Goal: Information Seeking & Learning: Find specific fact

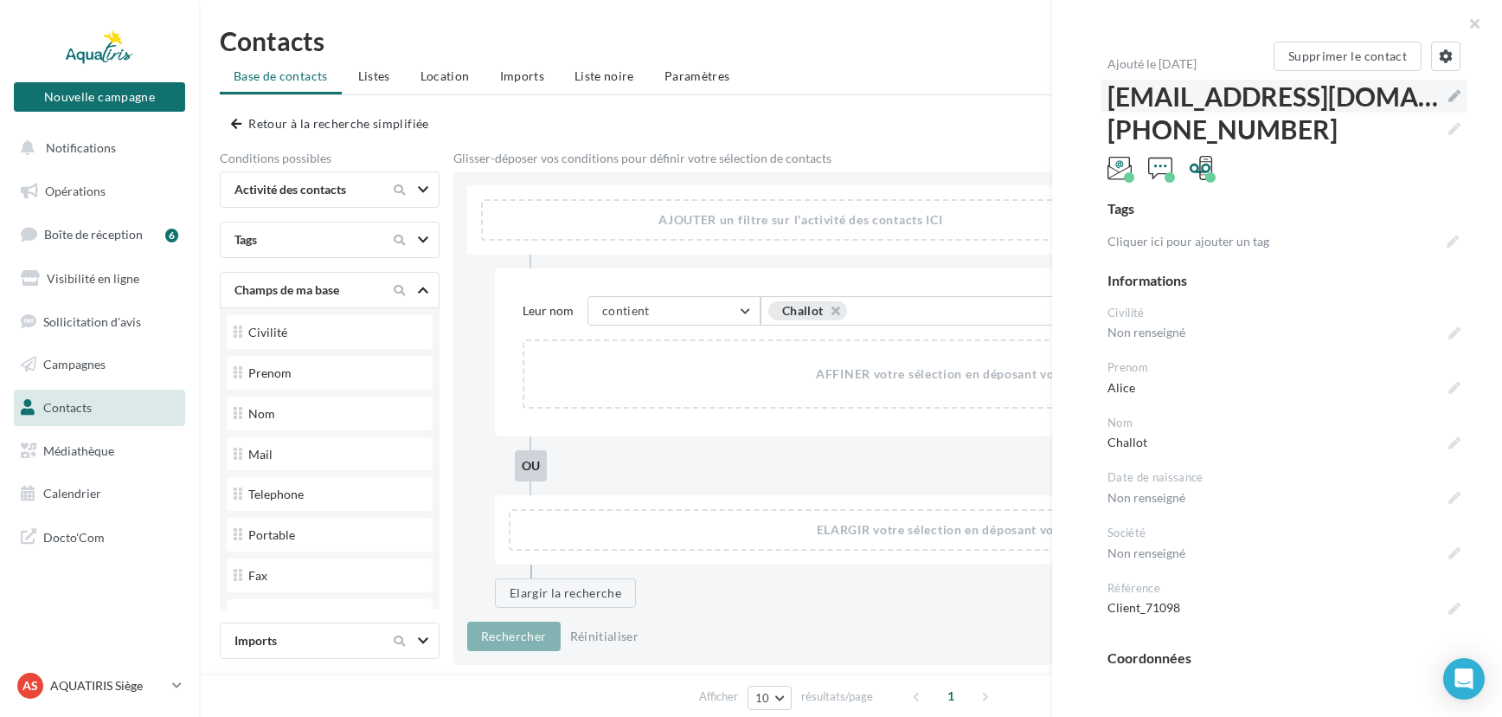
scroll to position [235, 0]
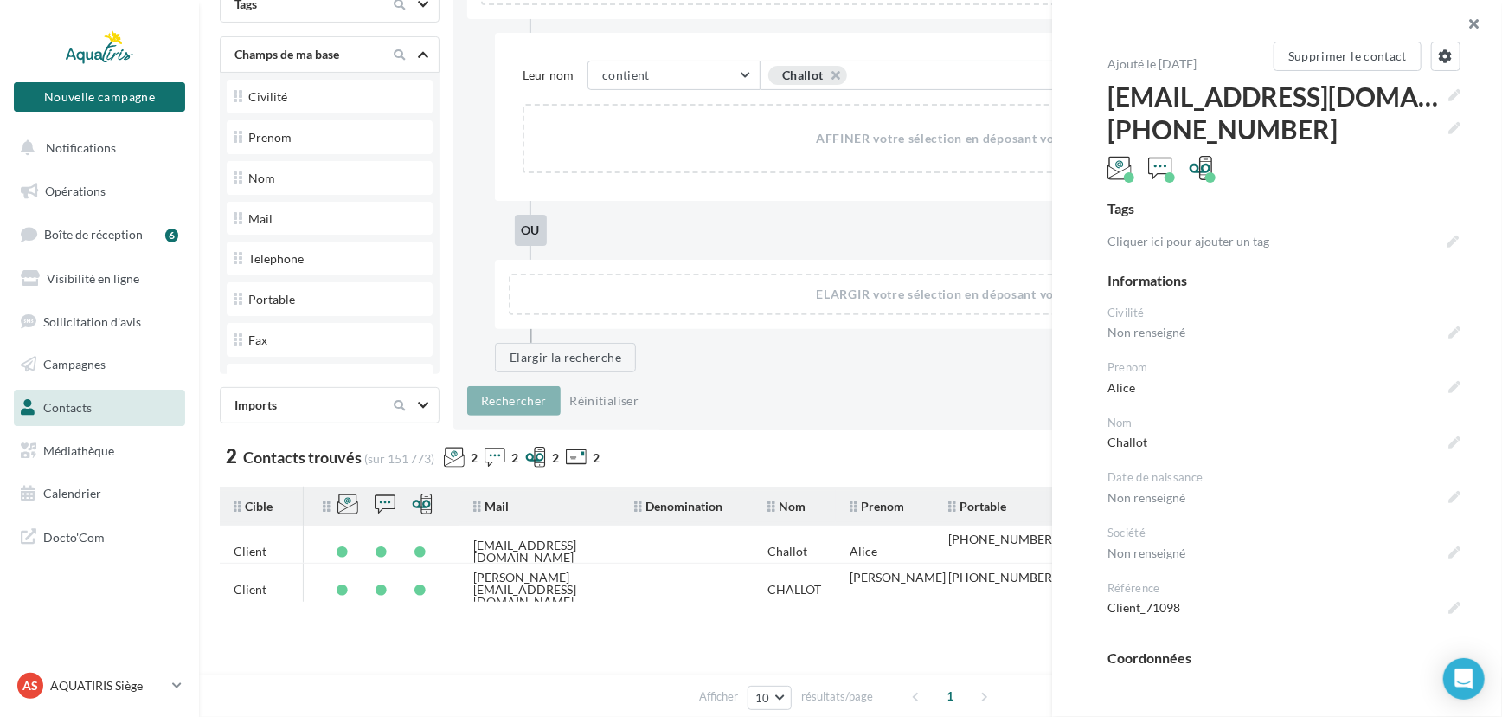
click at [1476, 31] on button "button" at bounding box center [1467, 26] width 69 height 52
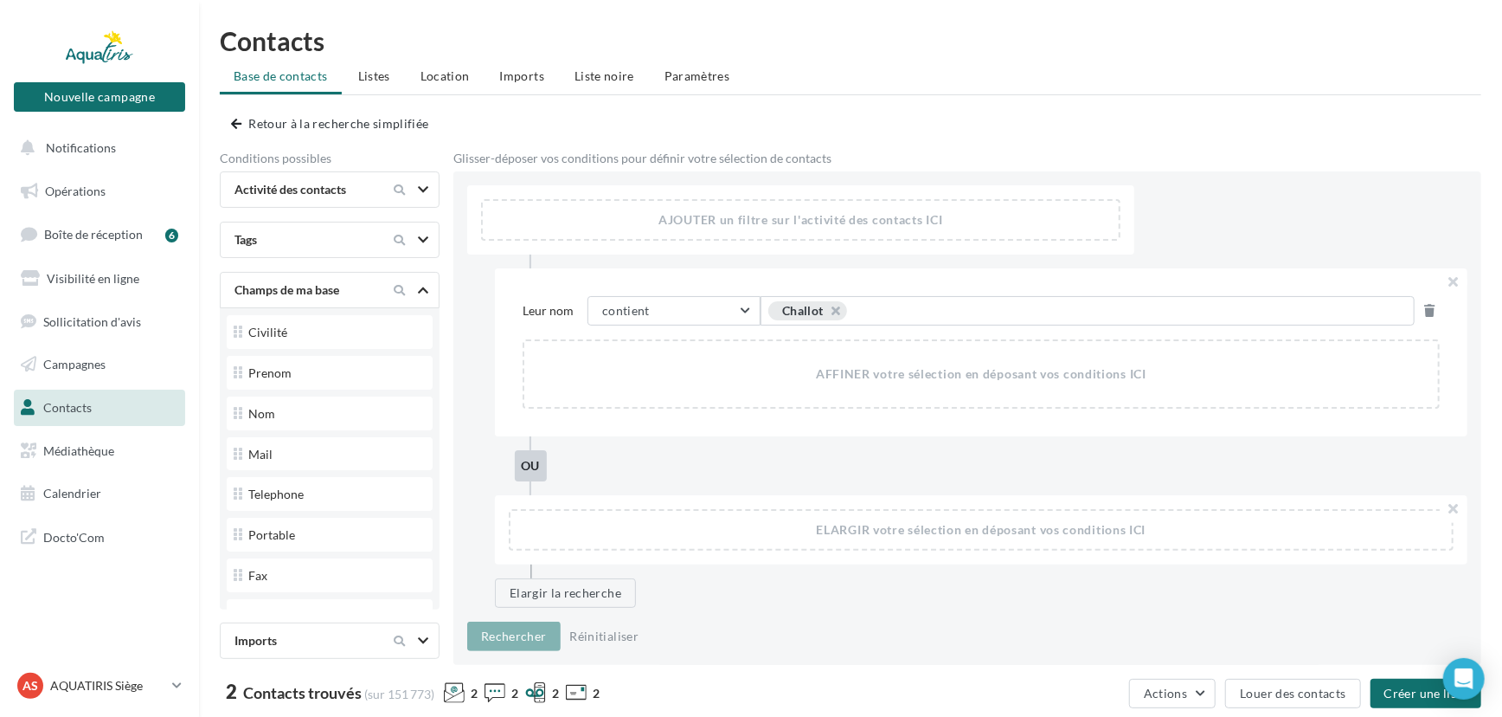
scroll to position [0, 0]
click at [841, 304] on span "Challot" at bounding box center [807, 310] width 79 height 19
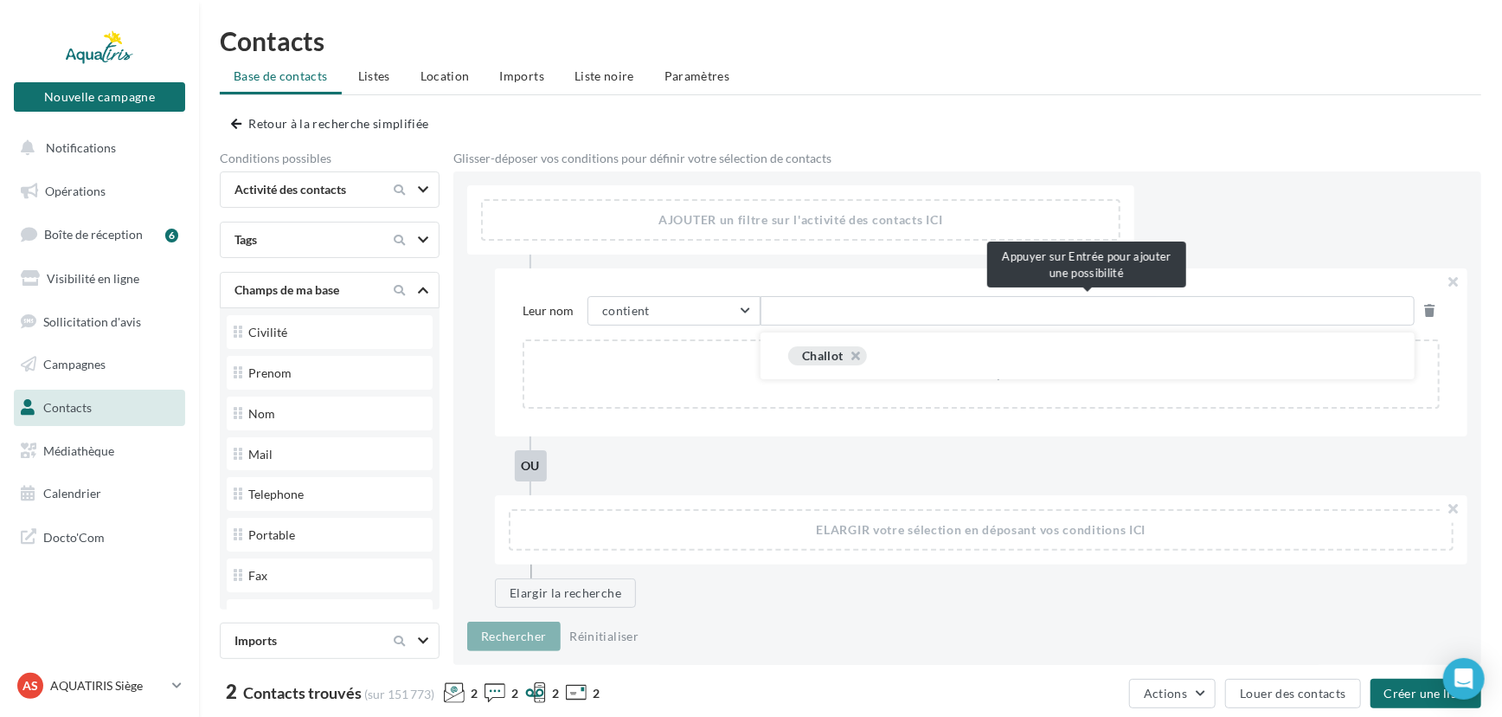
click at [847, 356] on div "Leur nom contient contient commence par est égal à est différent de est défini …" at bounding box center [981, 352] width 973 height 168
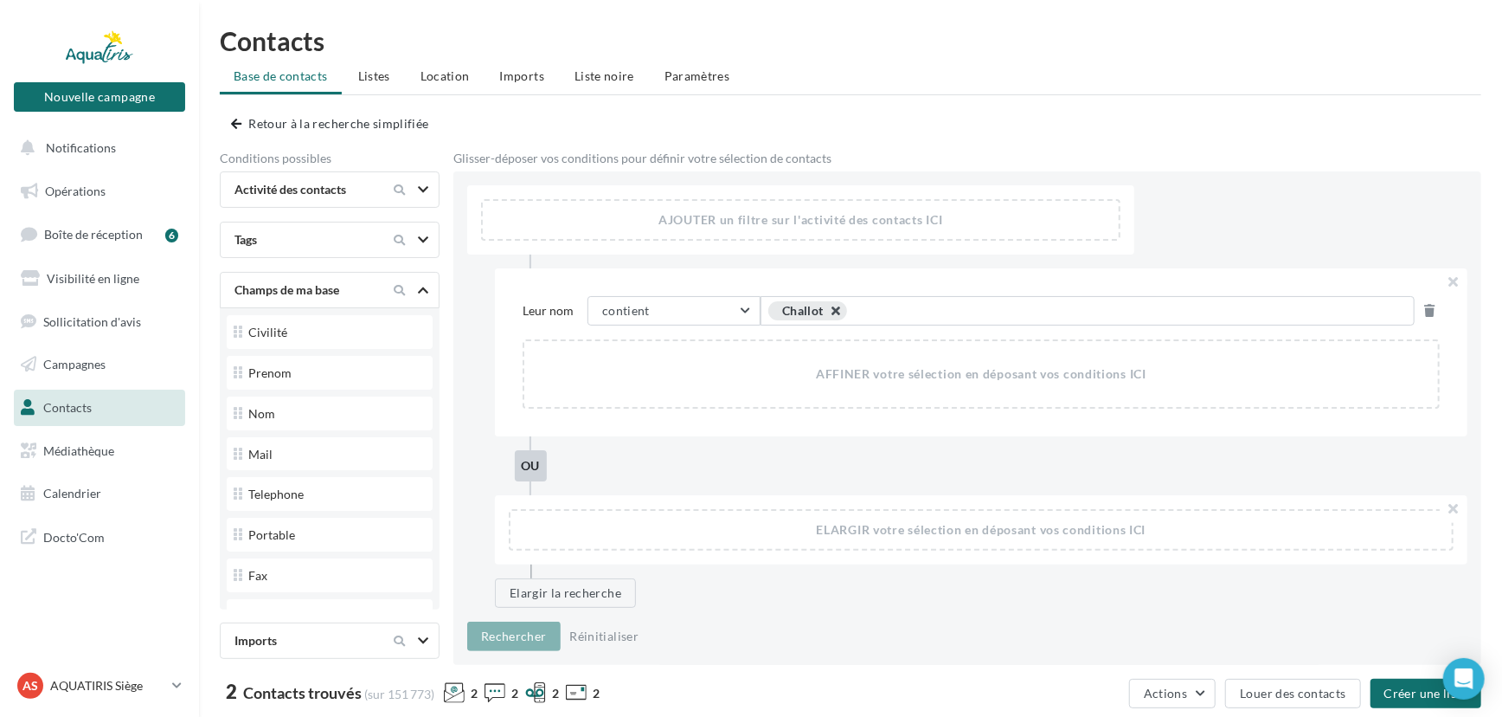
click at [826, 315] on button "button" at bounding box center [826, 315] width 0 height 0
click at [832, 307] on span "Exemple: suggestion 1 OU suggestion 2" at bounding box center [885, 310] width 220 height 19
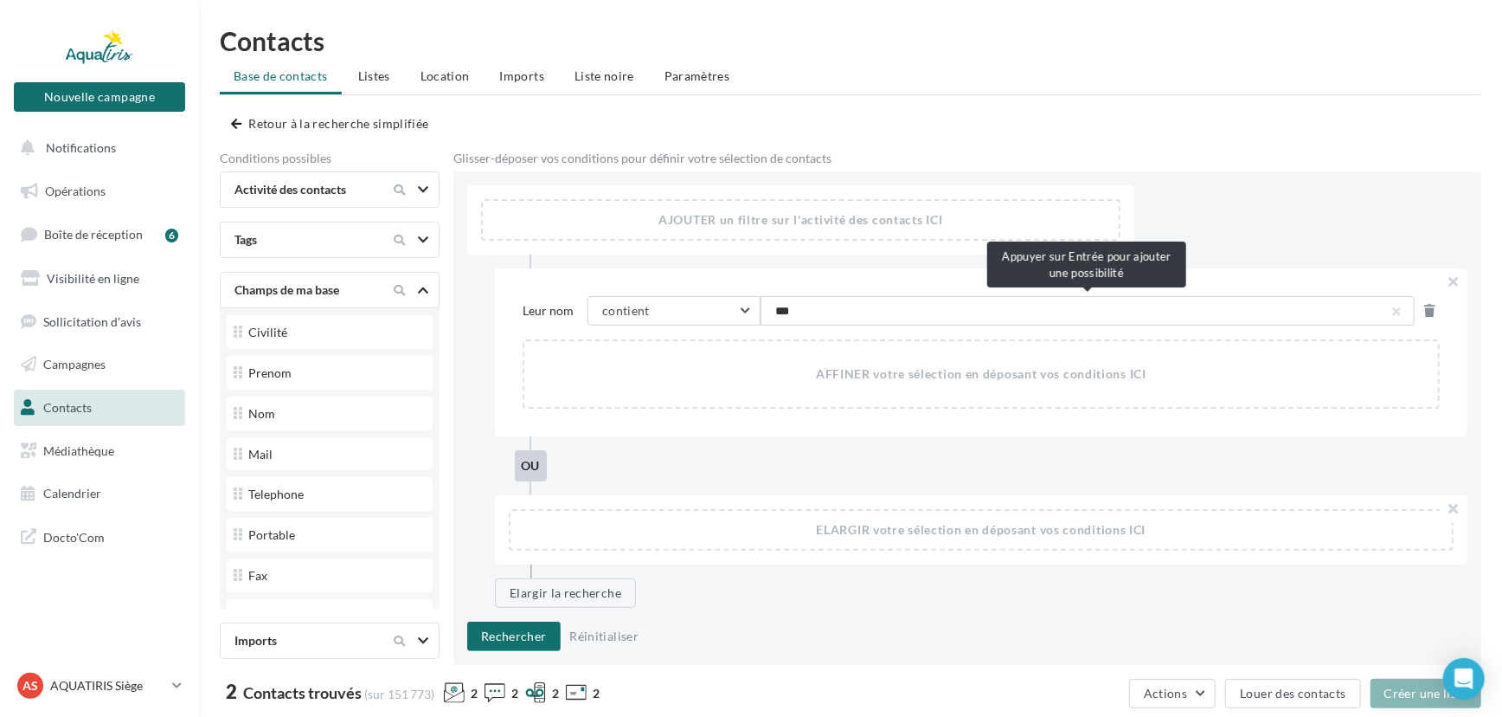
type input "****"
click at [505, 625] on button "Rechercher" at bounding box center [513, 635] width 93 height 29
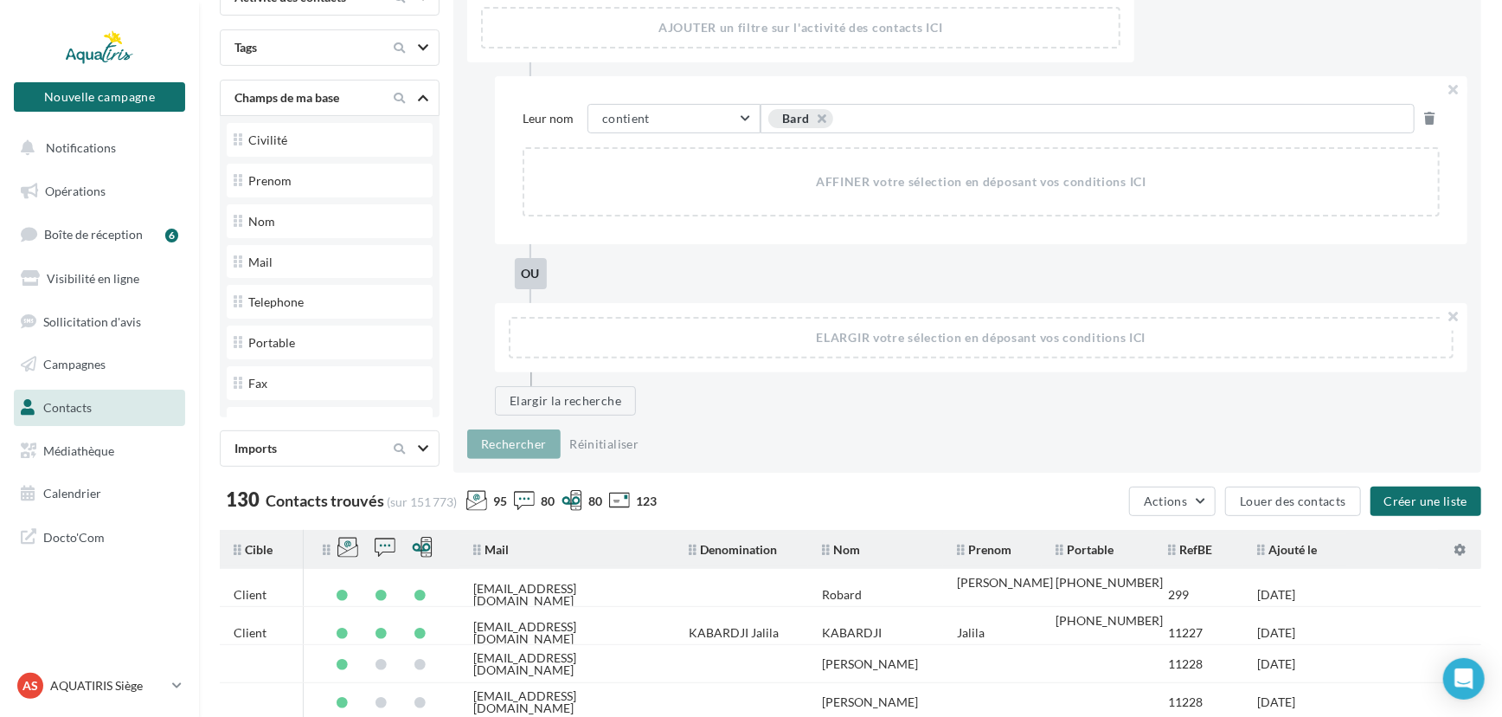
scroll to position [157, 0]
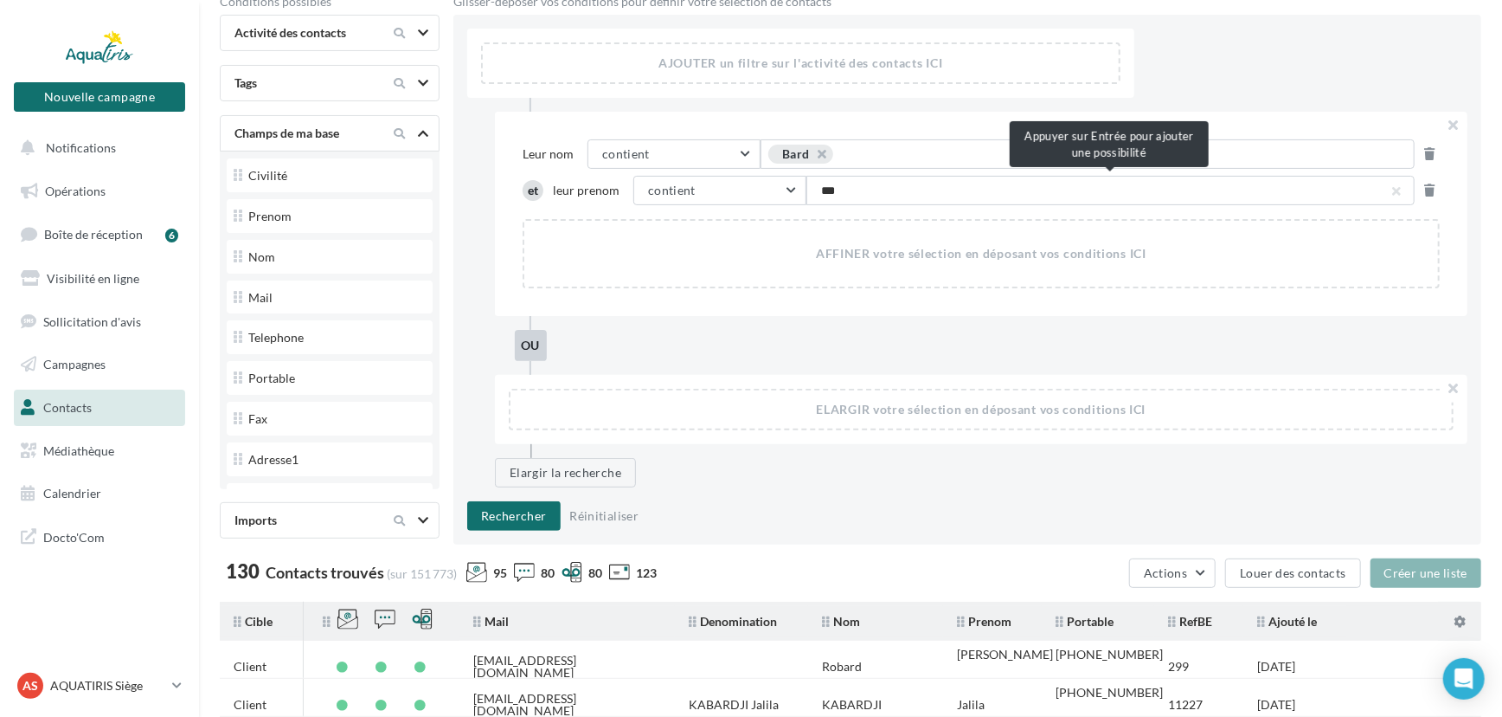
type input "****"
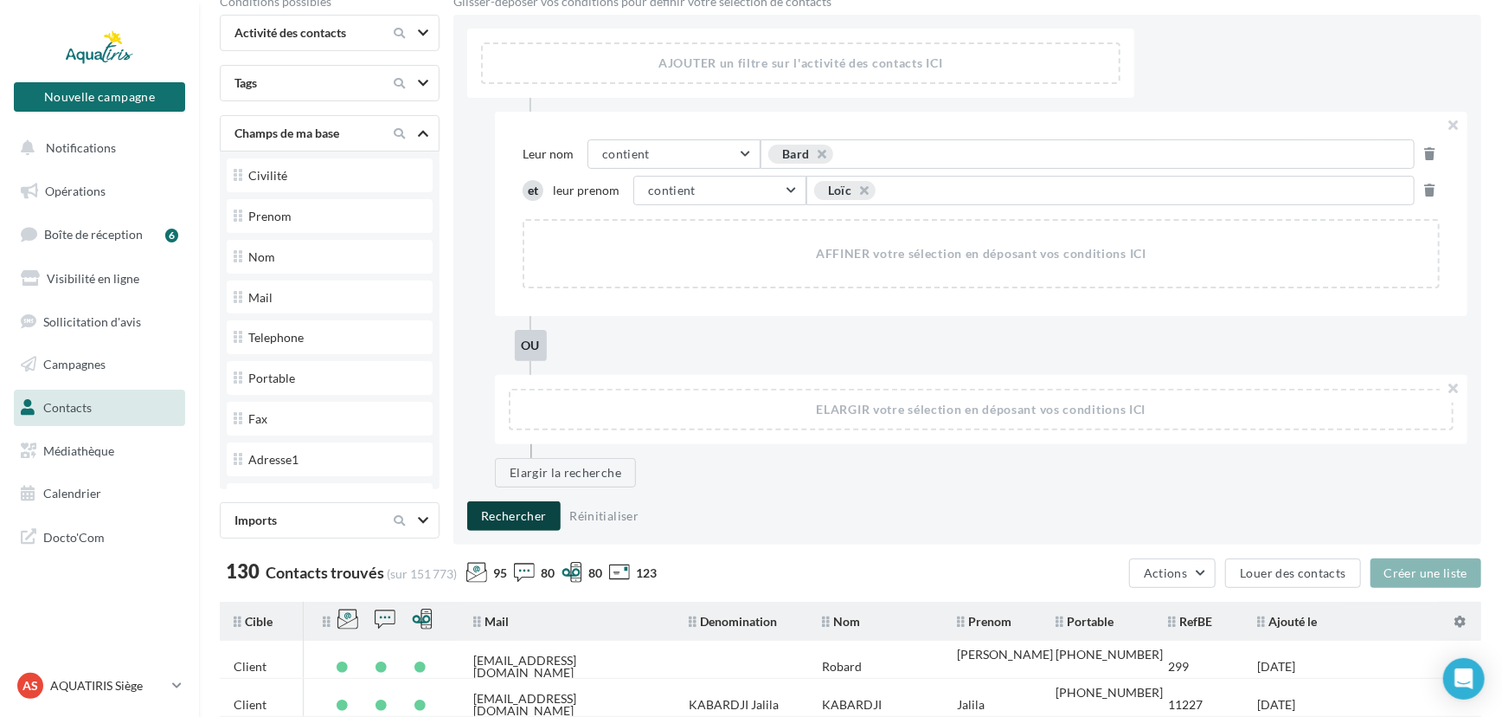
click at [483, 512] on button "Rechercher" at bounding box center [513, 515] width 93 height 29
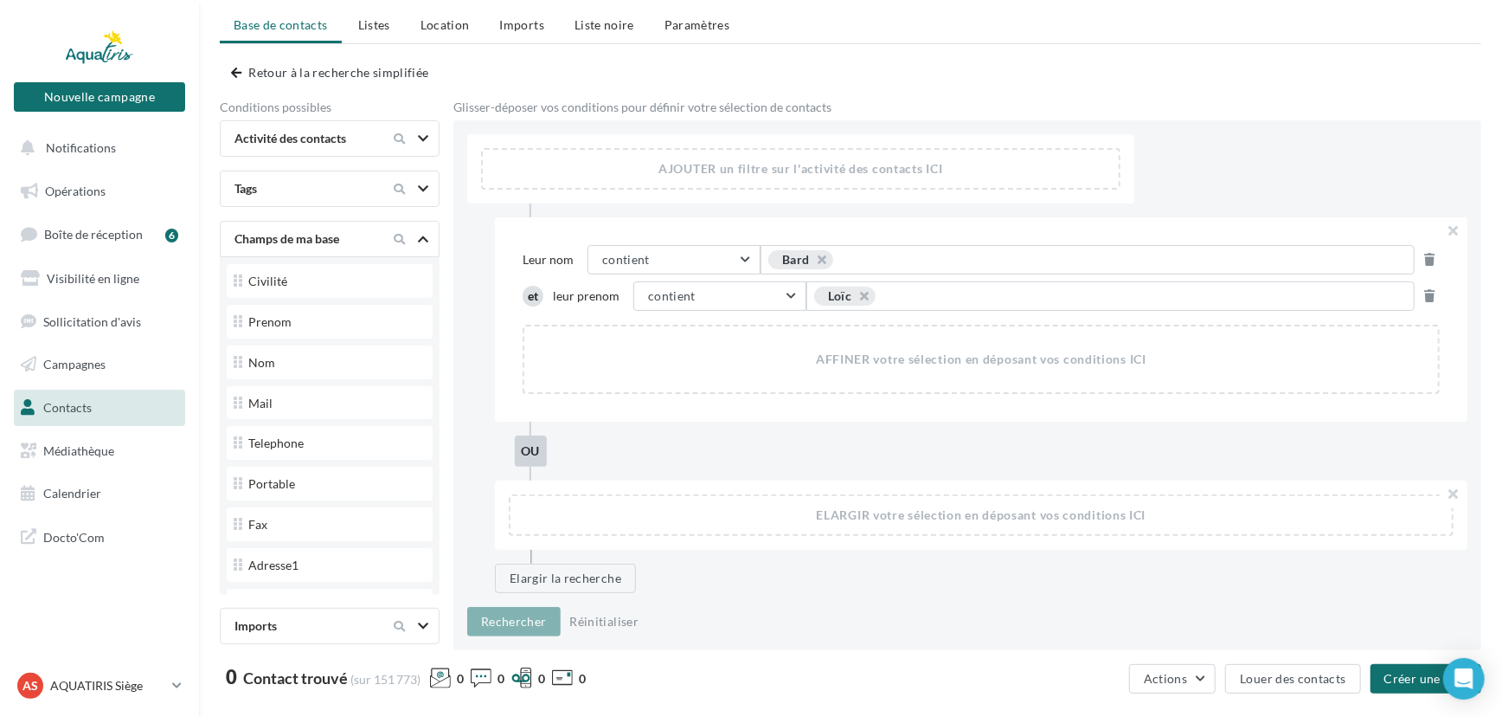
scroll to position [78, 0]
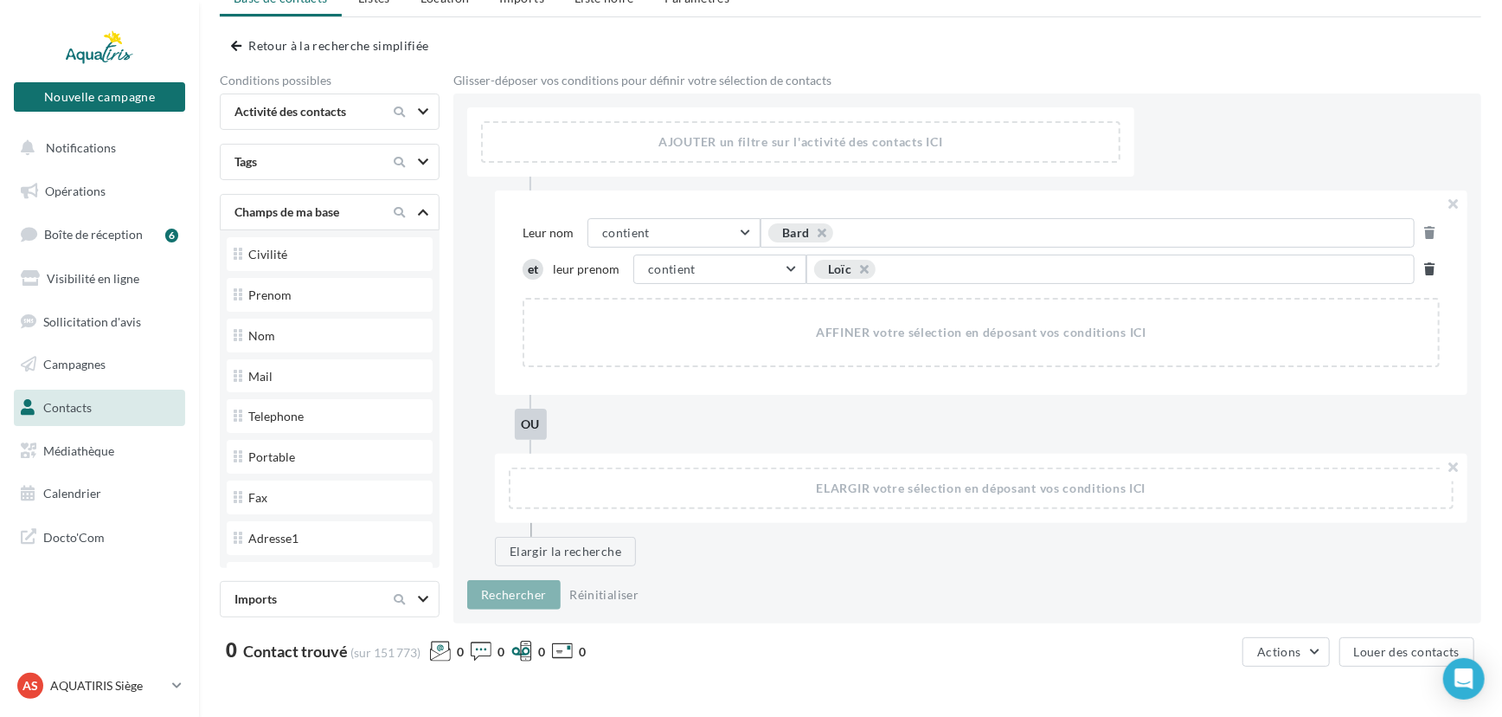
click at [1437, 270] on button at bounding box center [1430, 269] width 17 height 21
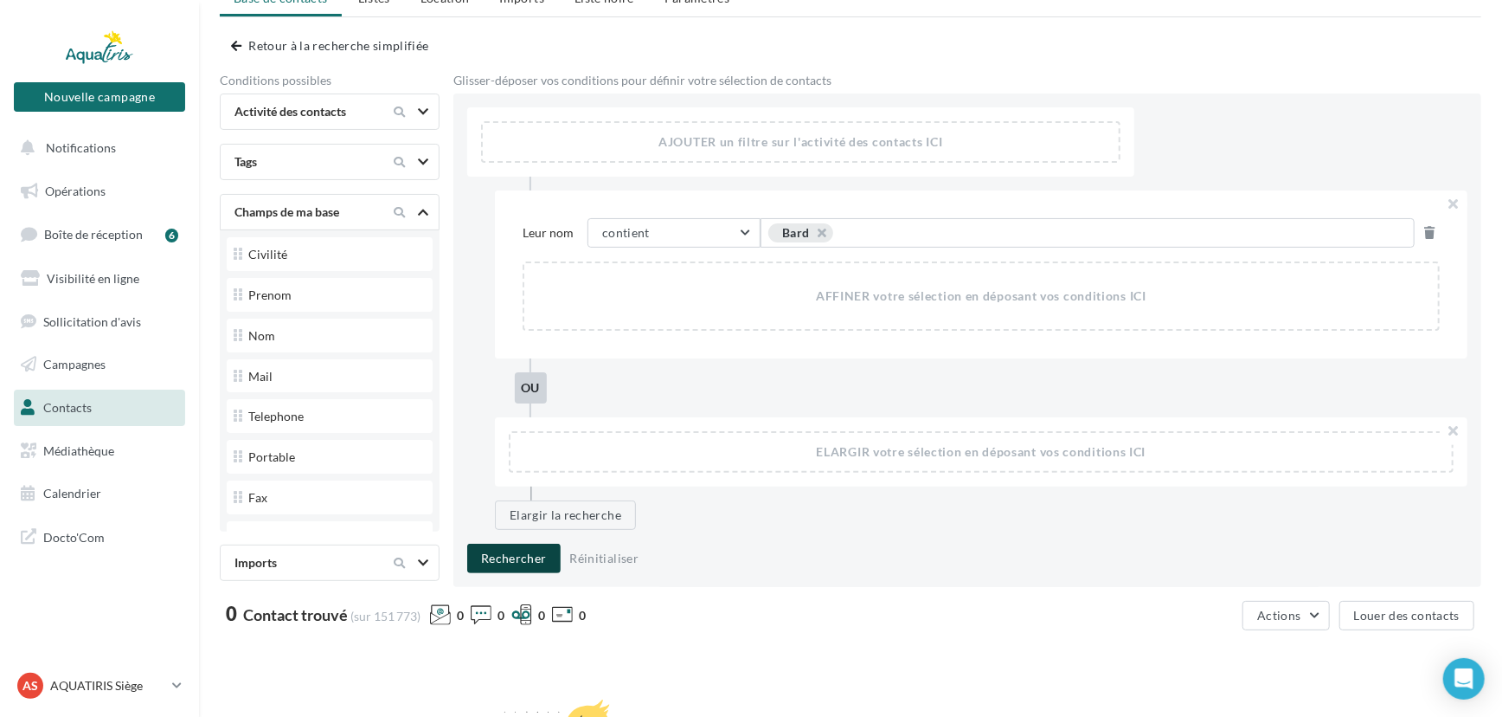
click at [518, 551] on button "Rechercher" at bounding box center [513, 557] width 93 height 29
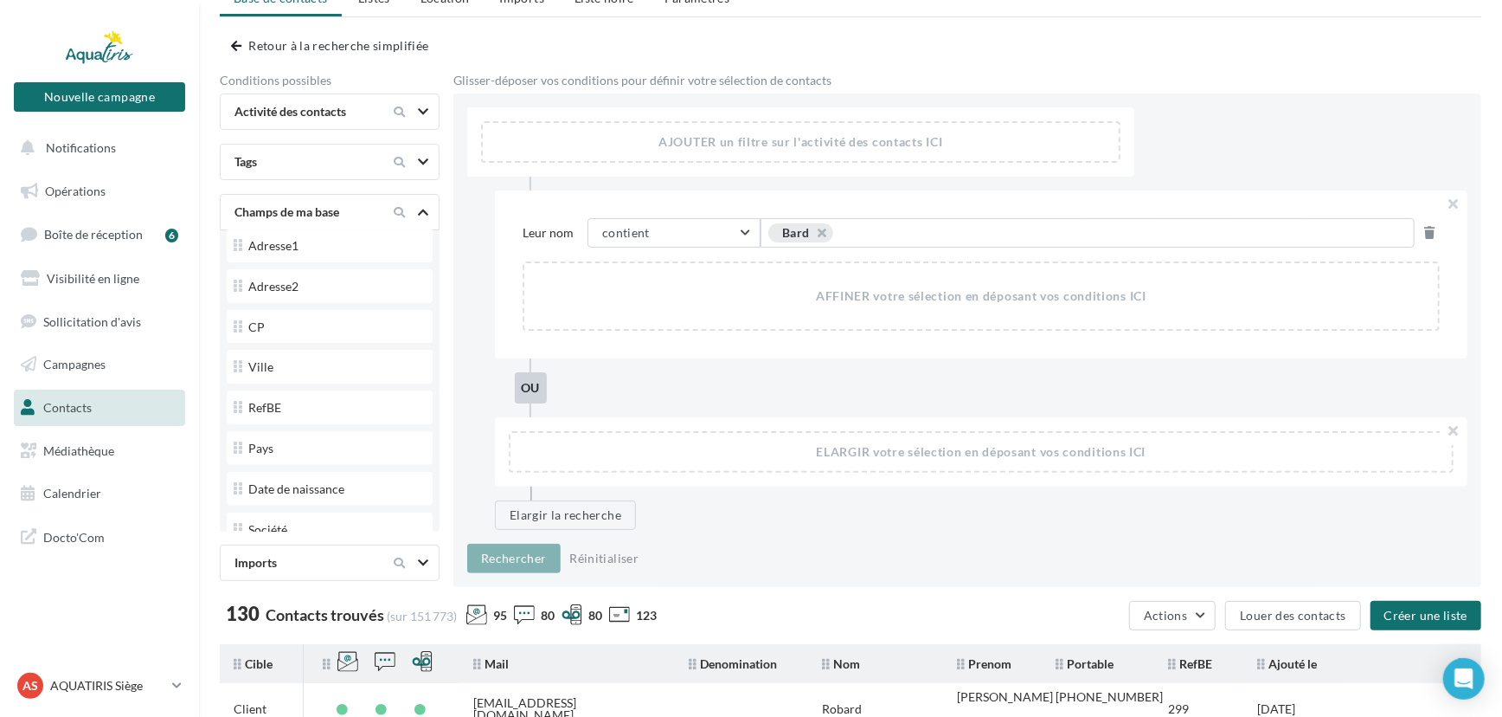
scroll to position [304, 0]
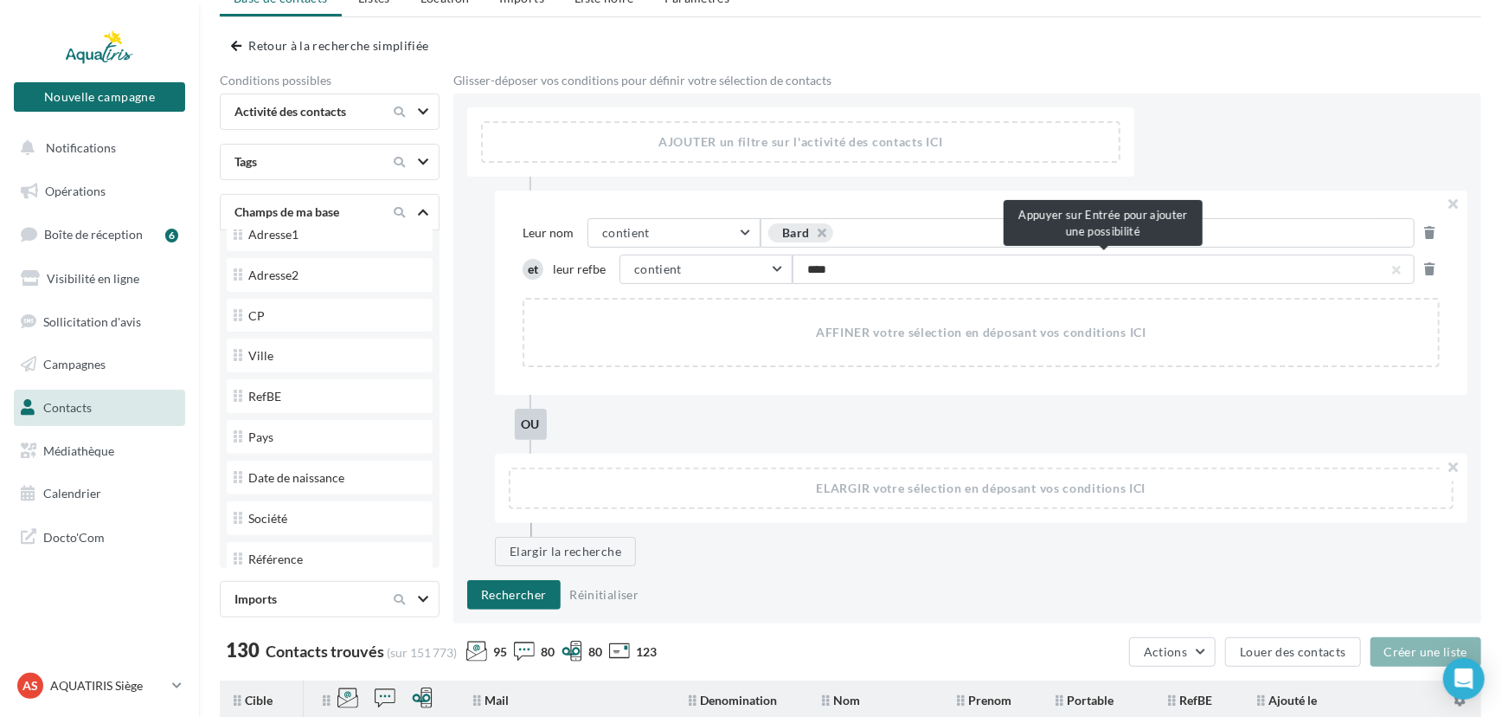
type input "*****"
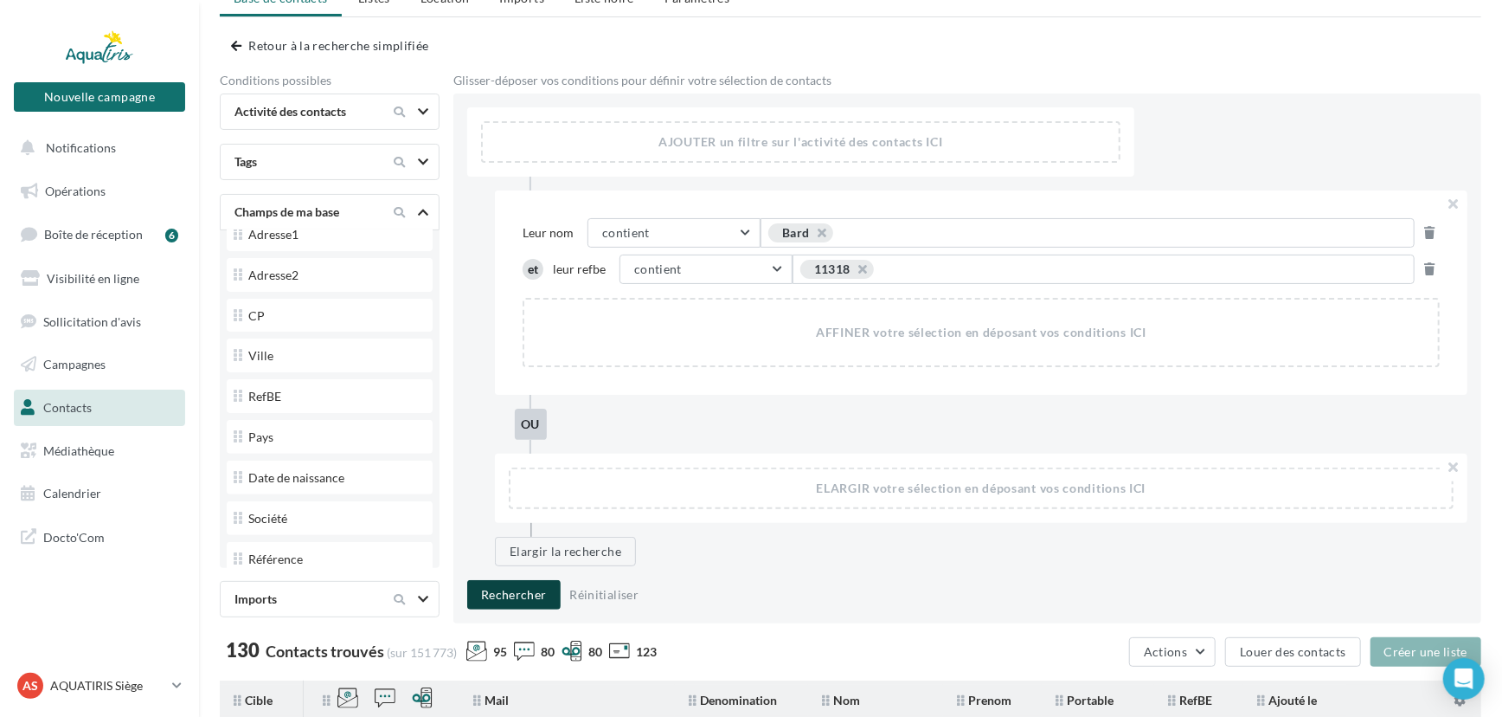
click at [511, 595] on button "Rechercher" at bounding box center [513, 594] width 93 height 29
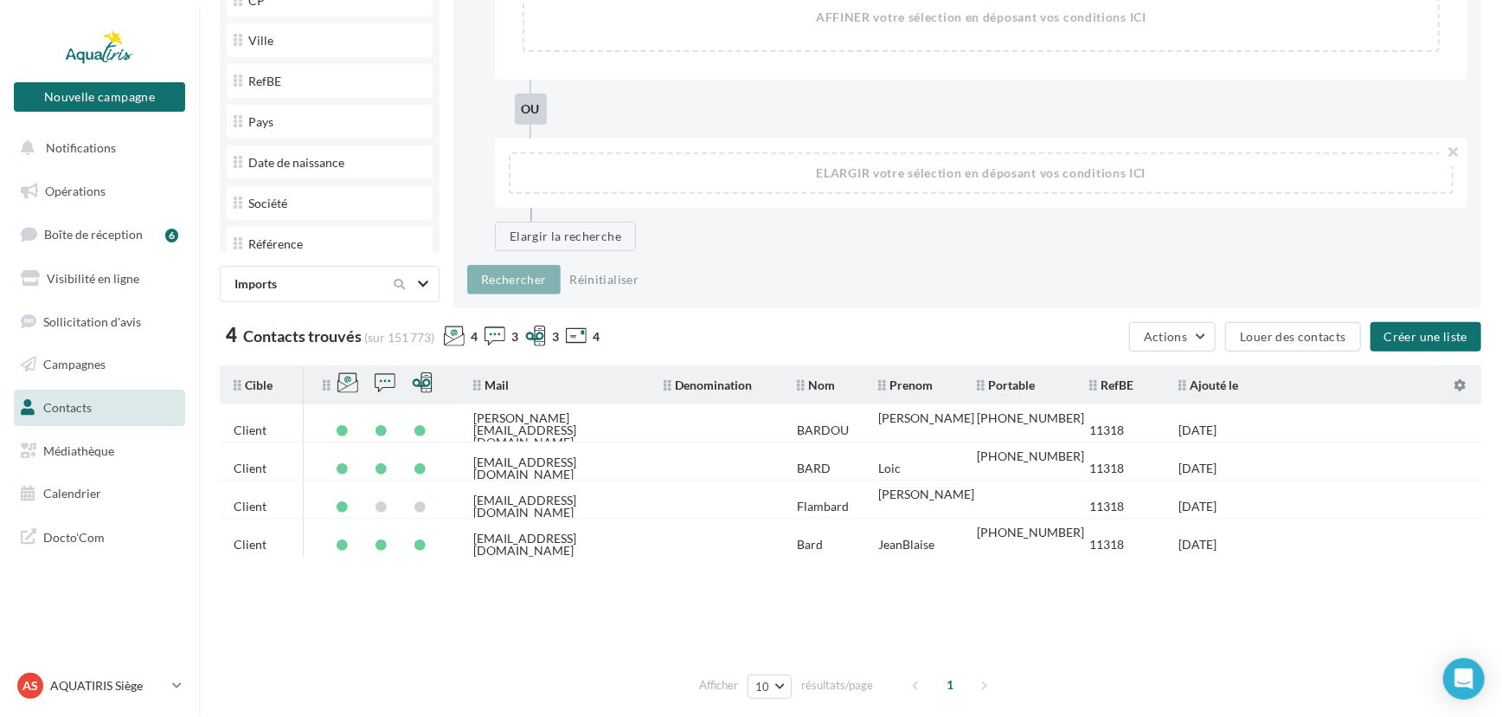
scroll to position [455, 0]
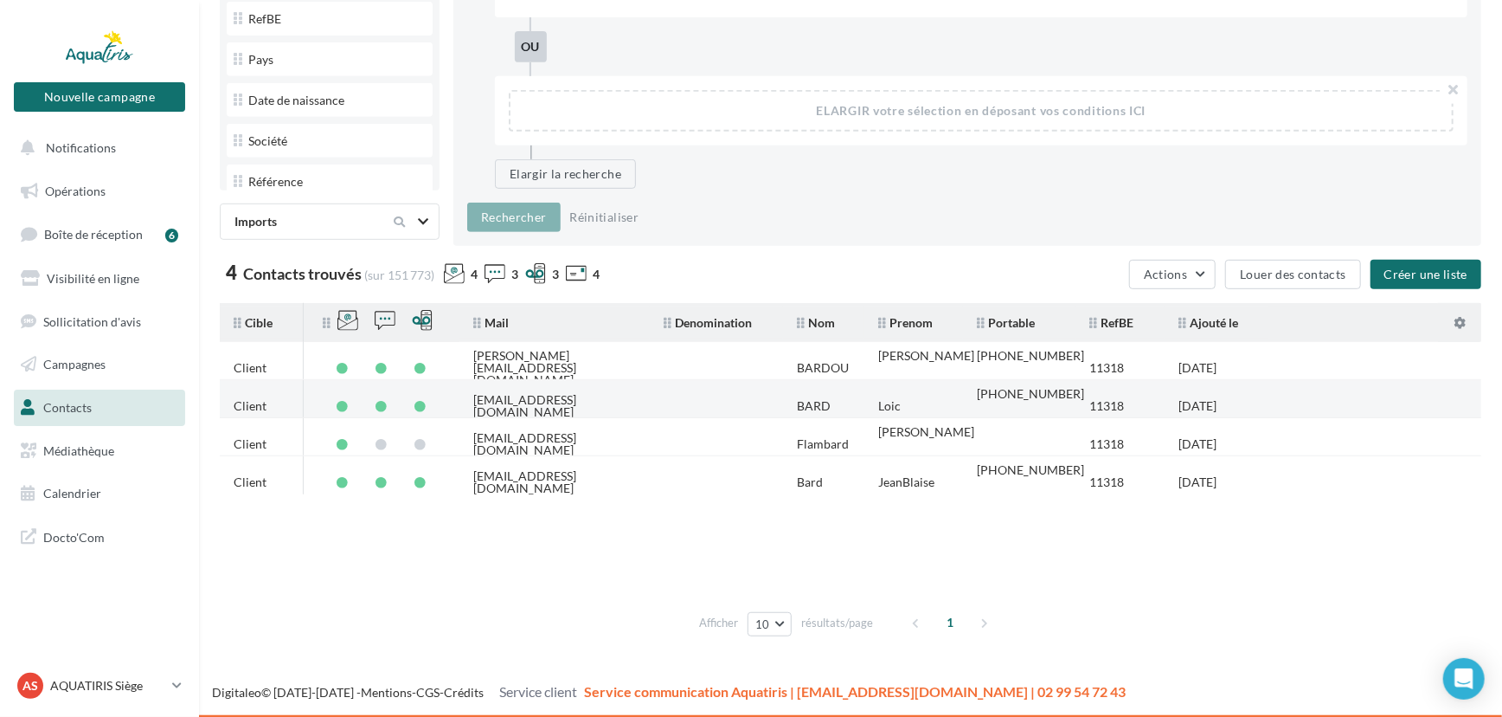
drag, startPoint x: 614, startPoint y: 393, endPoint x: 461, endPoint y: 396, distance: 153.2
click at [461, 396] on td "[EMAIL_ADDRESS][DOMAIN_NAME]" at bounding box center [555, 406] width 190 height 38
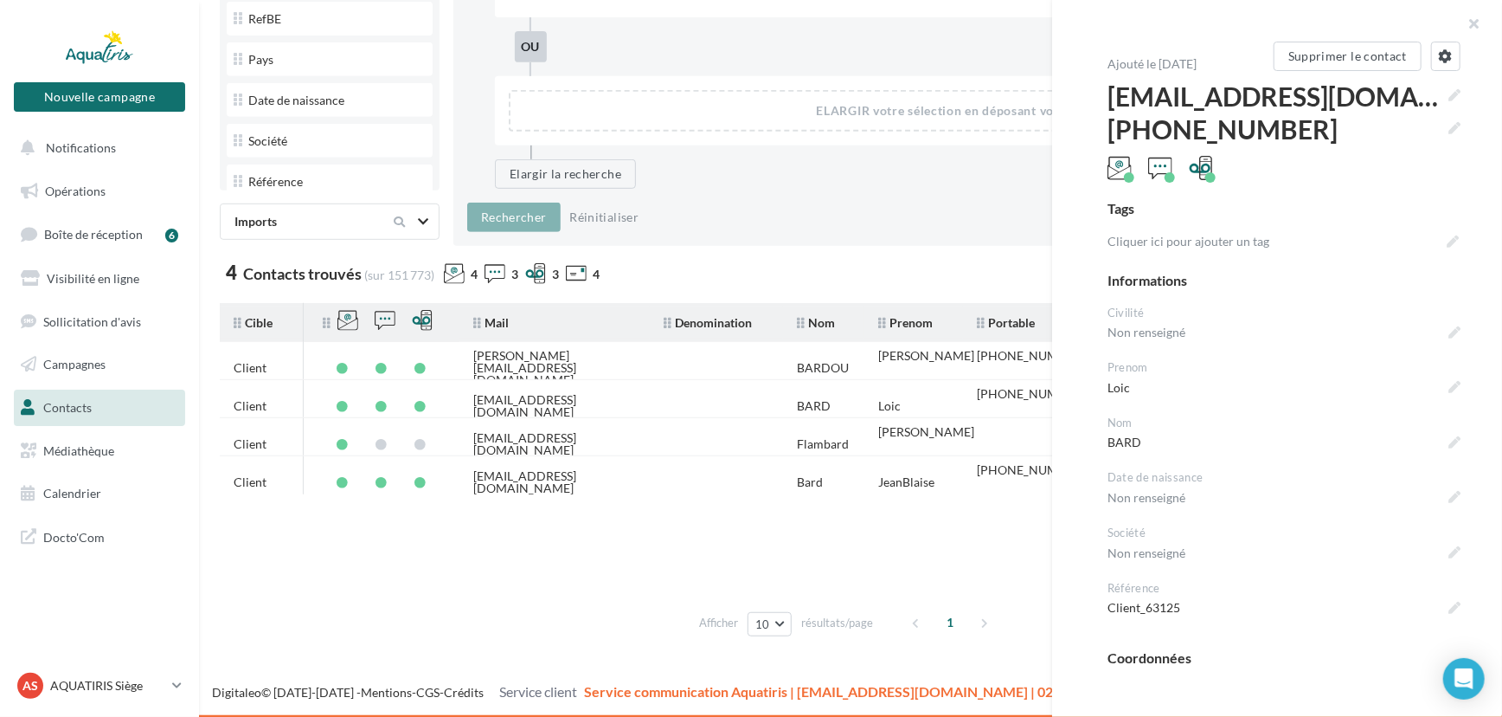
copy div "[EMAIL_ADDRESS][DOMAIN_NAME]"
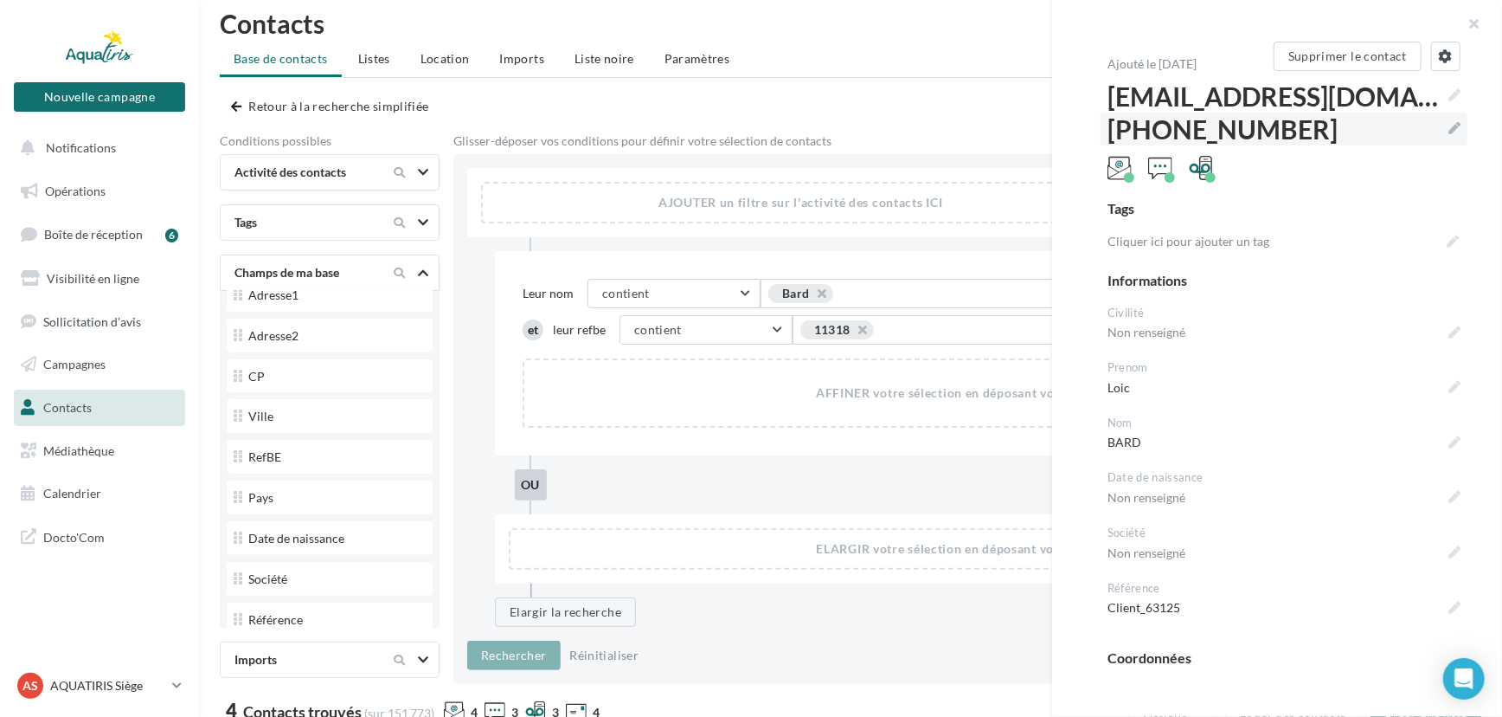
scroll to position [0, 0]
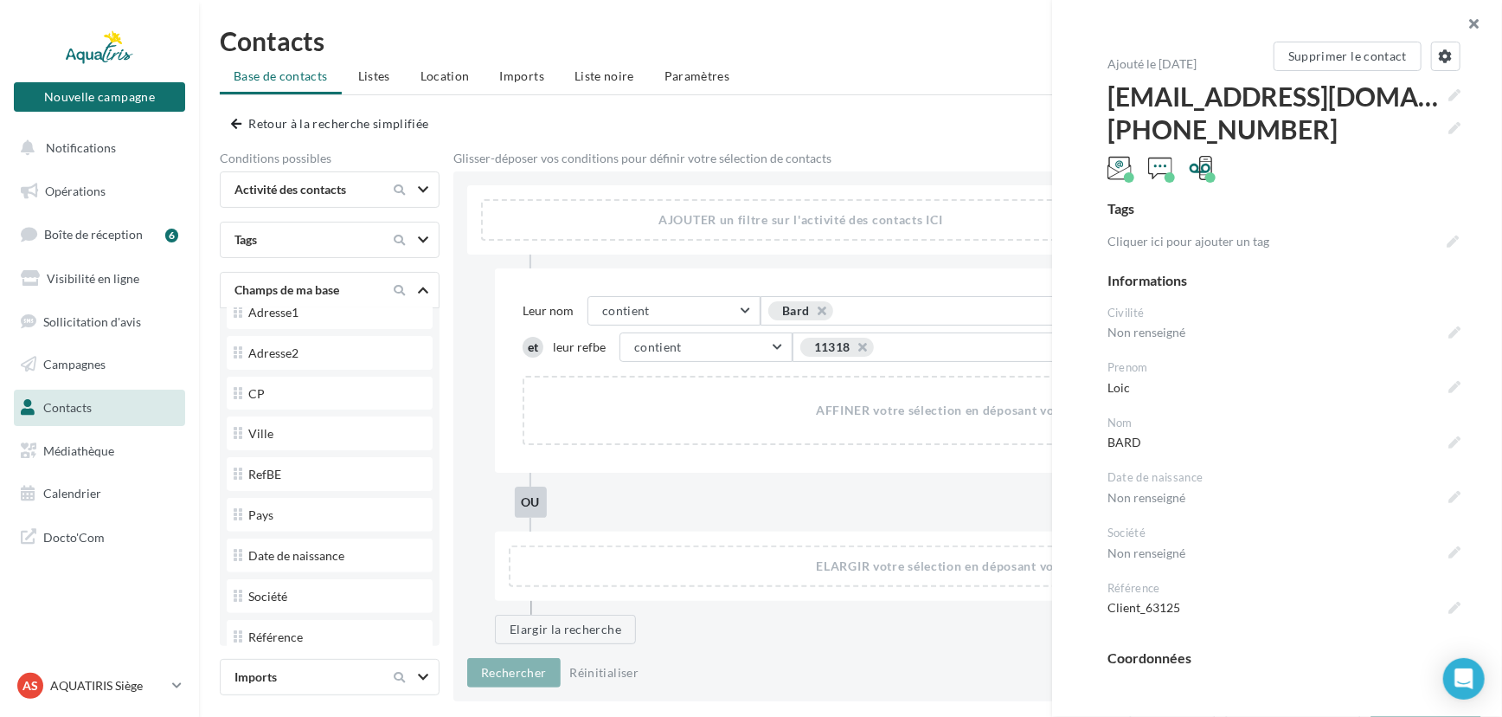
click at [1482, 25] on button "button" at bounding box center [1467, 26] width 69 height 52
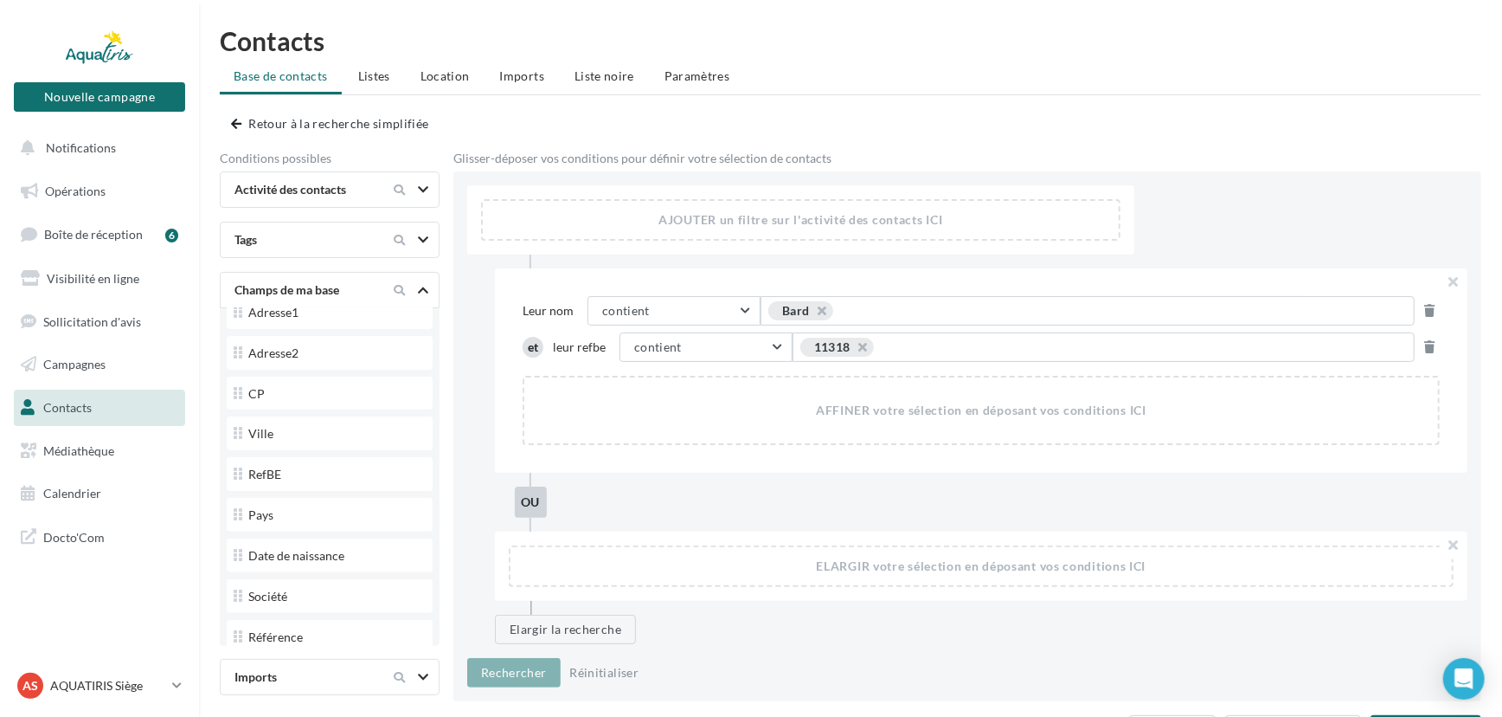
click at [814, 305] on span "Bard" at bounding box center [800, 310] width 65 height 19
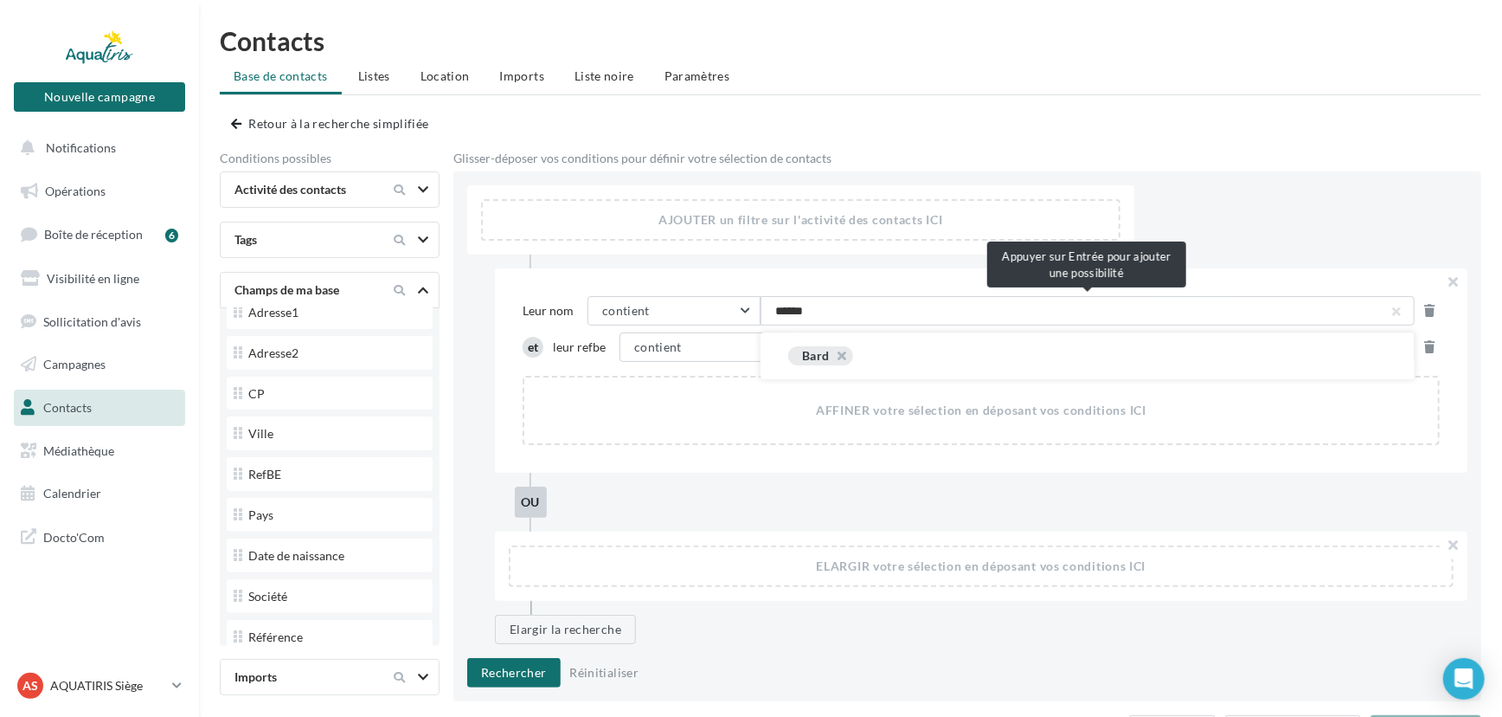
type input "*******"
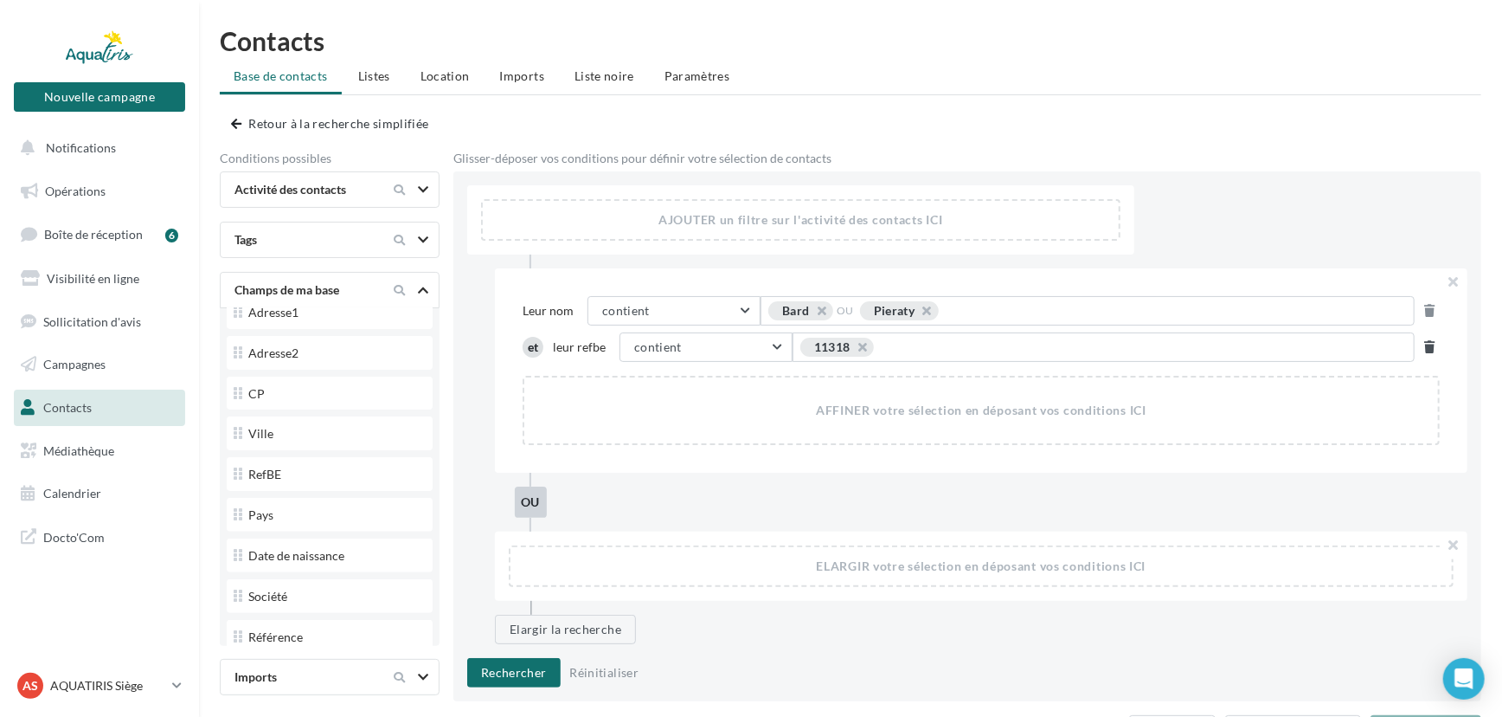
click at [1437, 345] on button at bounding box center [1430, 347] width 17 height 21
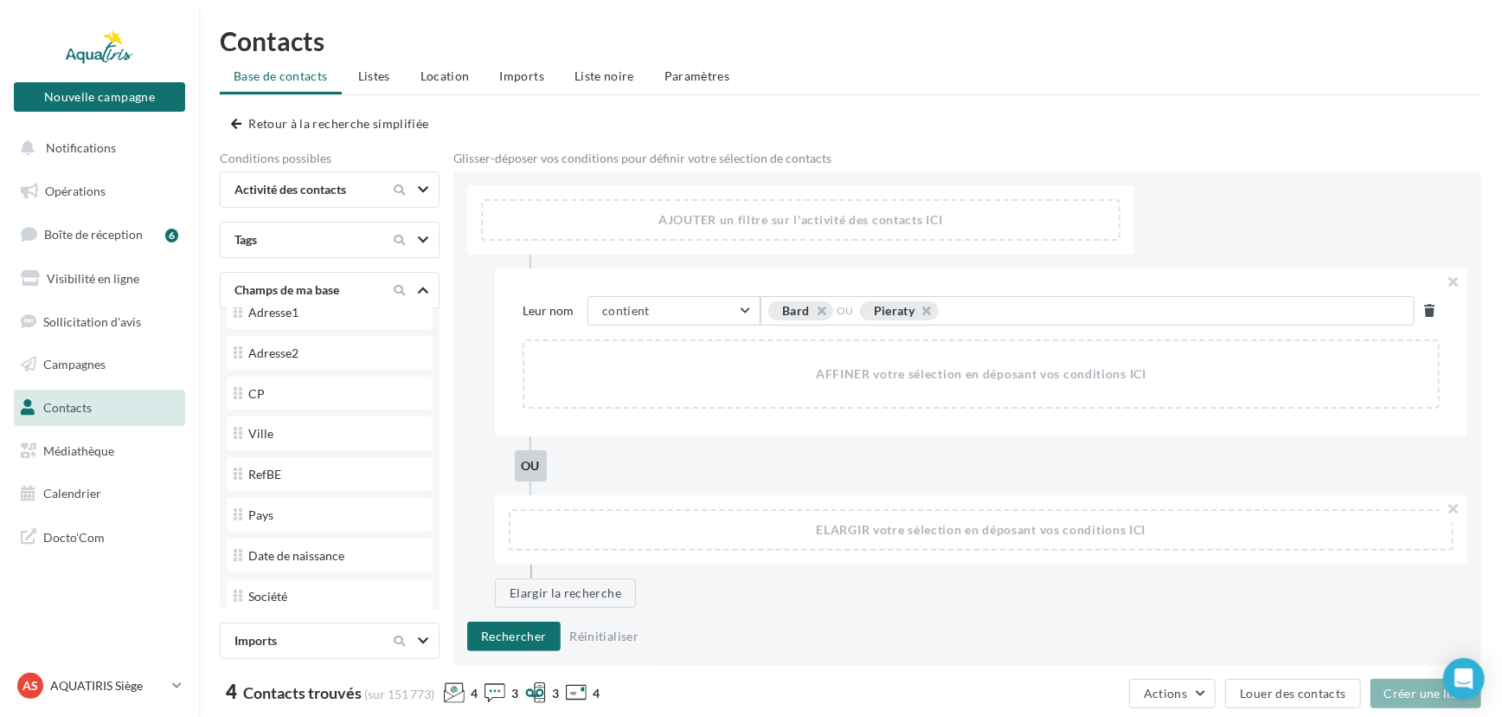
click at [1429, 305] on icon at bounding box center [1430, 311] width 10 height 12
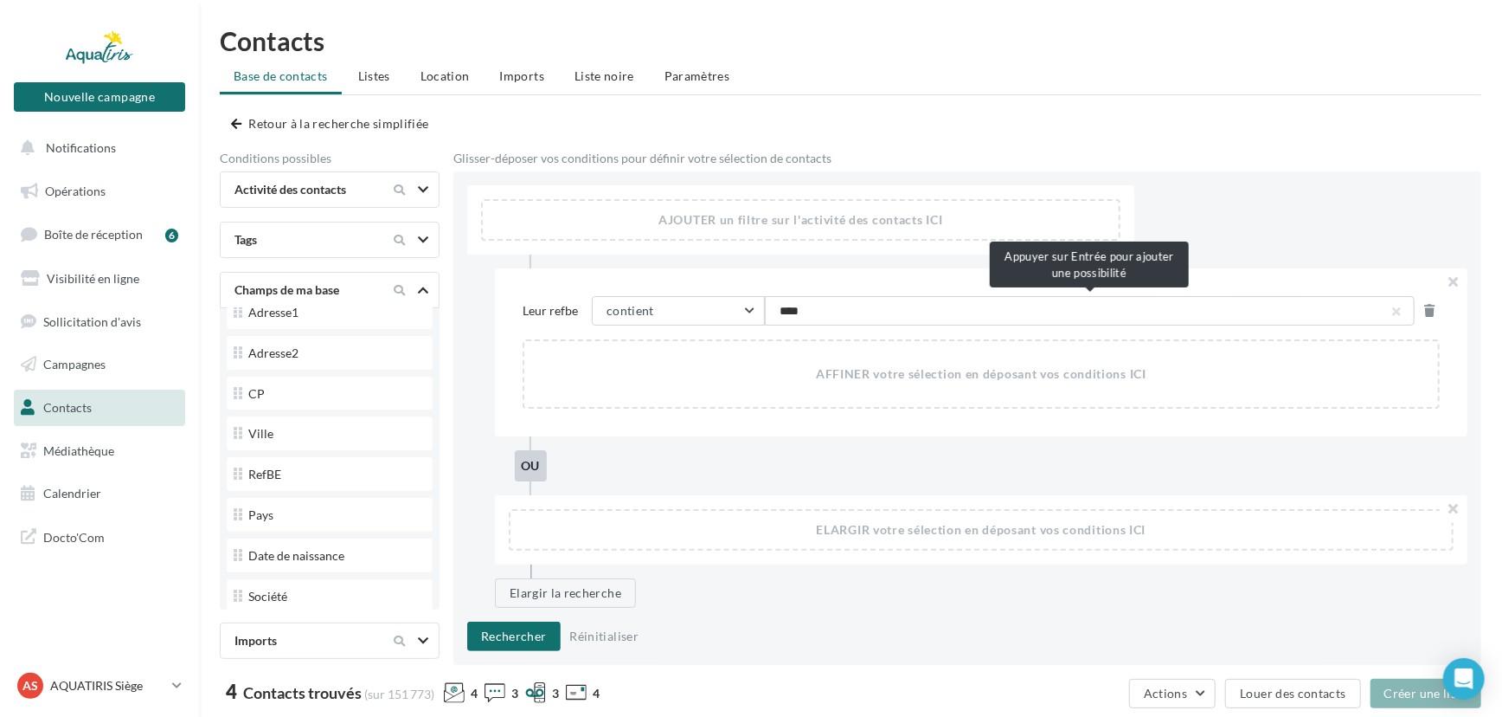
type input "*****"
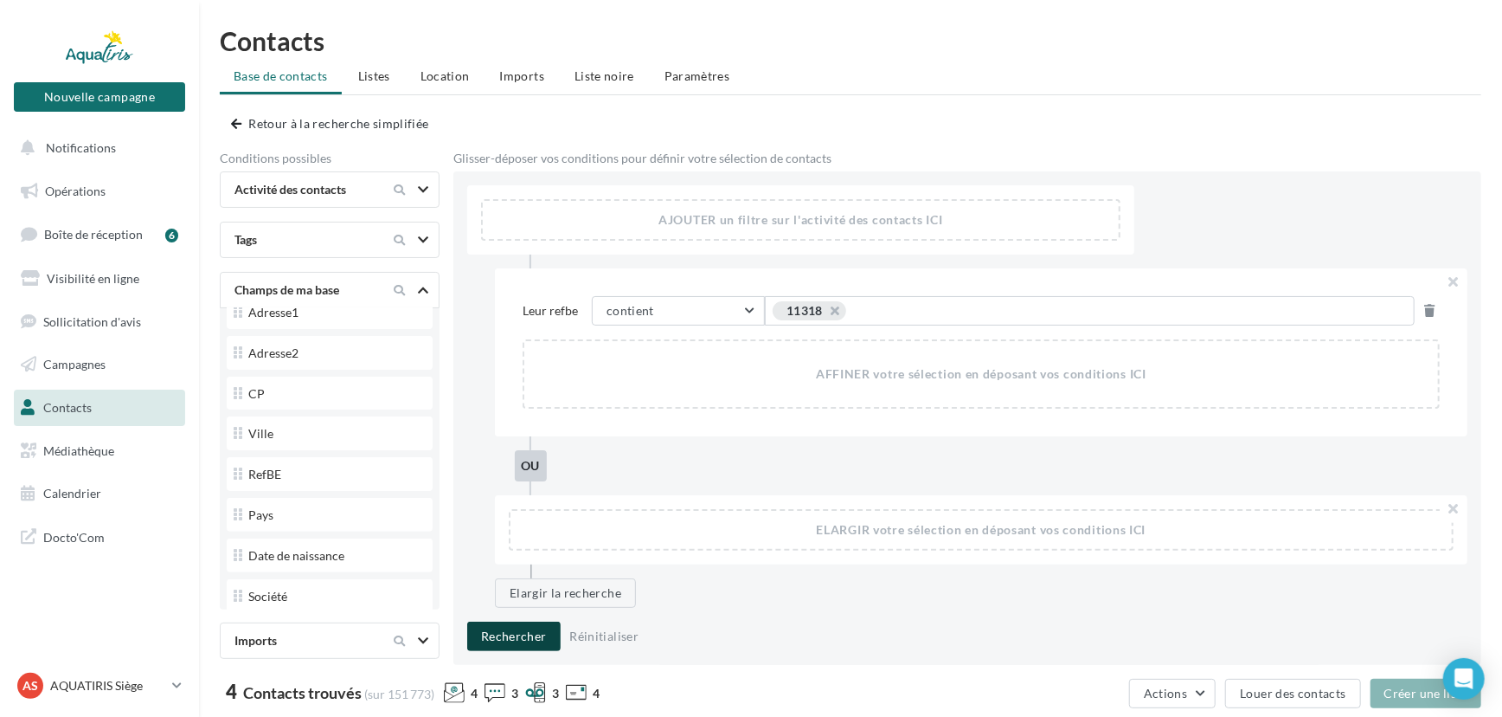
drag, startPoint x: 529, startPoint y: 639, endPoint x: 516, endPoint y: 644, distance: 14.0
click at [529, 640] on button "Rechercher" at bounding box center [513, 635] width 93 height 29
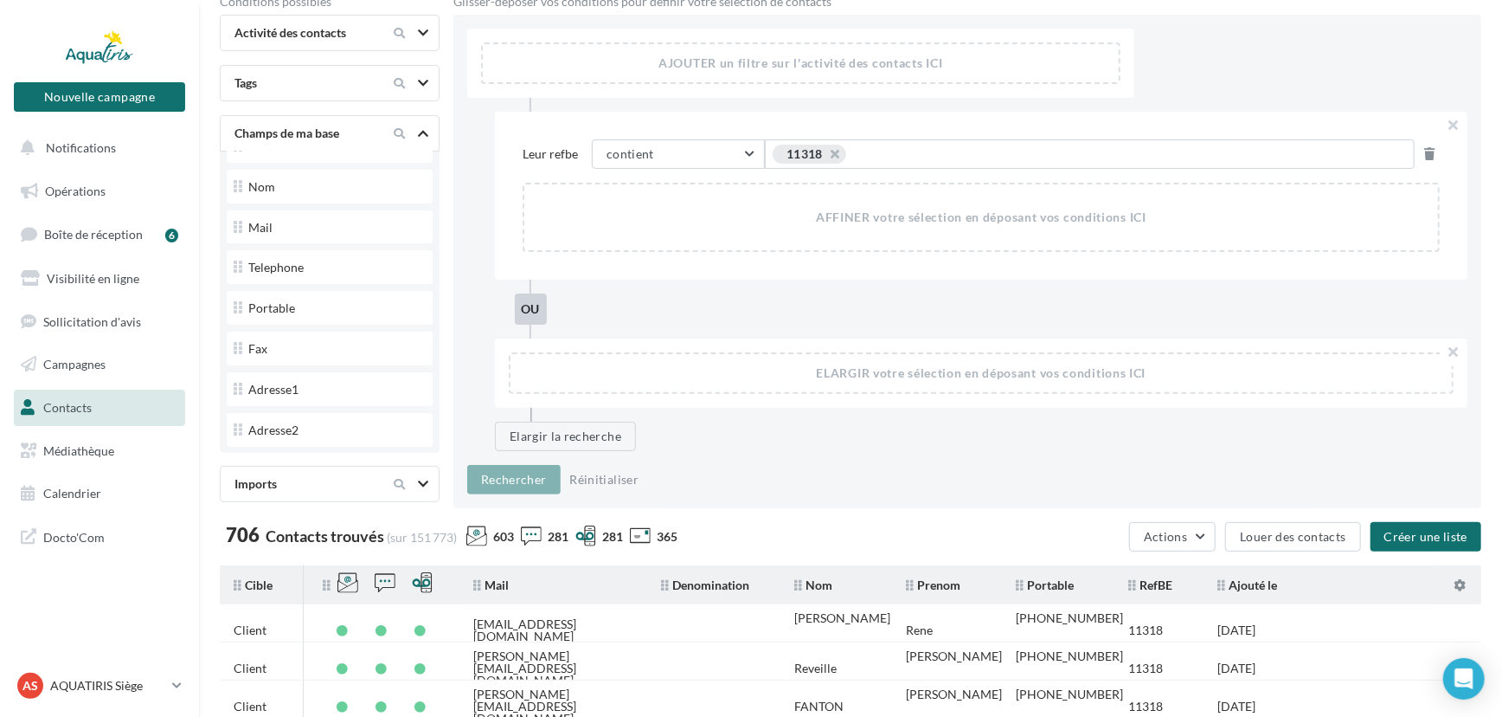
scroll to position [26, 0]
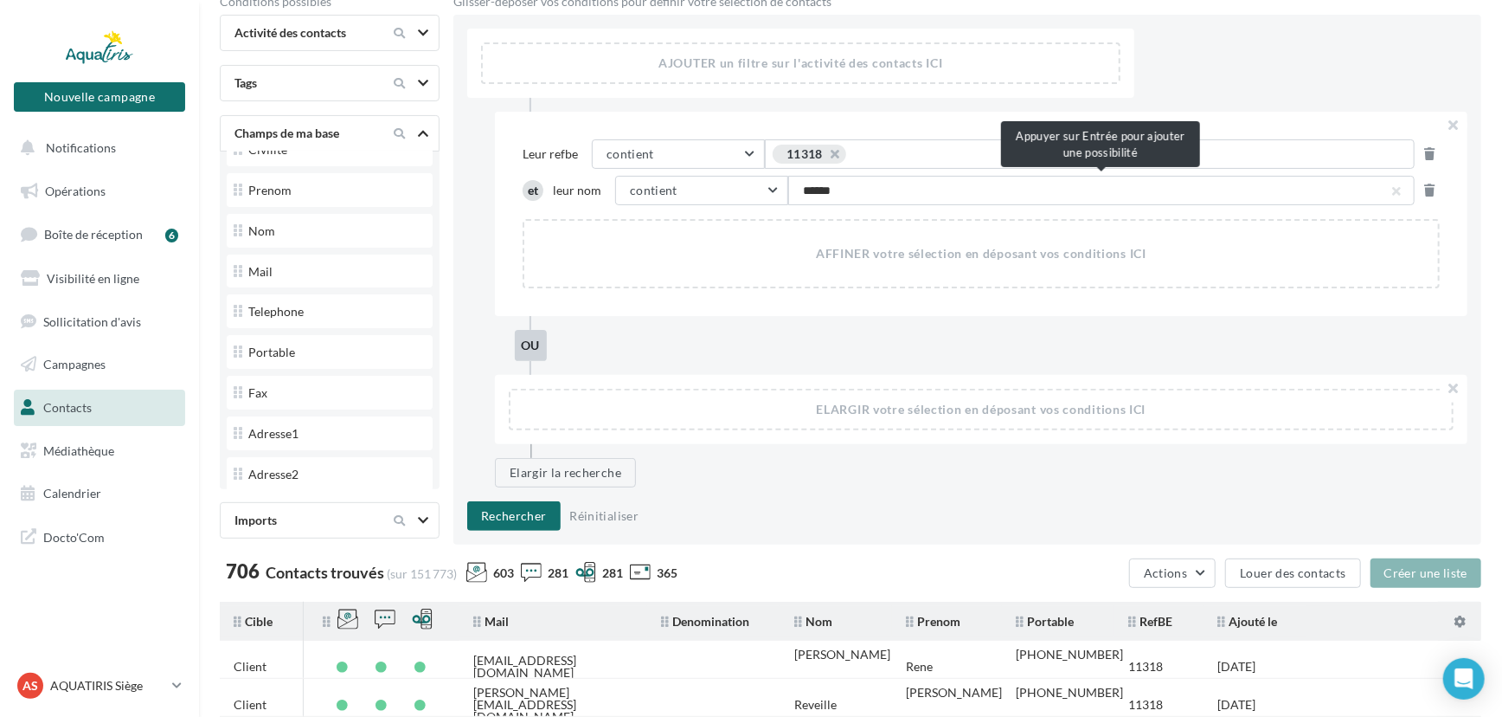
type input "*******"
click at [539, 517] on button "Rechercher" at bounding box center [513, 515] width 93 height 29
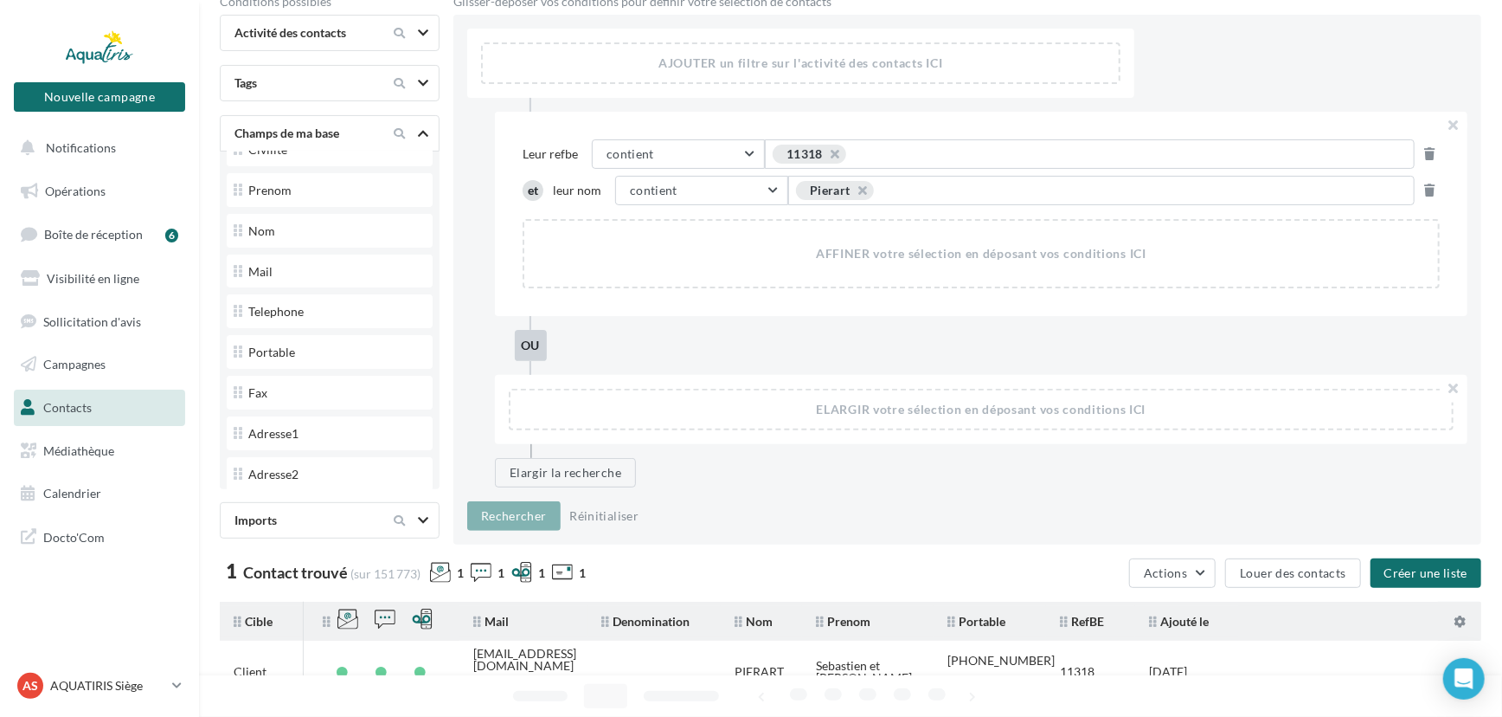
scroll to position [393, 0]
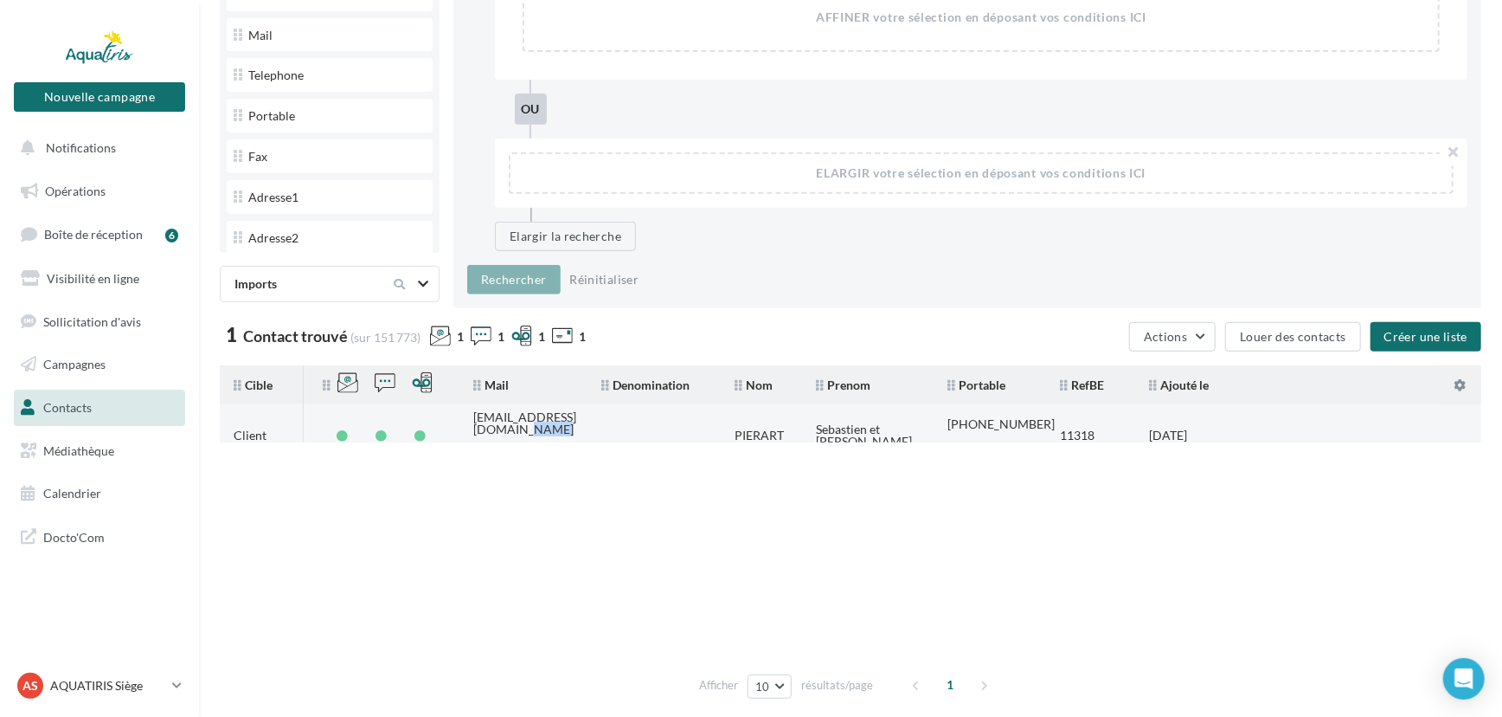
drag, startPoint x: 593, startPoint y: 422, endPoint x: 461, endPoint y: 415, distance: 131.8
click at [461, 415] on tr "Client [EMAIL_ADDRESS][DOMAIN_NAME] [PERSON_NAME] et [PERSON_NAME] [PHONE_NUMBE…" at bounding box center [858, 423] width 1276 height 38
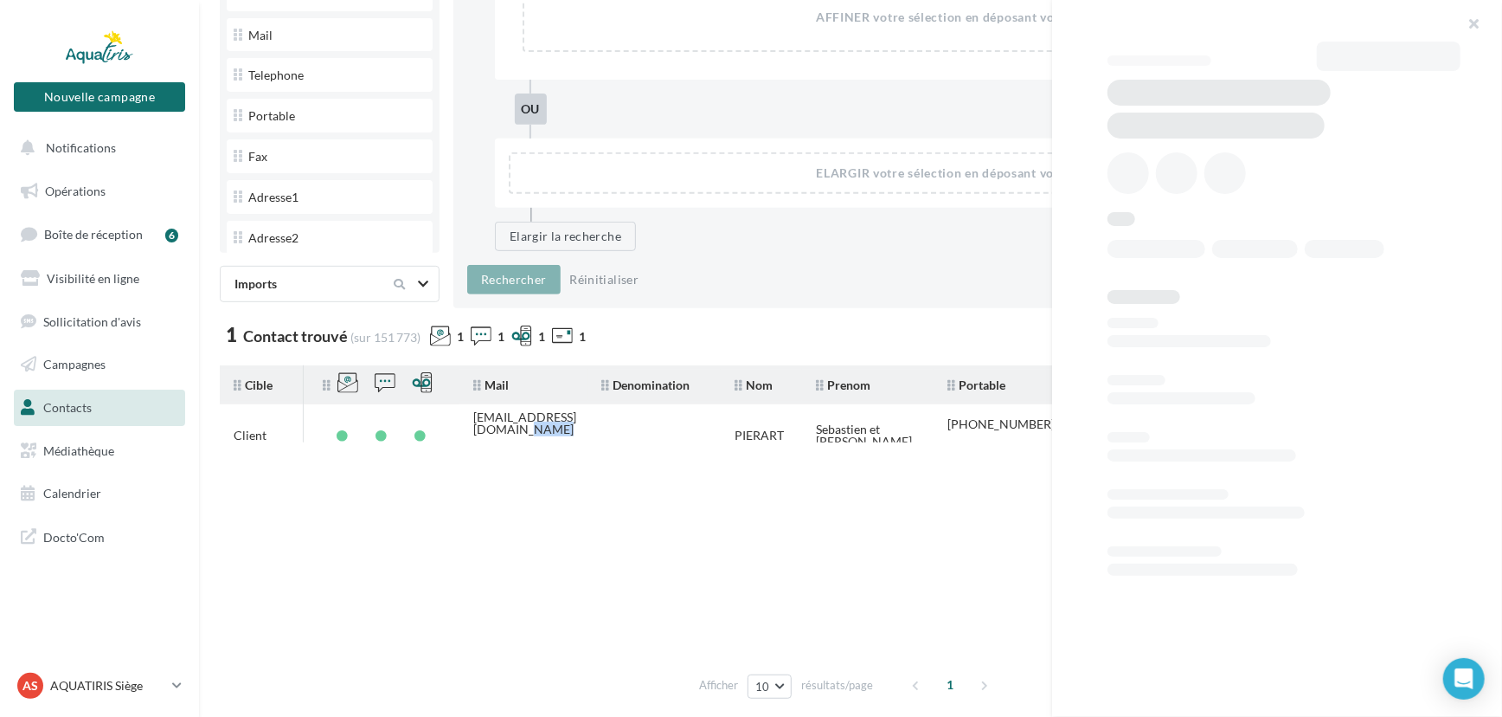
copy div "[EMAIL_ADDRESS][DOMAIN_NAME]"
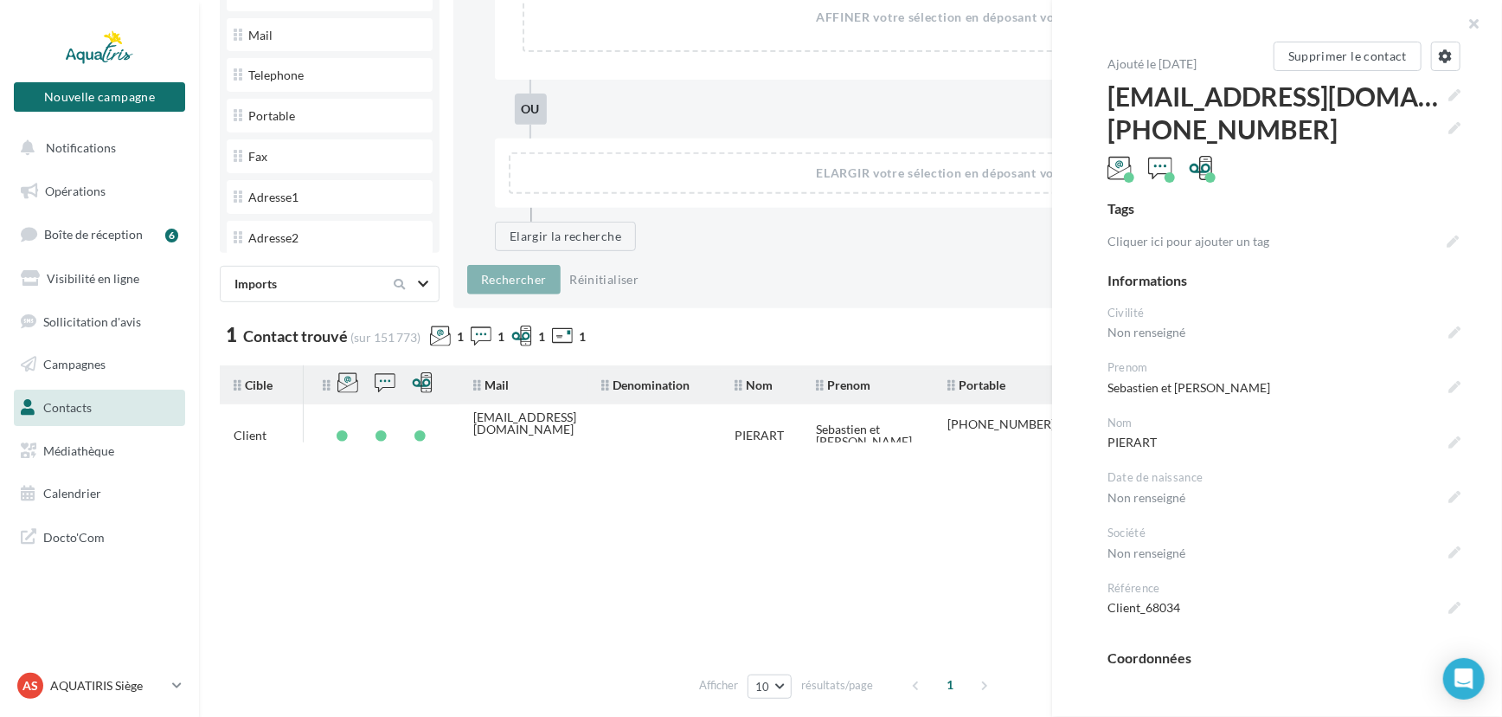
click at [818, 537] on tbody "Client [EMAIL_ADDRESS][DOMAIN_NAME] [PERSON_NAME] et [PERSON_NAME] [PHONE_NUMBE…" at bounding box center [851, 534] width 1262 height 260
click at [1471, 33] on button "button" at bounding box center [1467, 26] width 69 height 52
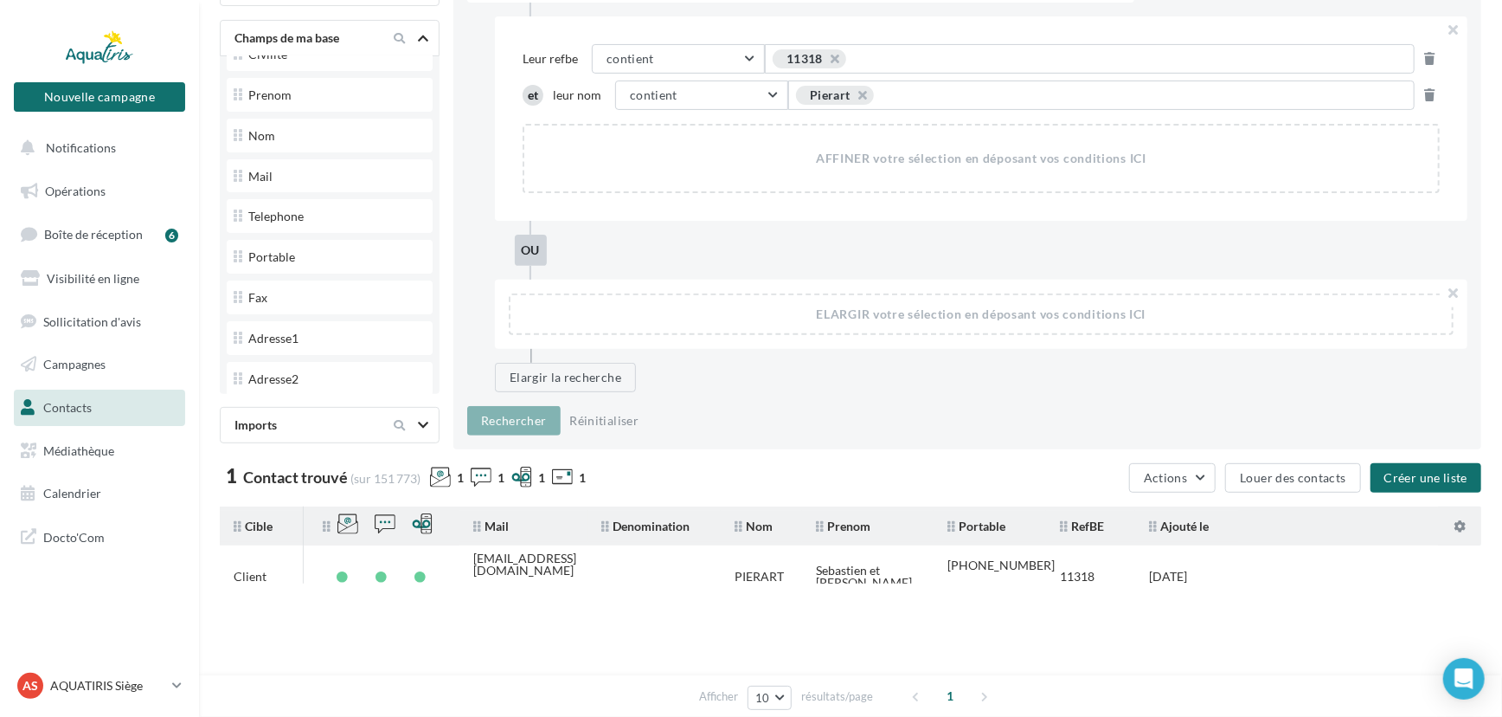
scroll to position [219, 0]
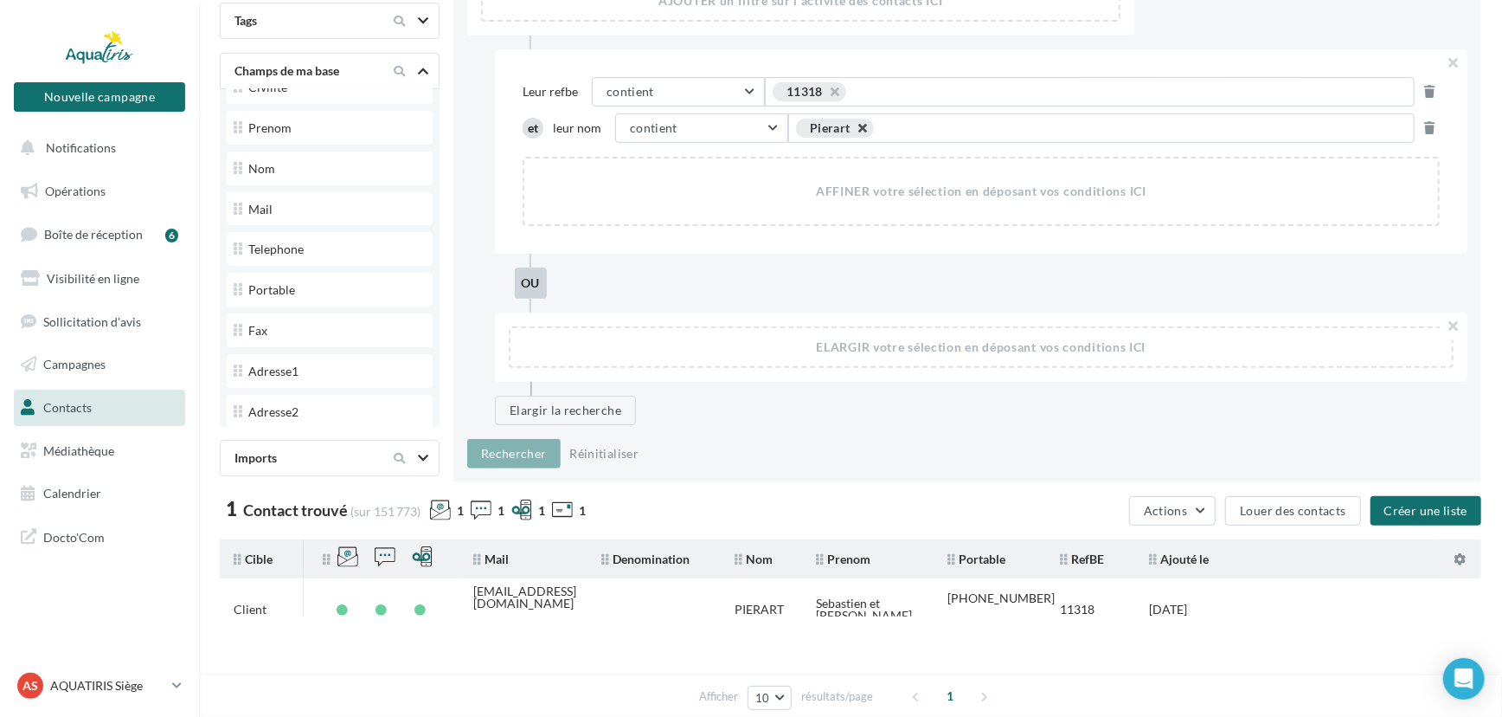
click at [853, 132] on button "button" at bounding box center [853, 132] width 0 height 0
click at [864, 122] on span "Exemple: suggestion 1 OU suggestion 2" at bounding box center [913, 128] width 220 height 19
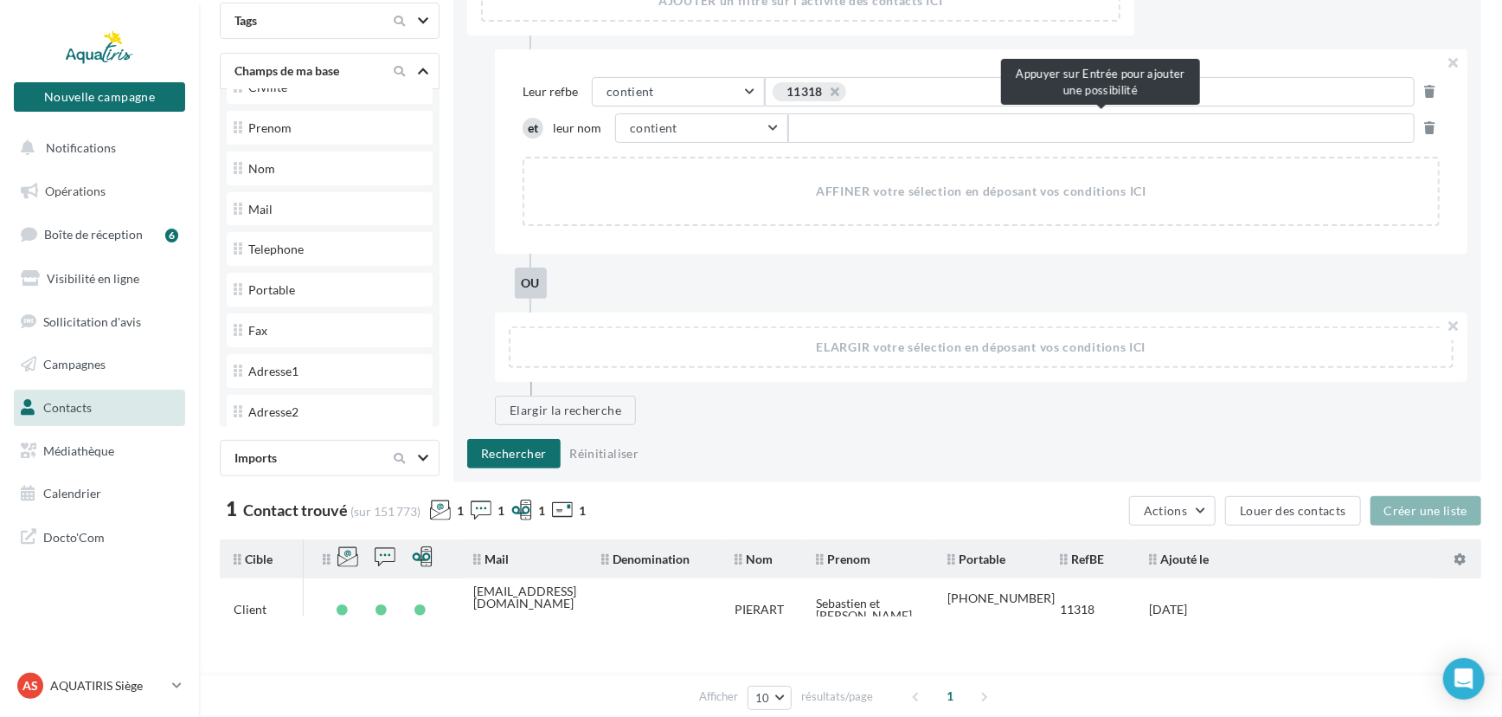
type input "**********"
click at [529, 451] on button "Rechercher" at bounding box center [513, 453] width 93 height 29
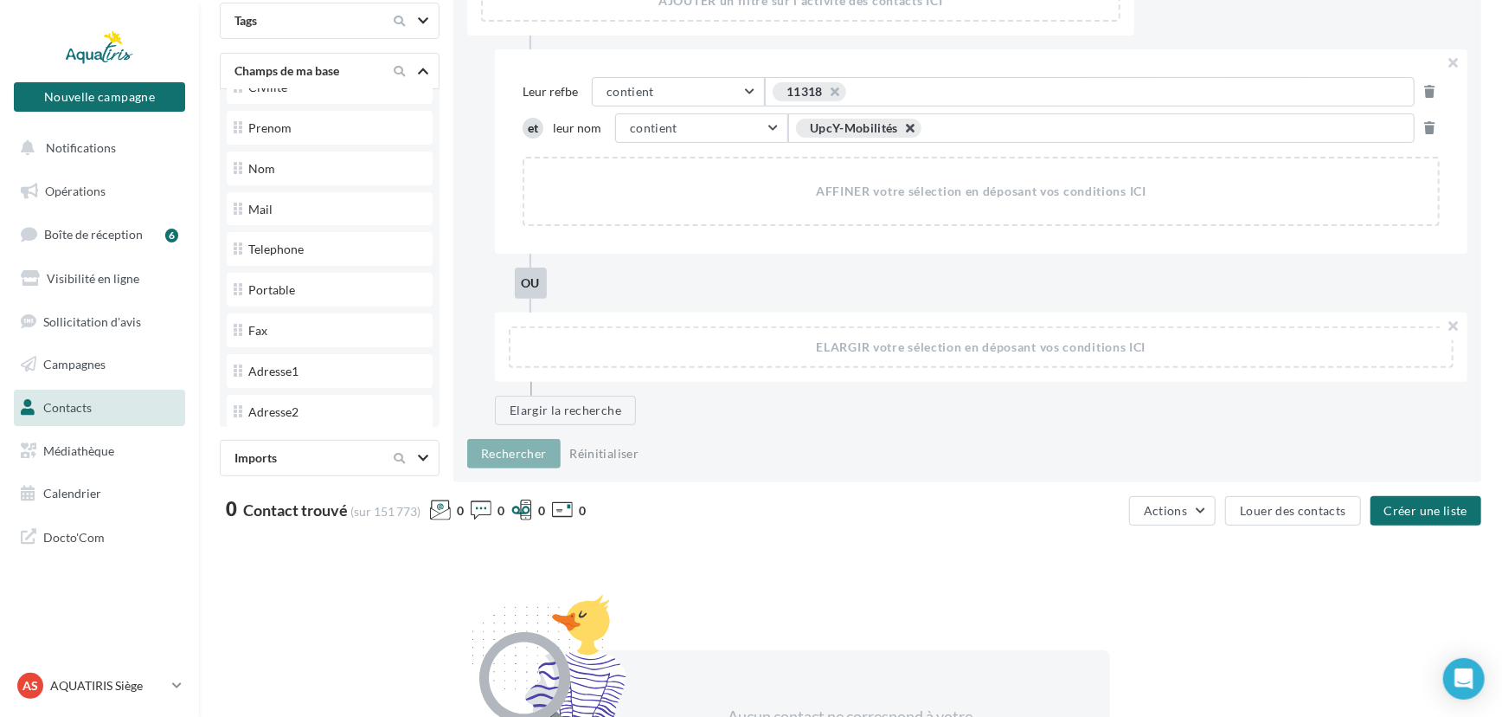
click at [901, 132] on button "button" at bounding box center [901, 132] width 0 height 0
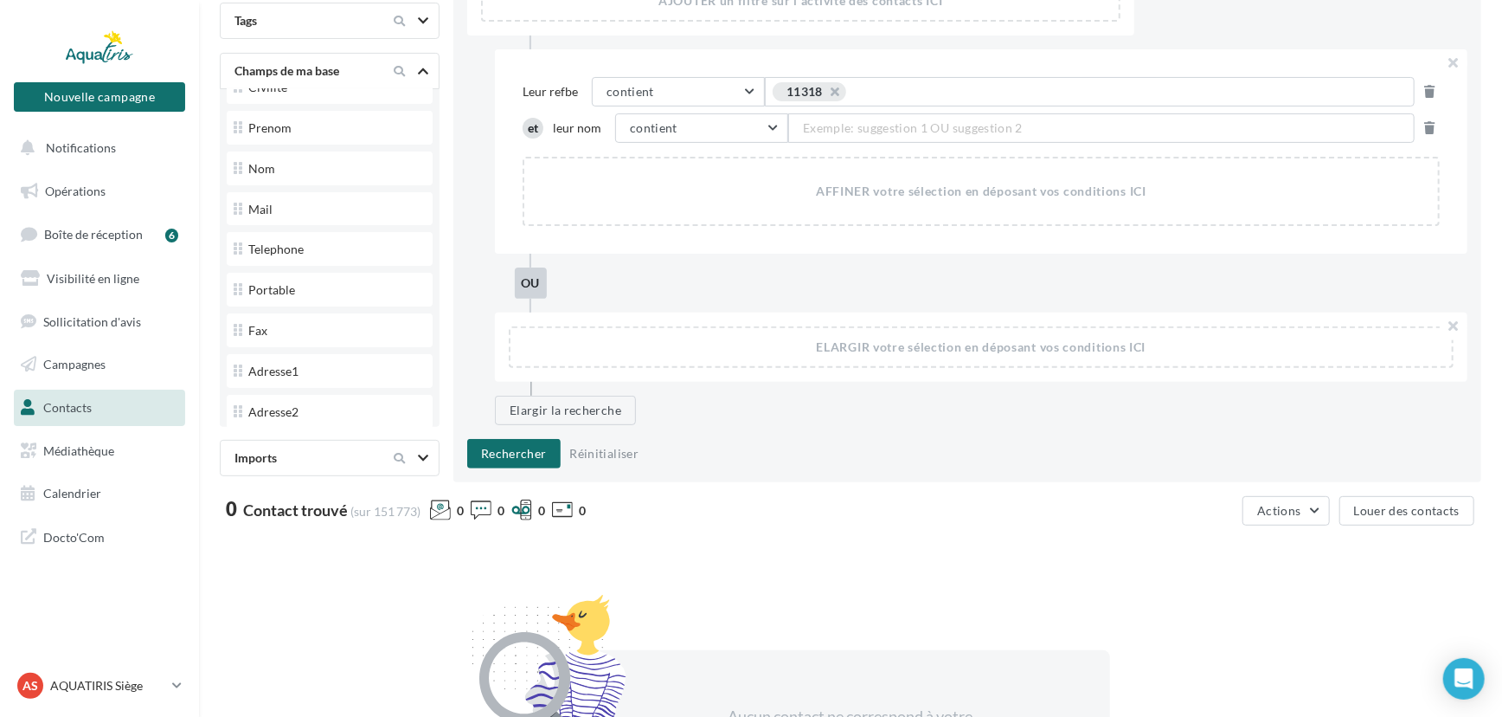
scroll to position [0, 0]
click at [1434, 122] on icon at bounding box center [1430, 128] width 10 height 12
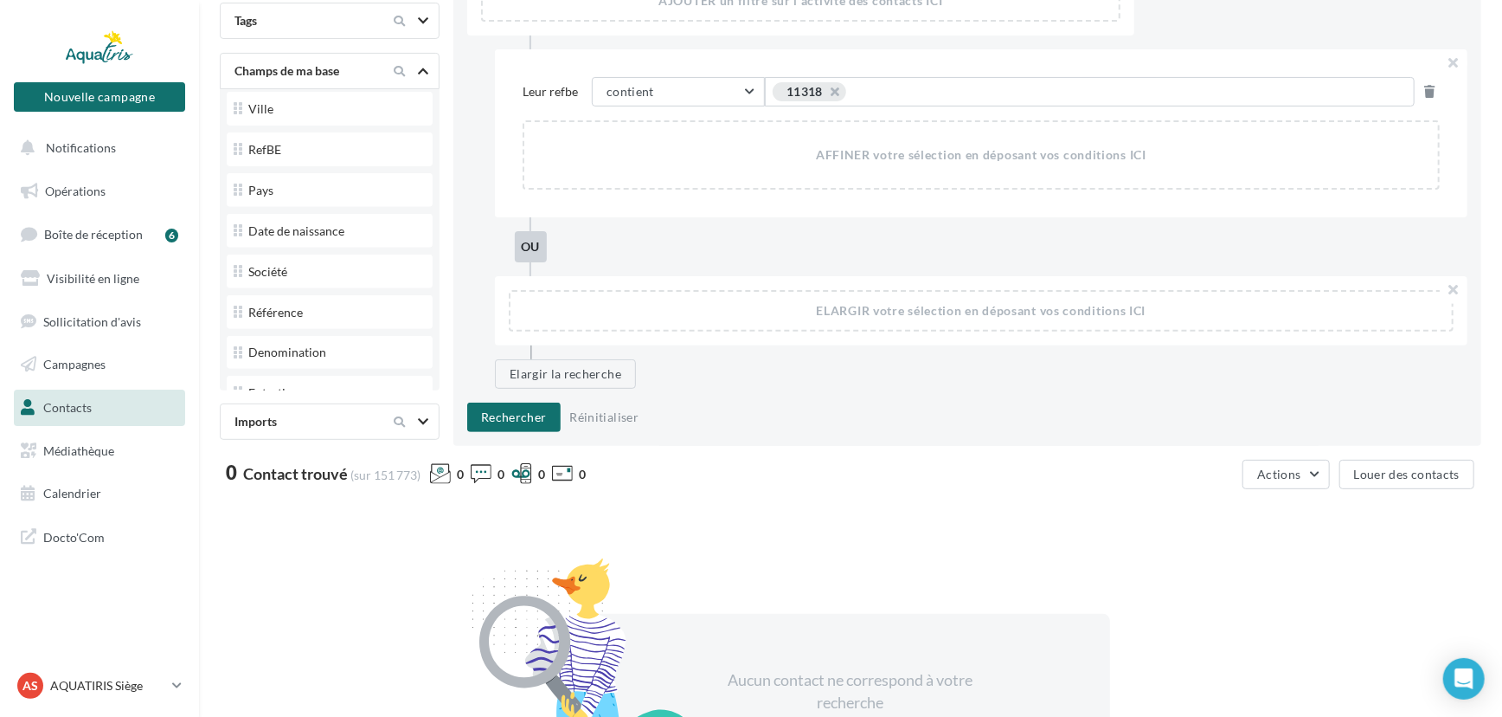
scroll to position [422, 0]
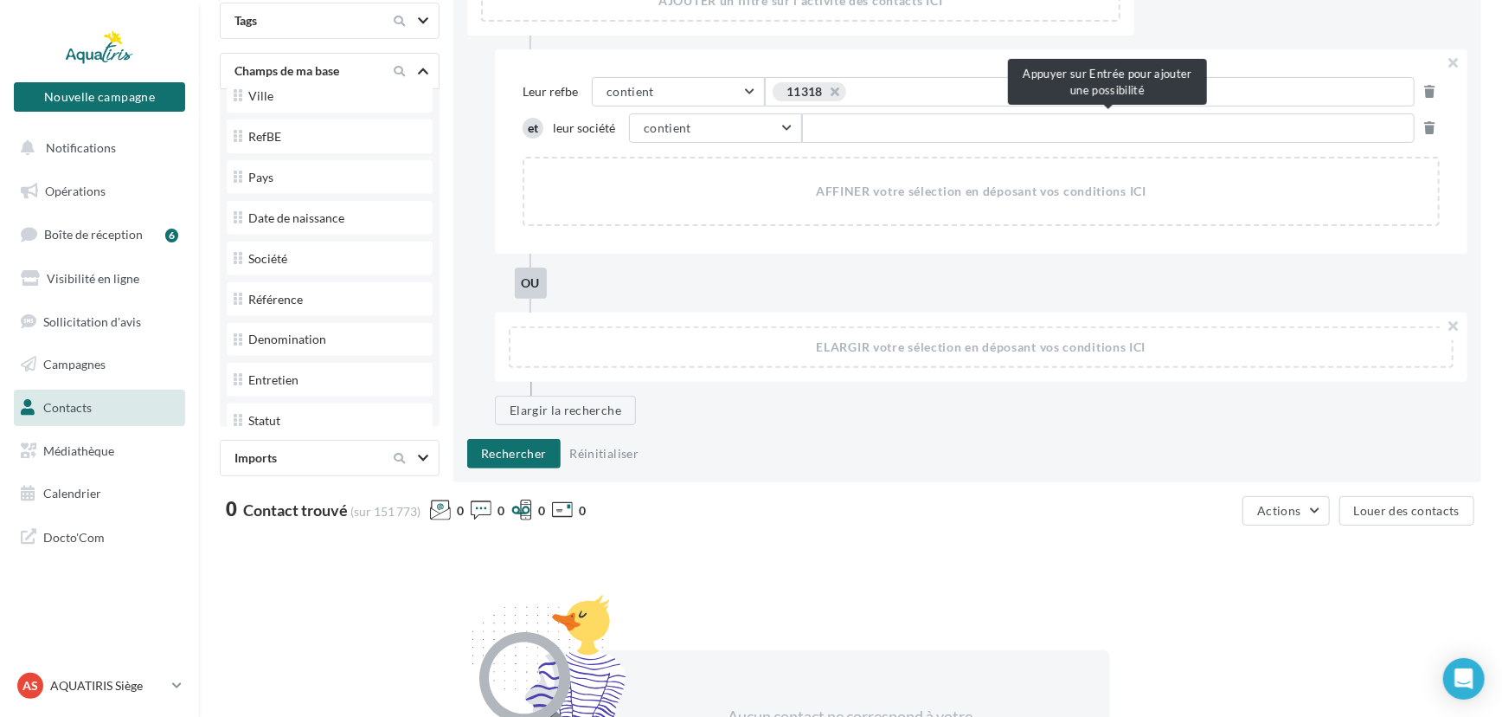
type input "**********"
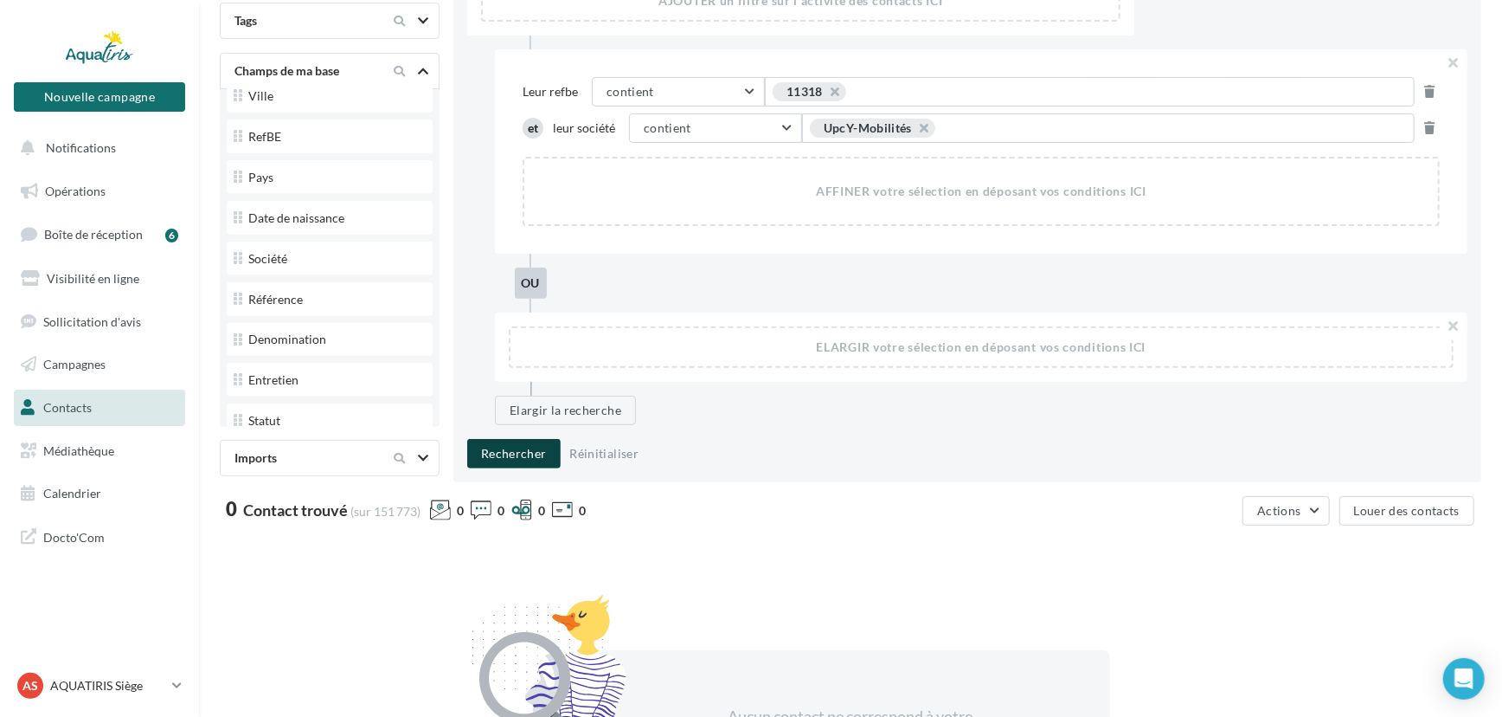
click at [551, 454] on button "Rechercher" at bounding box center [513, 453] width 93 height 29
click at [1430, 128] on icon at bounding box center [1430, 128] width 10 height 12
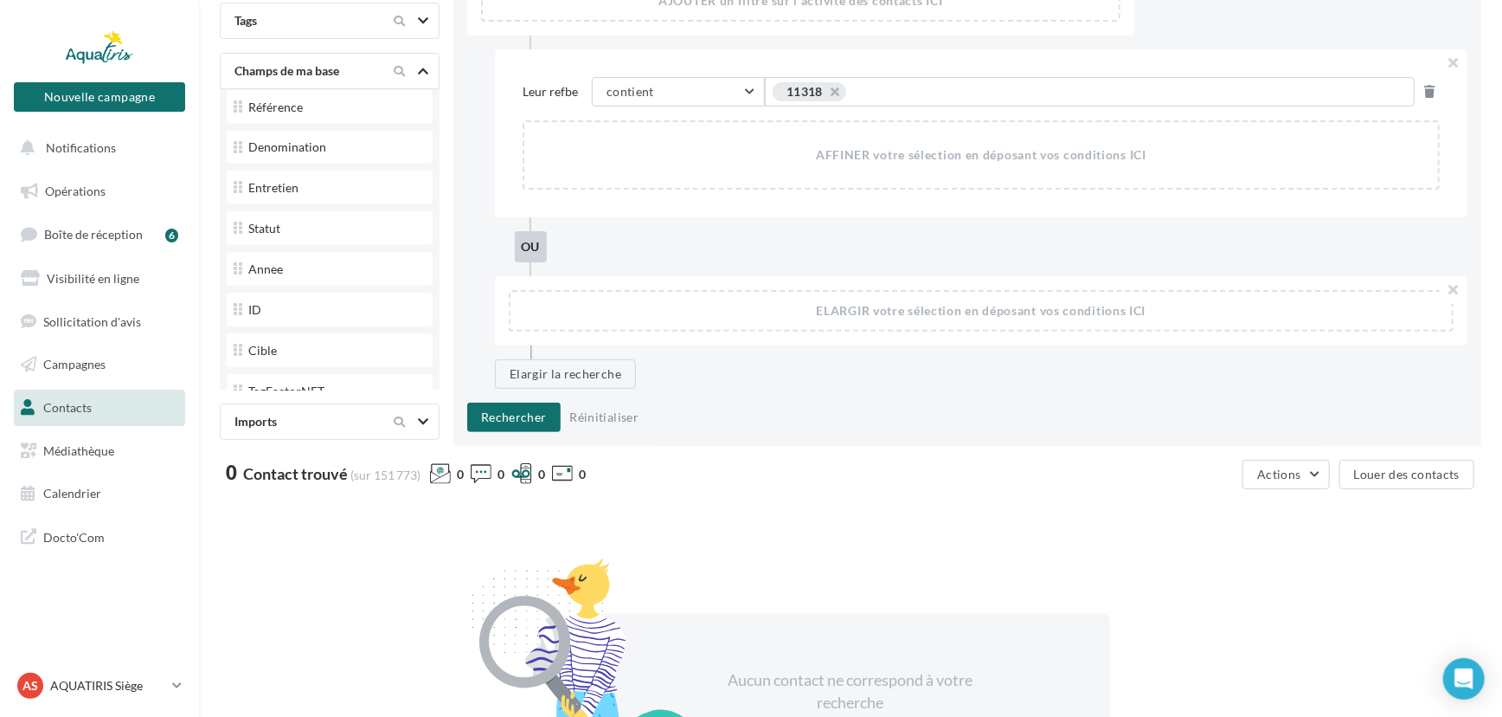
scroll to position [620, 0]
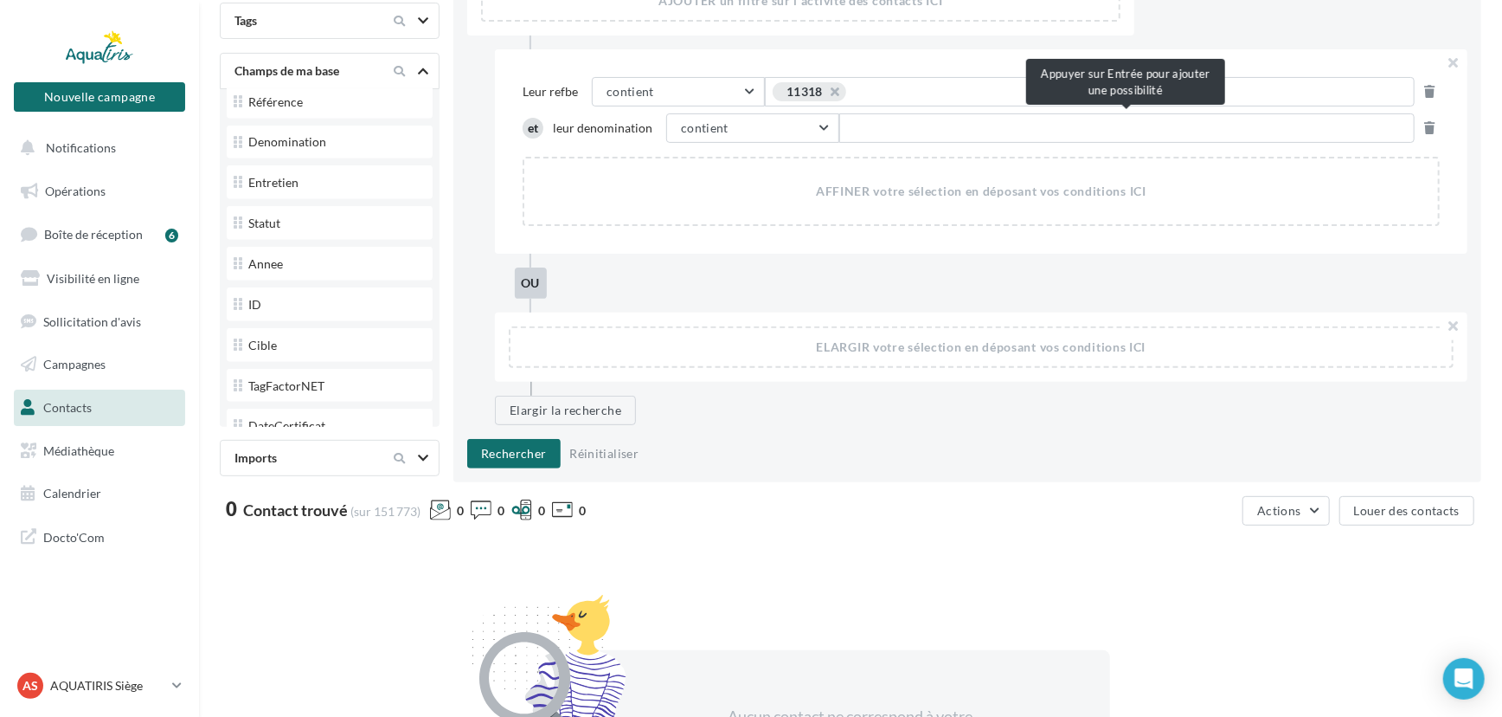
type input "**********"
click at [482, 434] on div "AJOUTER un filtre sur l'activité des contacts ICI Leur refbe contient contient …" at bounding box center [967, 217] width 1028 height 530
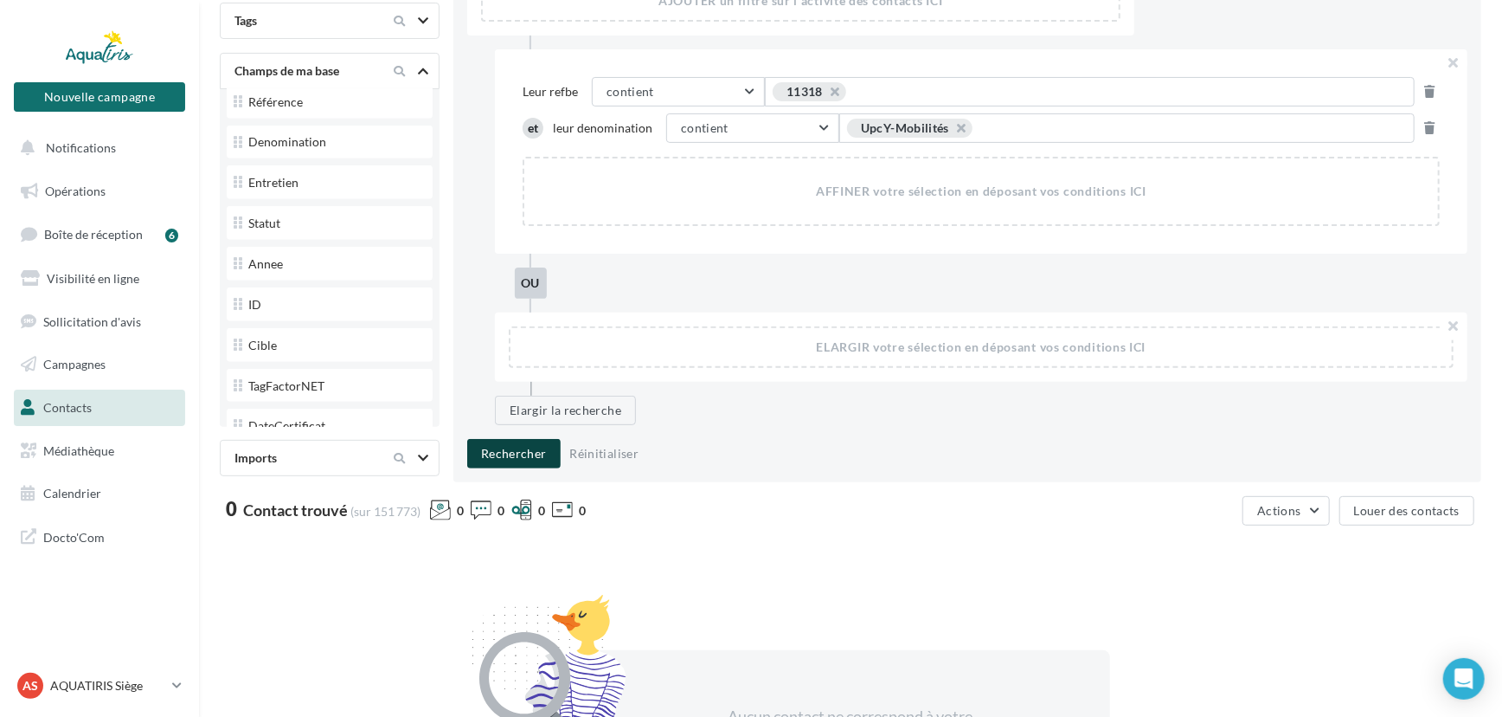
click at [484, 441] on button "Rechercher" at bounding box center [513, 453] width 93 height 29
click at [1423, 134] on button at bounding box center [1430, 128] width 17 height 21
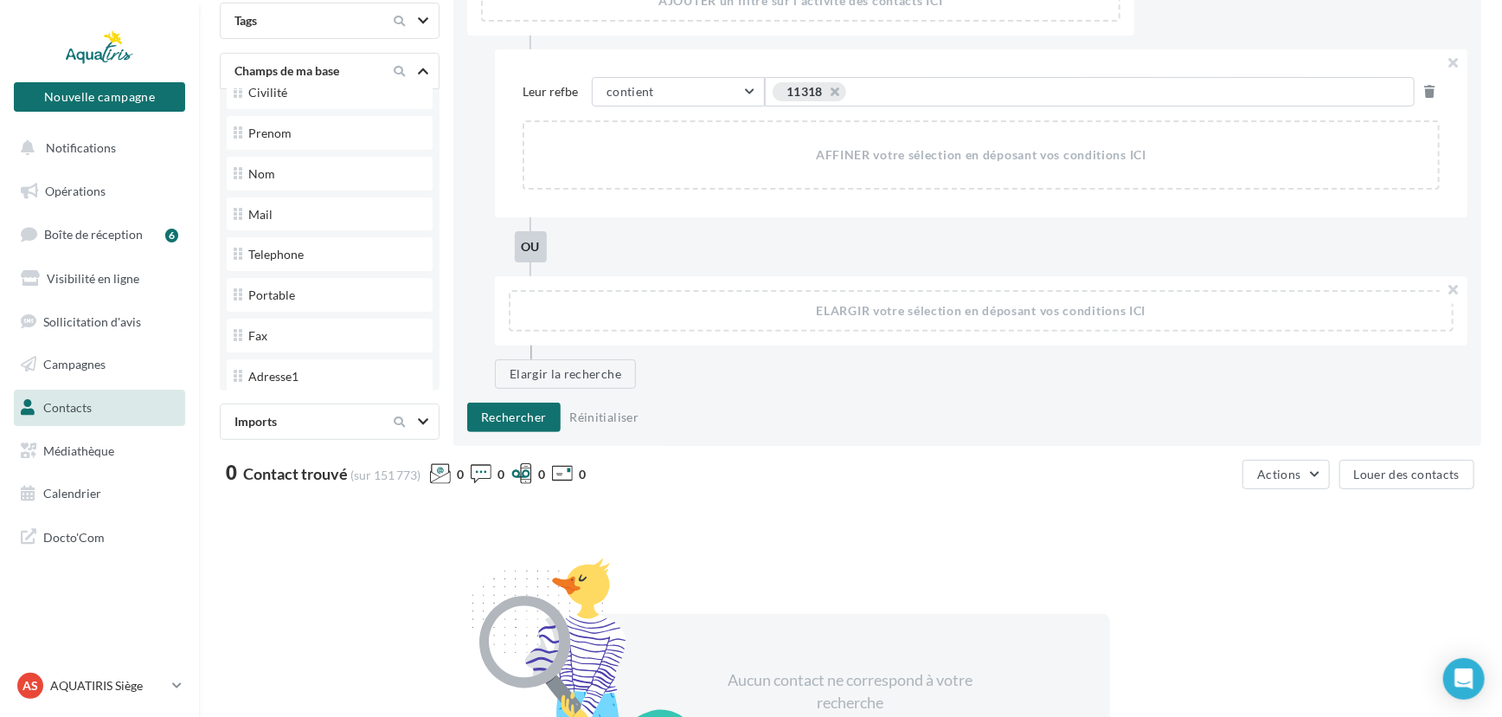
scroll to position [17, 0]
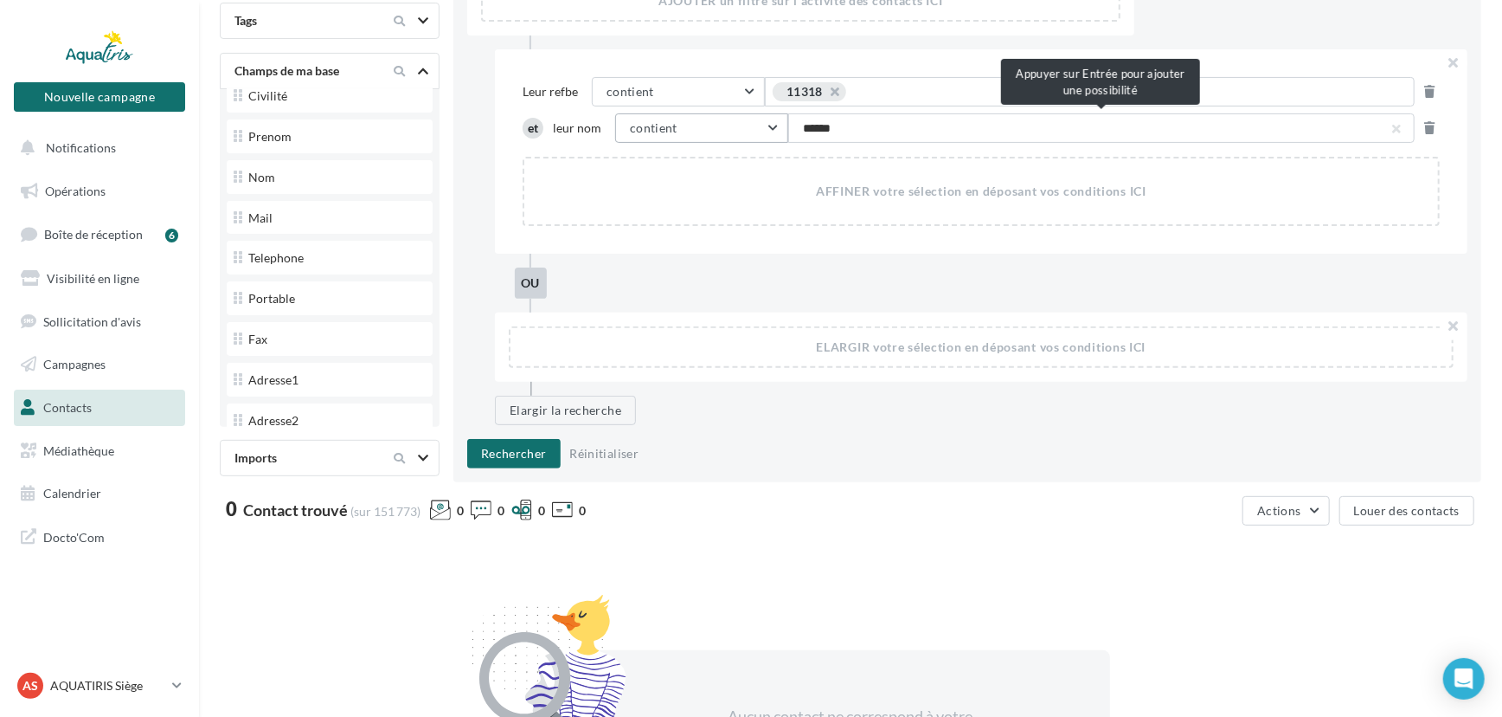
type input "*******"
click at [514, 446] on button "Rechercher" at bounding box center [513, 453] width 93 height 29
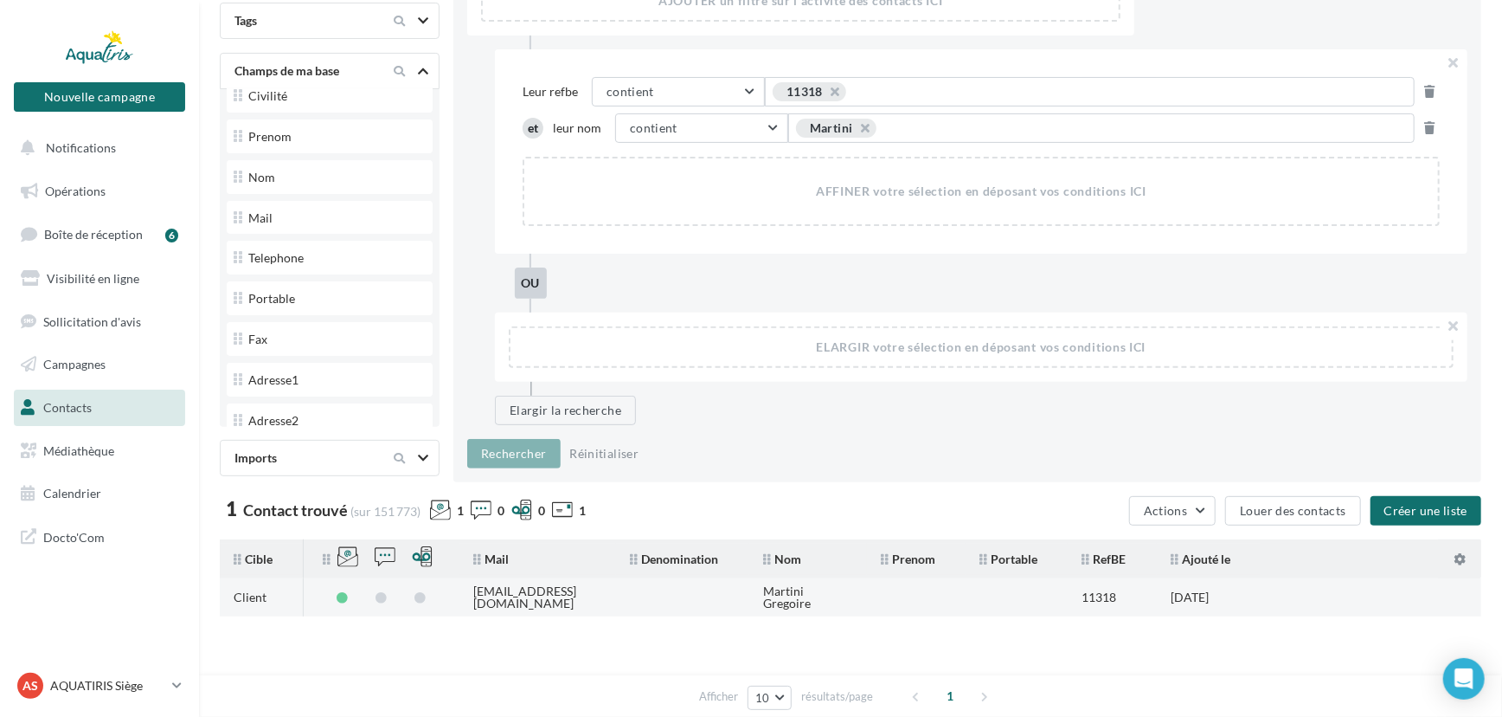
drag, startPoint x: 602, startPoint y: 597, endPoint x: 474, endPoint y: 601, distance: 128.1
click at [474, 601] on td "[EMAIL_ADDRESS][DOMAIN_NAME]" at bounding box center [538, 597] width 157 height 38
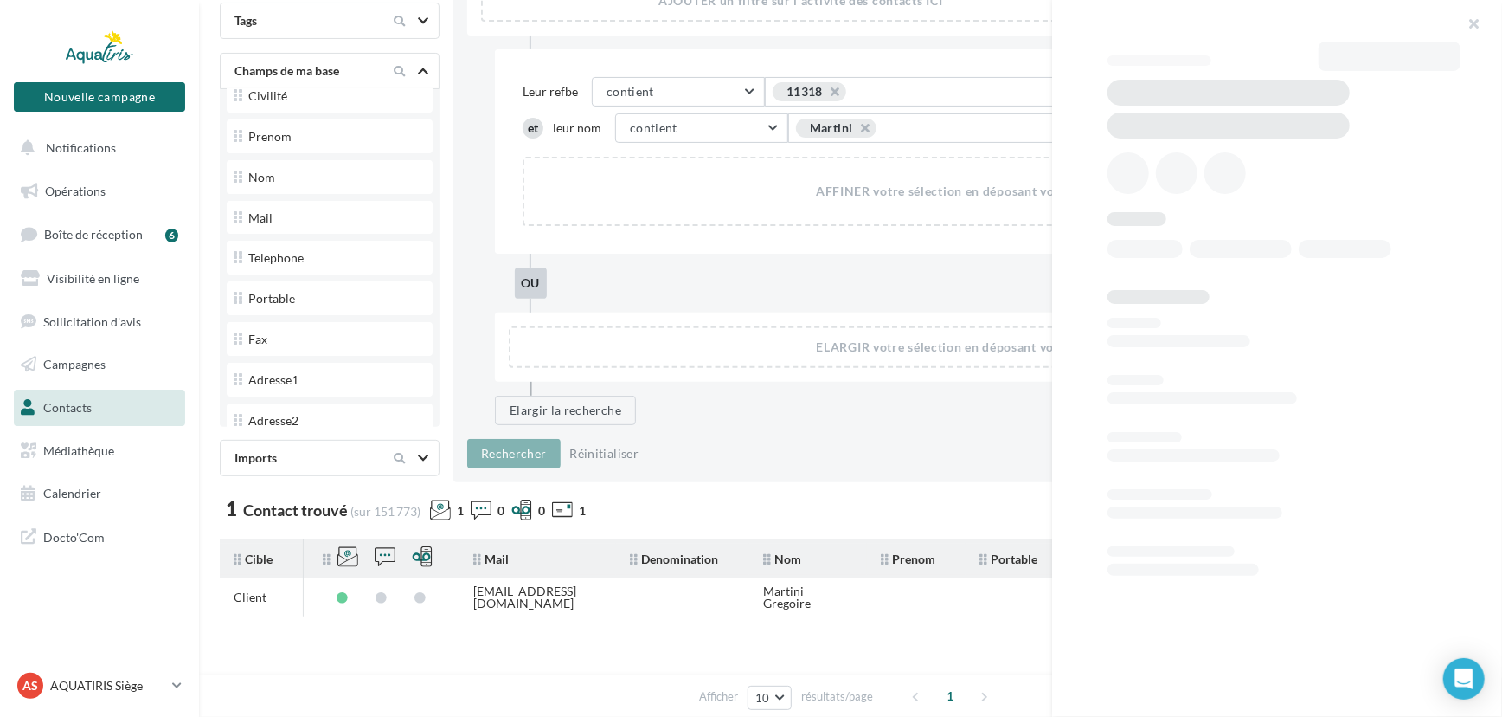
copy div "[EMAIL_ADDRESS][DOMAIN_NAME]"
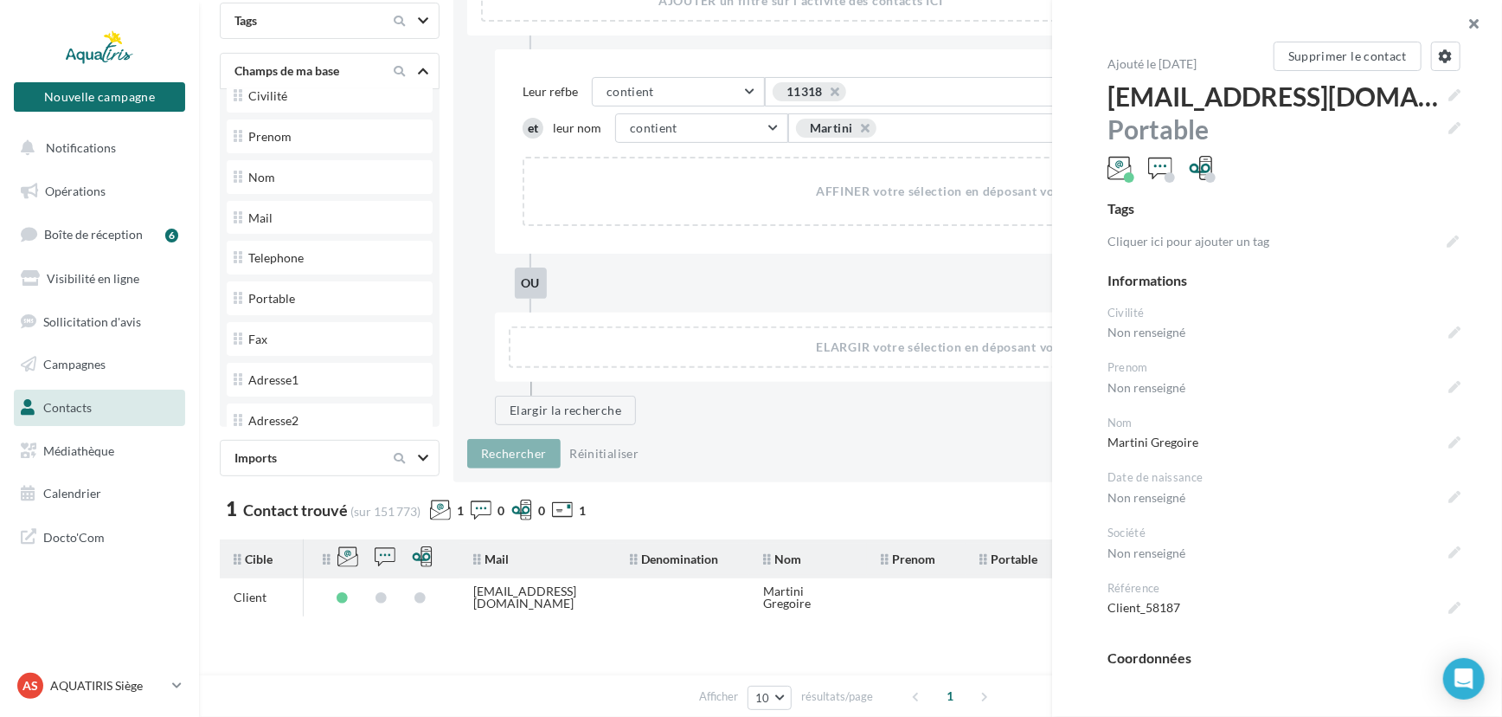
click at [1448, 34] on button "button" at bounding box center [1467, 26] width 69 height 52
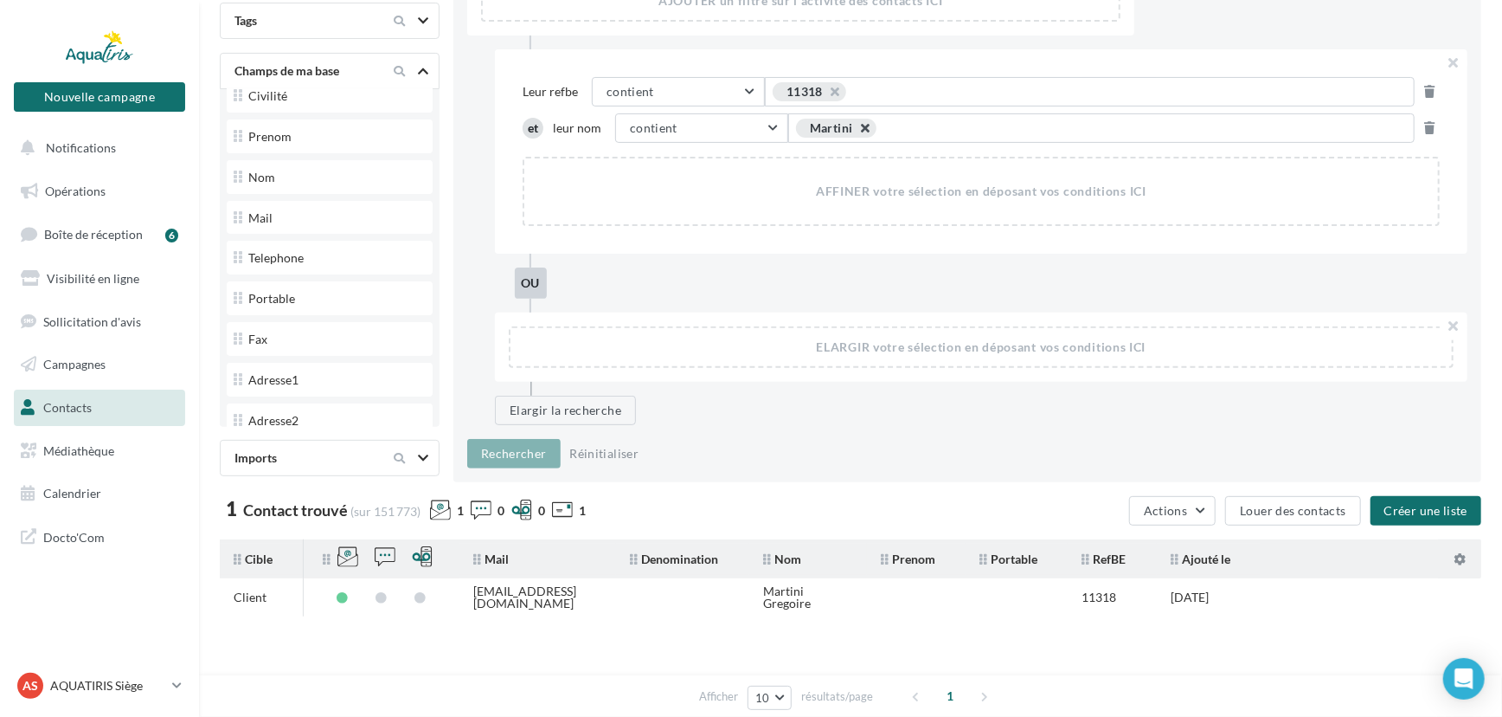
click at [856, 132] on button "button" at bounding box center [856, 132] width 0 height 0
click at [864, 122] on span "Exemple: suggestion 1 OU suggestion 2" at bounding box center [913, 128] width 220 height 19
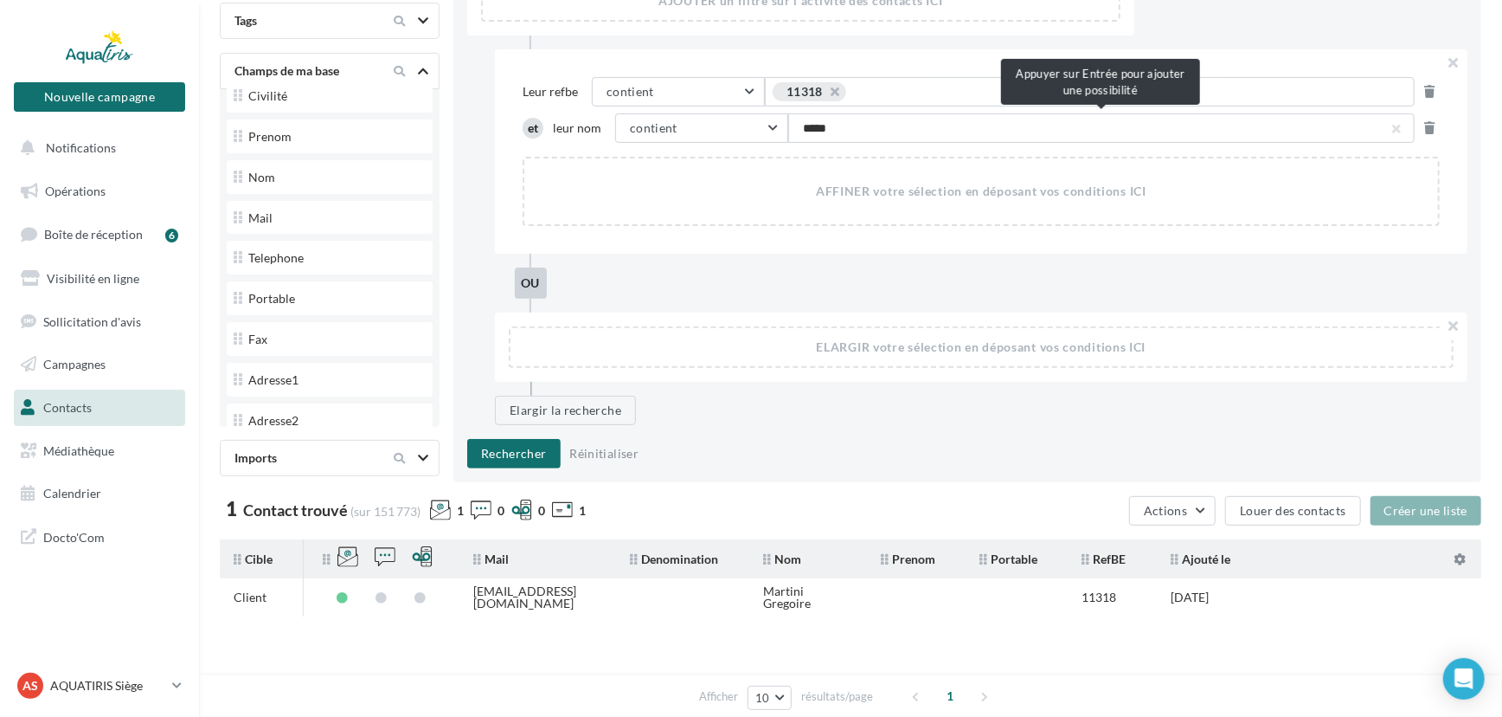
type input "******"
click at [530, 453] on button "Rechercher" at bounding box center [513, 453] width 93 height 29
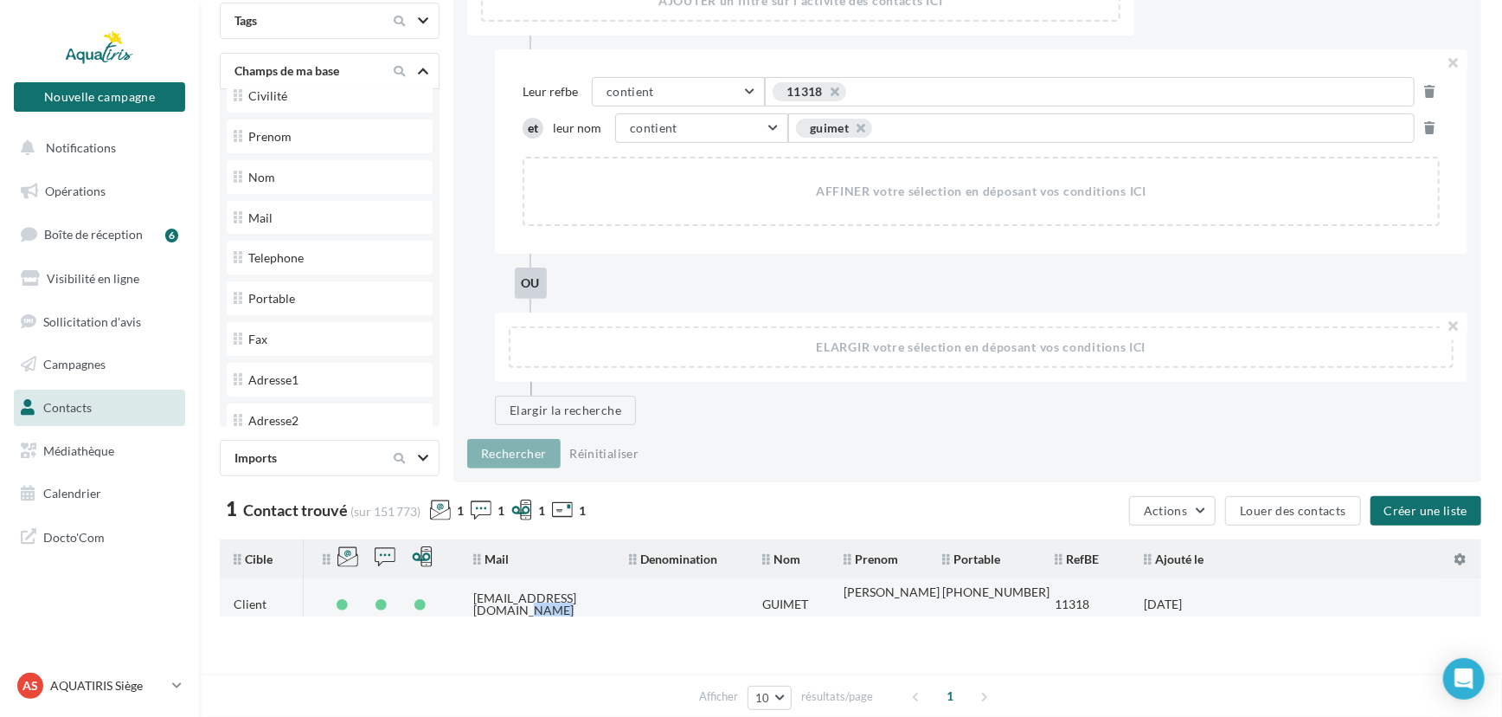
drag, startPoint x: 616, startPoint y: 601, endPoint x: 474, endPoint y: 598, distance: 142.0
click at [474, 598] on tr "Client [EMAIL_ADDRESS][DOMAIN_NAME] [GEOGRAPHIC_DATA][PERSON_NAME] [PHONE_NUMBE…" at bounding box center [858, 597] width 1276 height 38
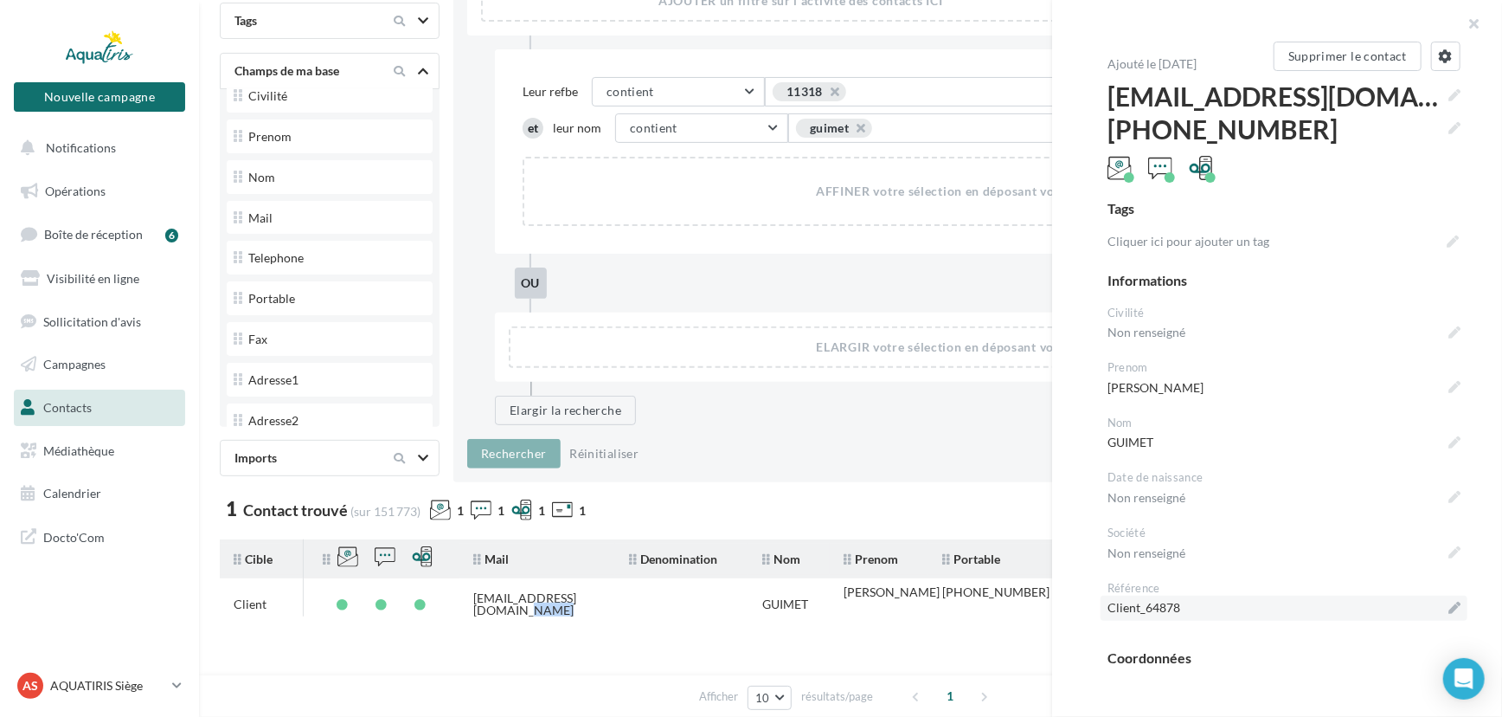
copy div "[EMAIL_ADDRESS][DOMAIN_NAME]"
click at [1476, 9] on button "button" at bounding box center [1467, 26] width 69 height 52
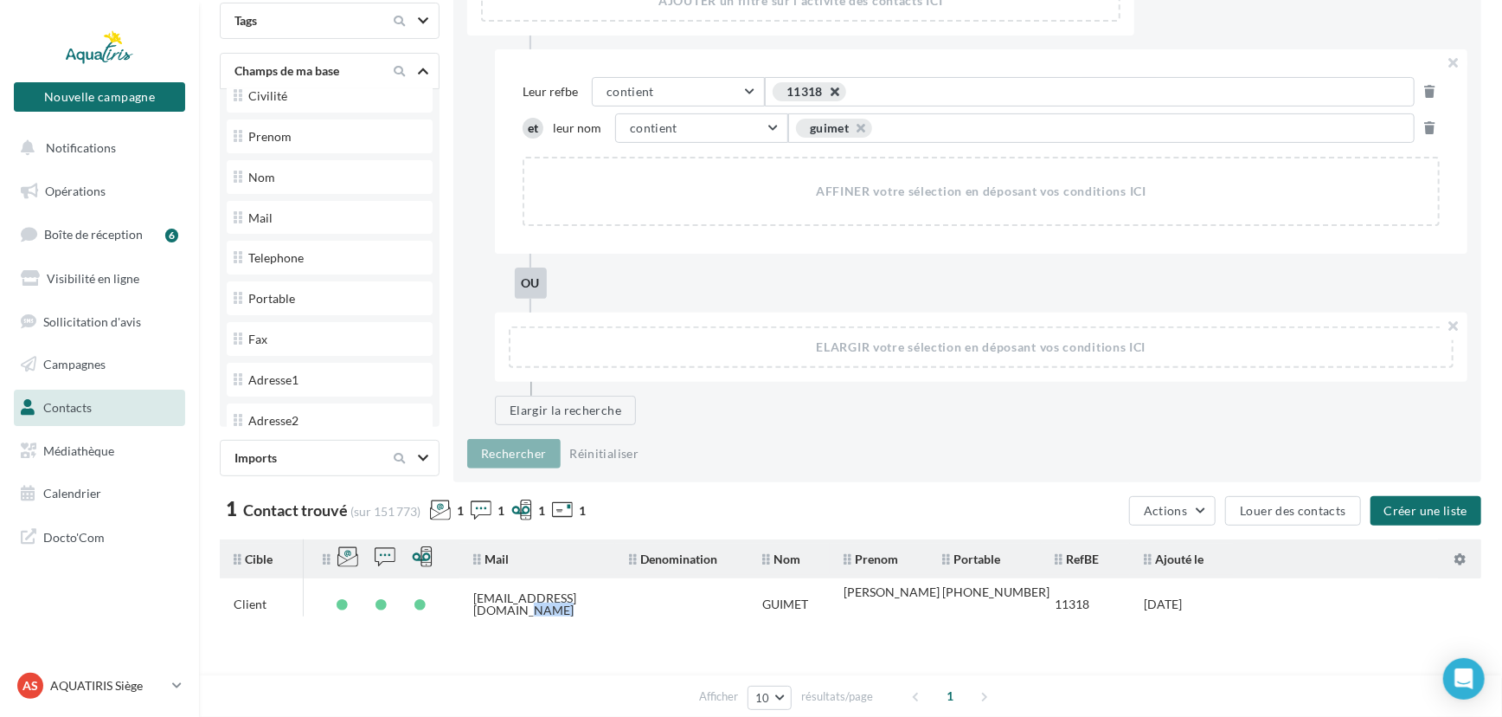
click at [826, 96] on button "button" at bounding box center [826, 96] width 0 height 0
click at [821, 87] on span "Exemple: suggestion 1 OU suggestion 2" at bounding box center [890, 91] width 220 height 19
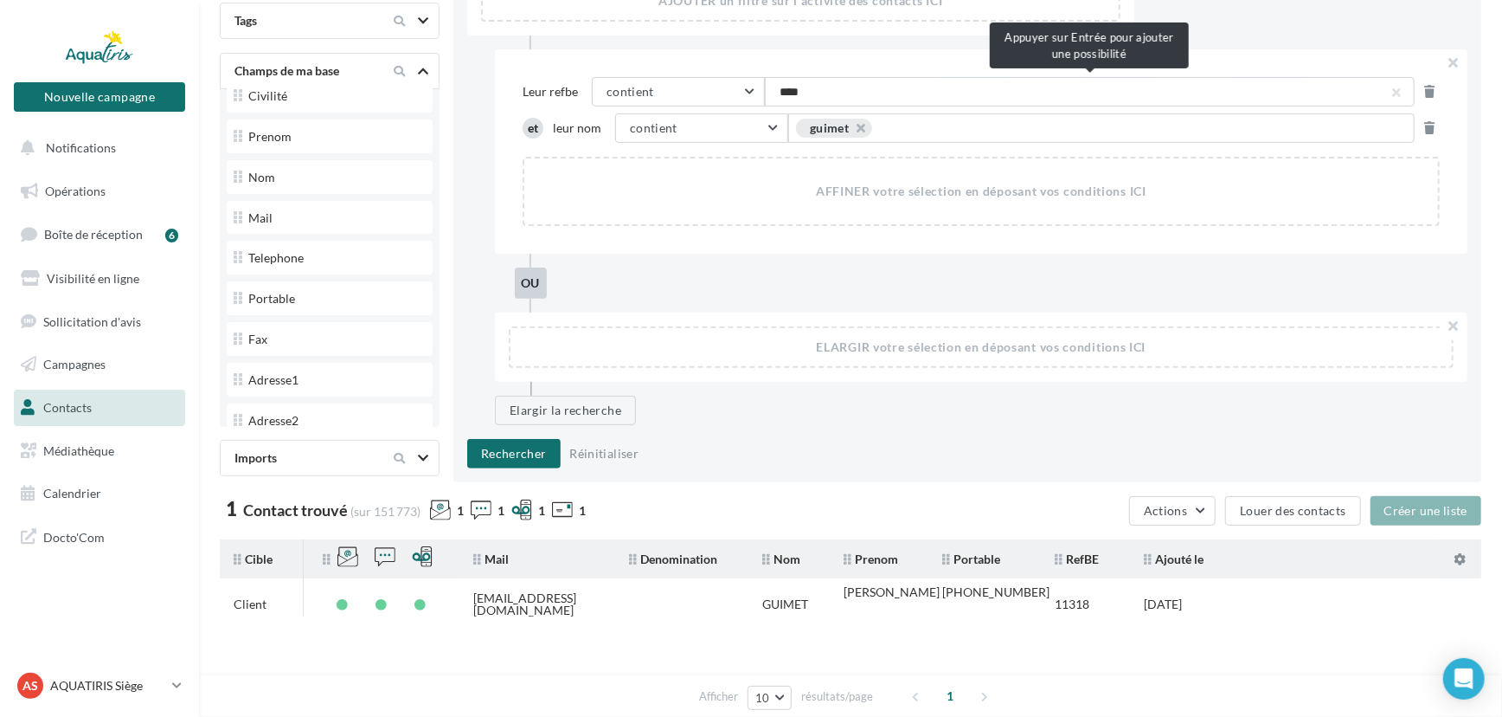
type input "*****"
click at [768, 203] on div "AFFINER votre sélection en déposant vos conditions ICI" at bounding box center [981, 191] width 914 height 66
click at [852, 132] on button "button" at bounding box center [852, 132] width 0 height 0
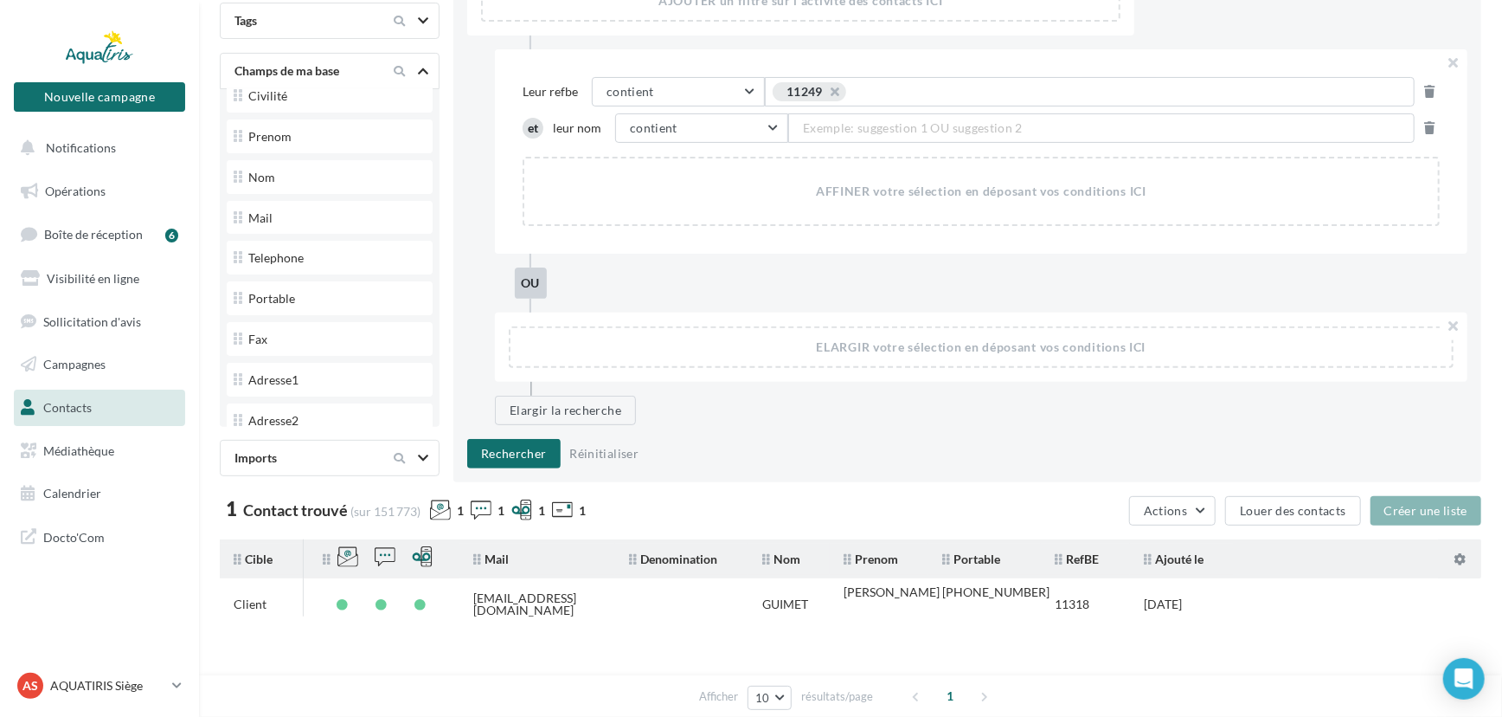
click at [856, 125] on span "Exemple: suggestion 1 OU suggestion 2" at bounding box center [913, 128] width 220 height 19
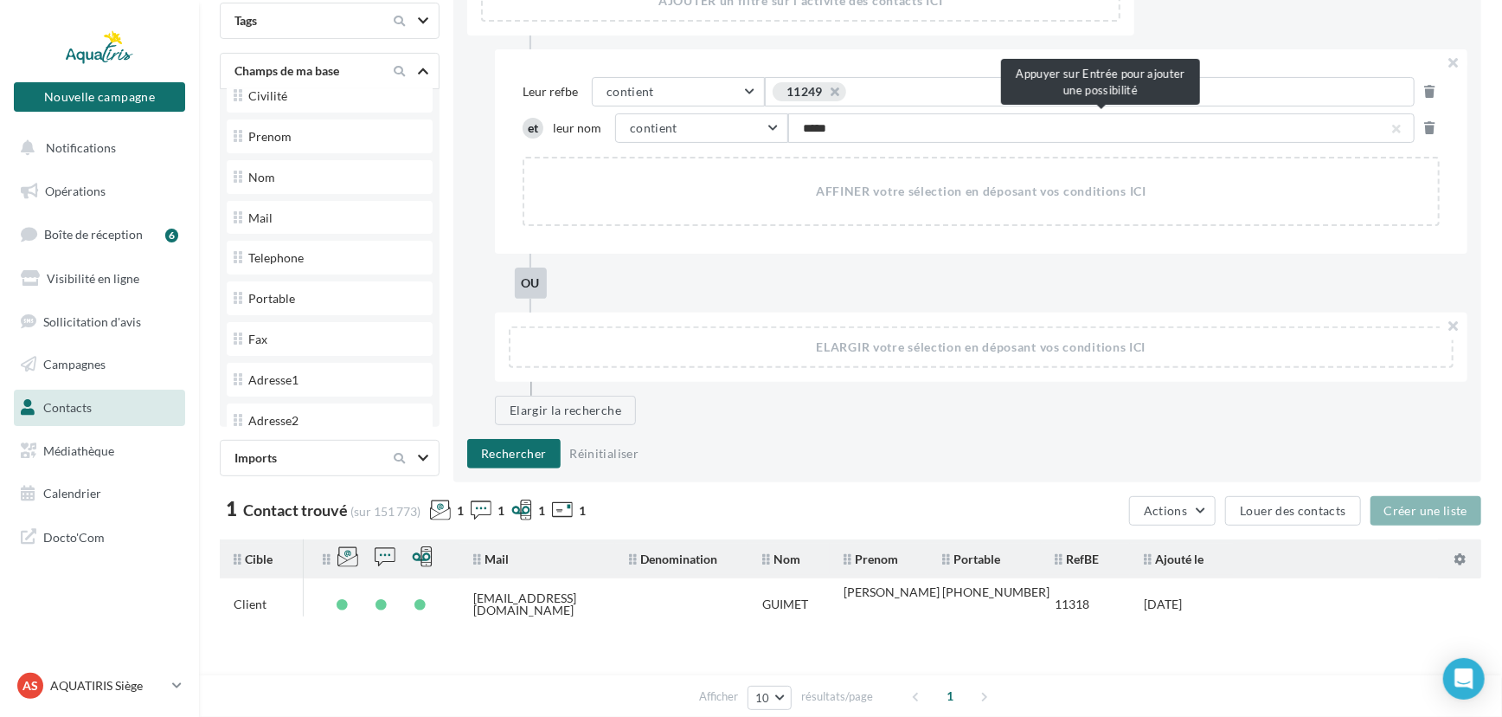
type input "******"
click at [502, 460] on button "Rechercher" at bounding box center [513, 453] width 93 height 29
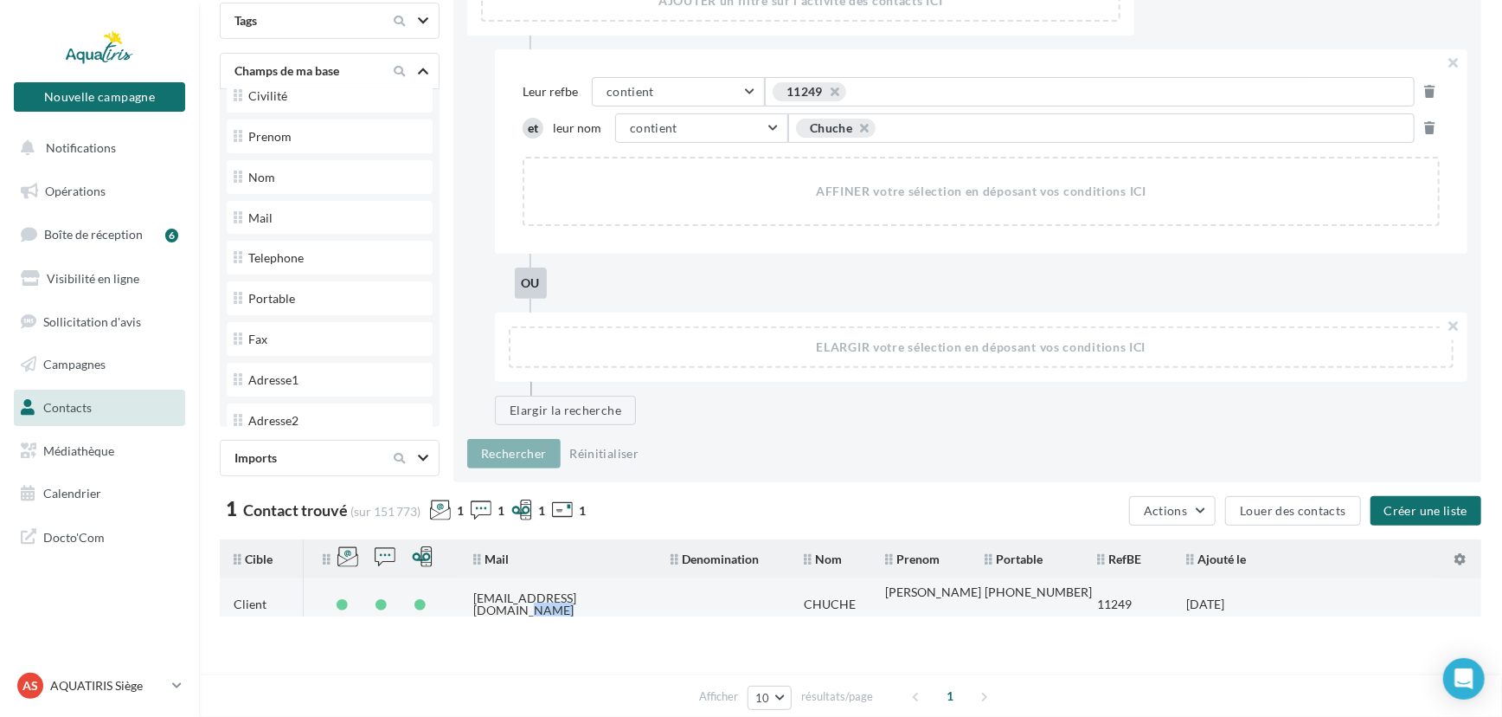
drag, startPoint x: 643, startPoint y: 597, endPoint x: 468, endPoint y: 588, distance: 175.1
click at [468, 588] on tr "Client [EMAIL_ADDRESS][DOMAIN_NAME] [GEOGRAPHIC_DATA] [PERSON_NAME] [PHONE_NUMB…" at bounding box center [858, 597] width 1276 height 38
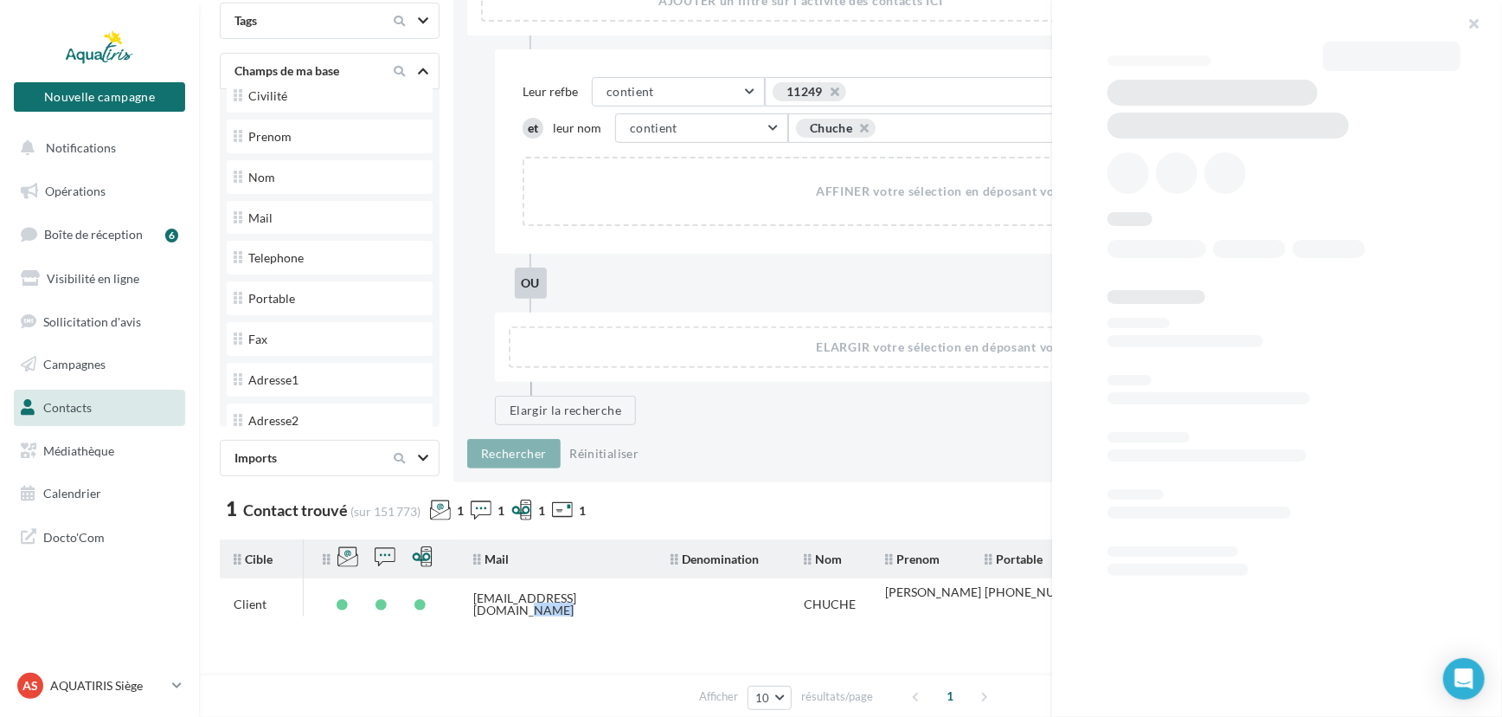
copy div "[EMAIL_ADDRESS][DOMAIN_NAME]"
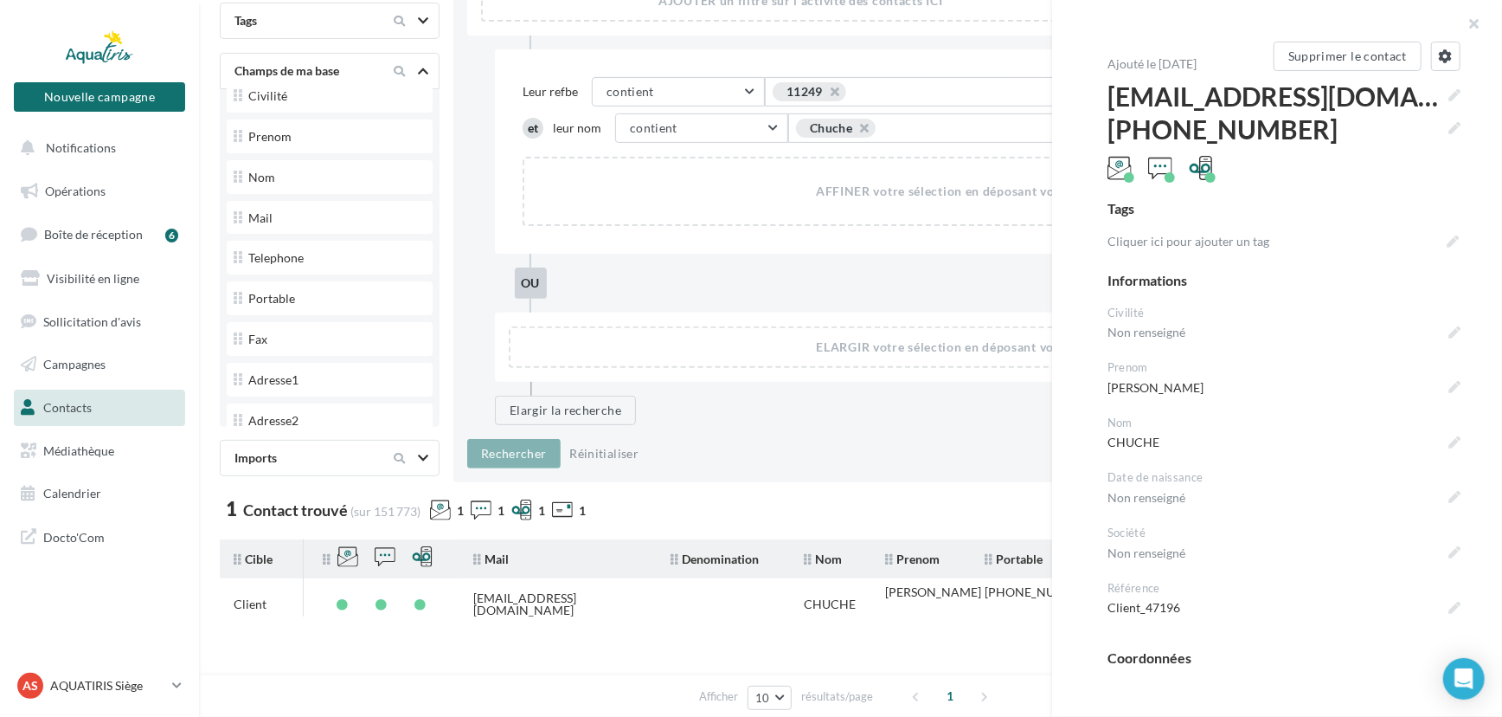
click at [966, 69] on div "Leur refbe contient contient commence par est égal à est différent de est défin…" at bounding box center [981, 151] width 973 height 204
click at [1477, 25] on button "button" at bounding box center [1467, 26] width 69 height 52
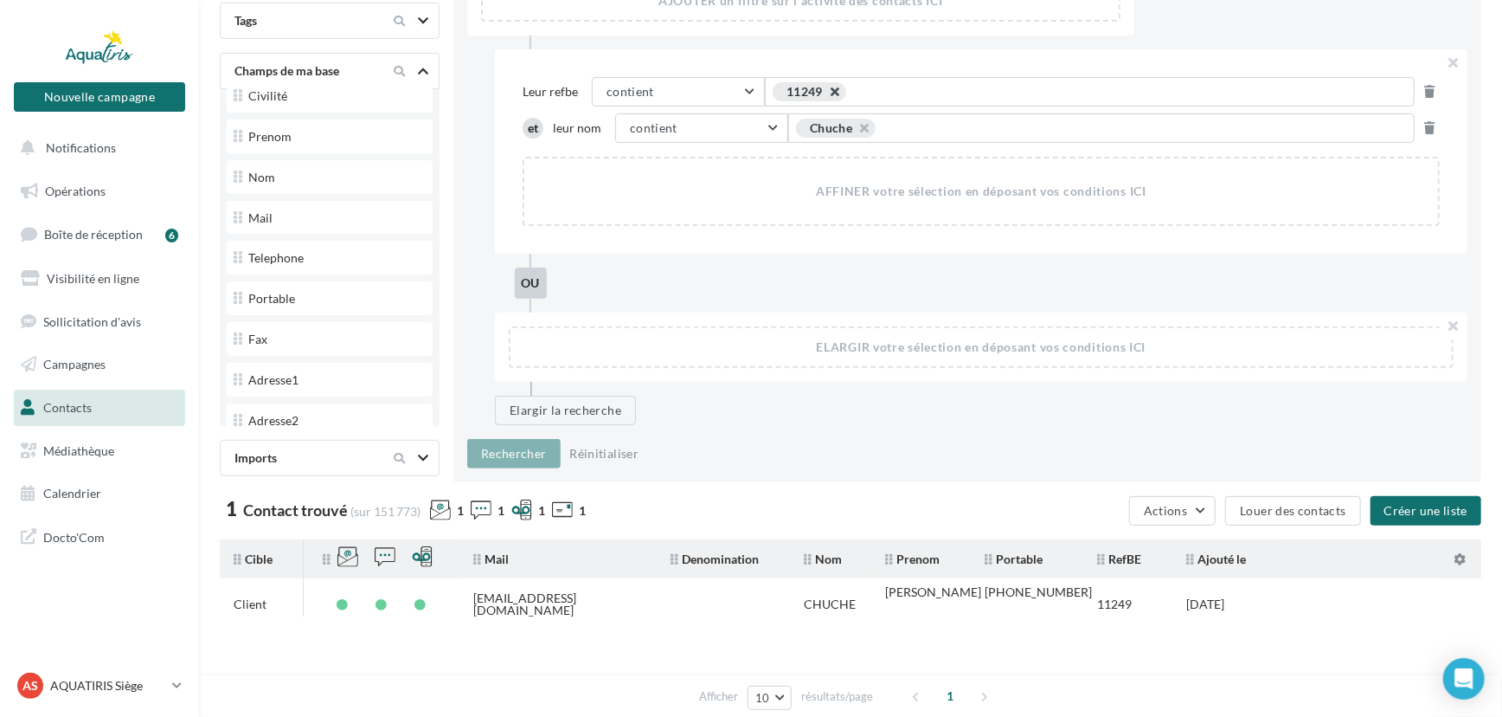
click at [826, 96] on button "button" at bounding box center [826, 96] width 0 height 0
click at [838, 92] on span "Exemple: suggestion 1 OU suggestion 2" at bounding box center [890, 91] width 220 height 19
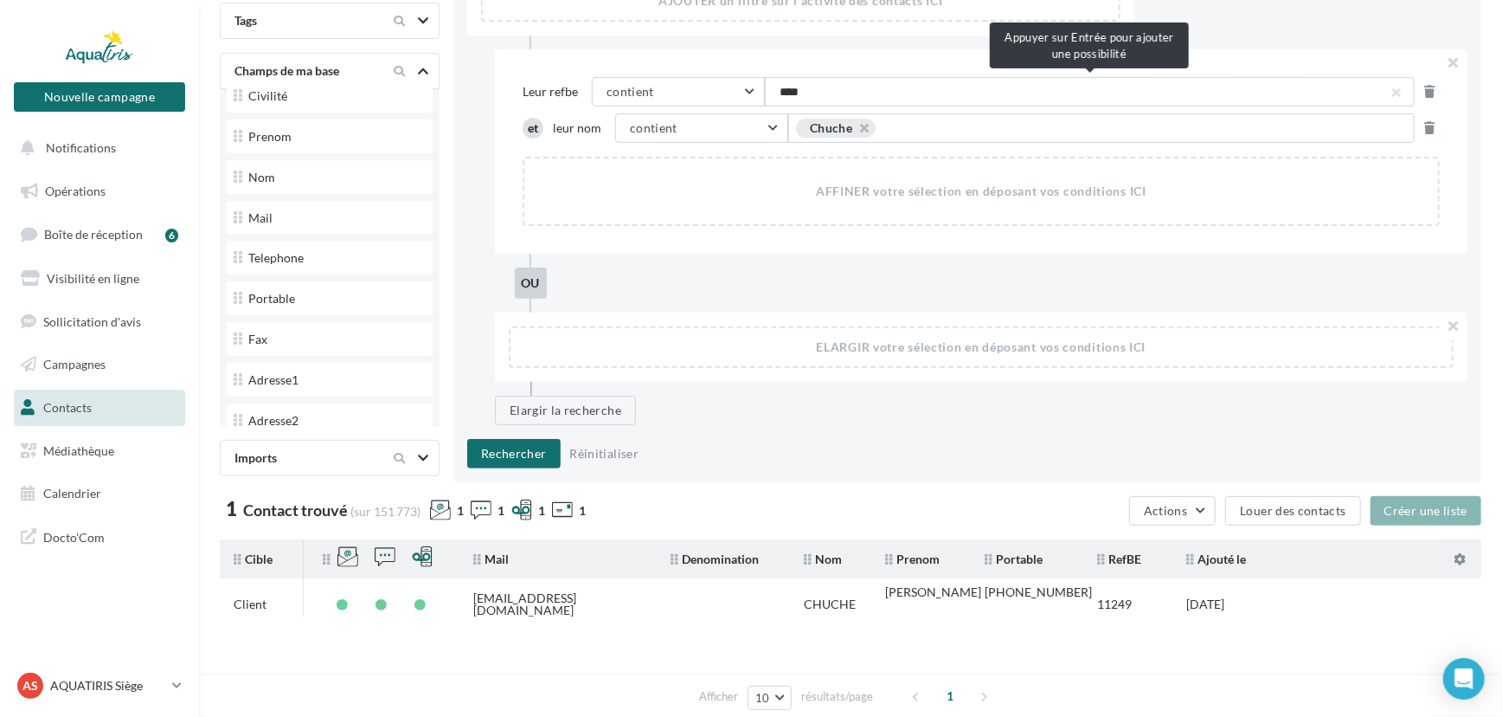
type input "*****"
click at [756, 122] on button "contient" at bounding box center [701, 127] width 173 height 29
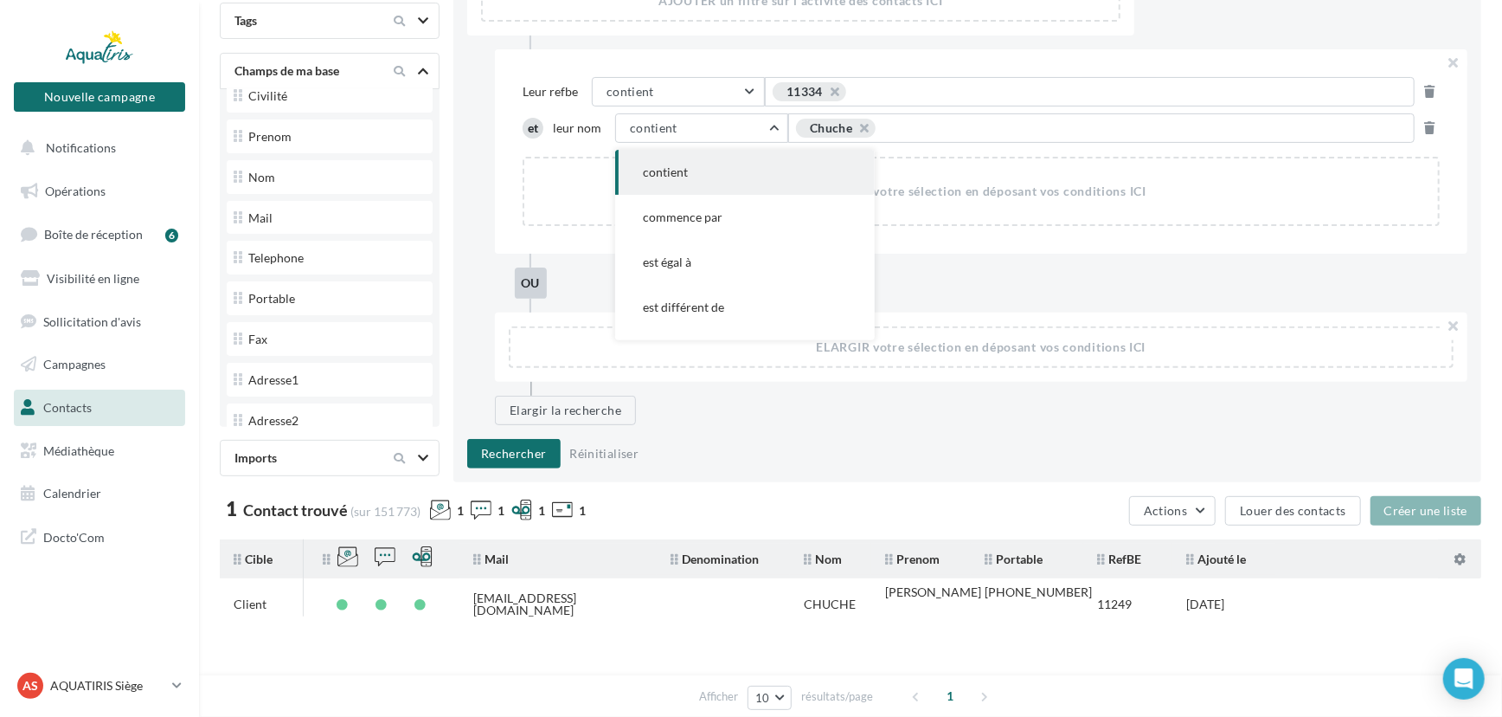
click at [844, 122] on div "Chuche" at bounding box center [831, 127] width 42 height 15
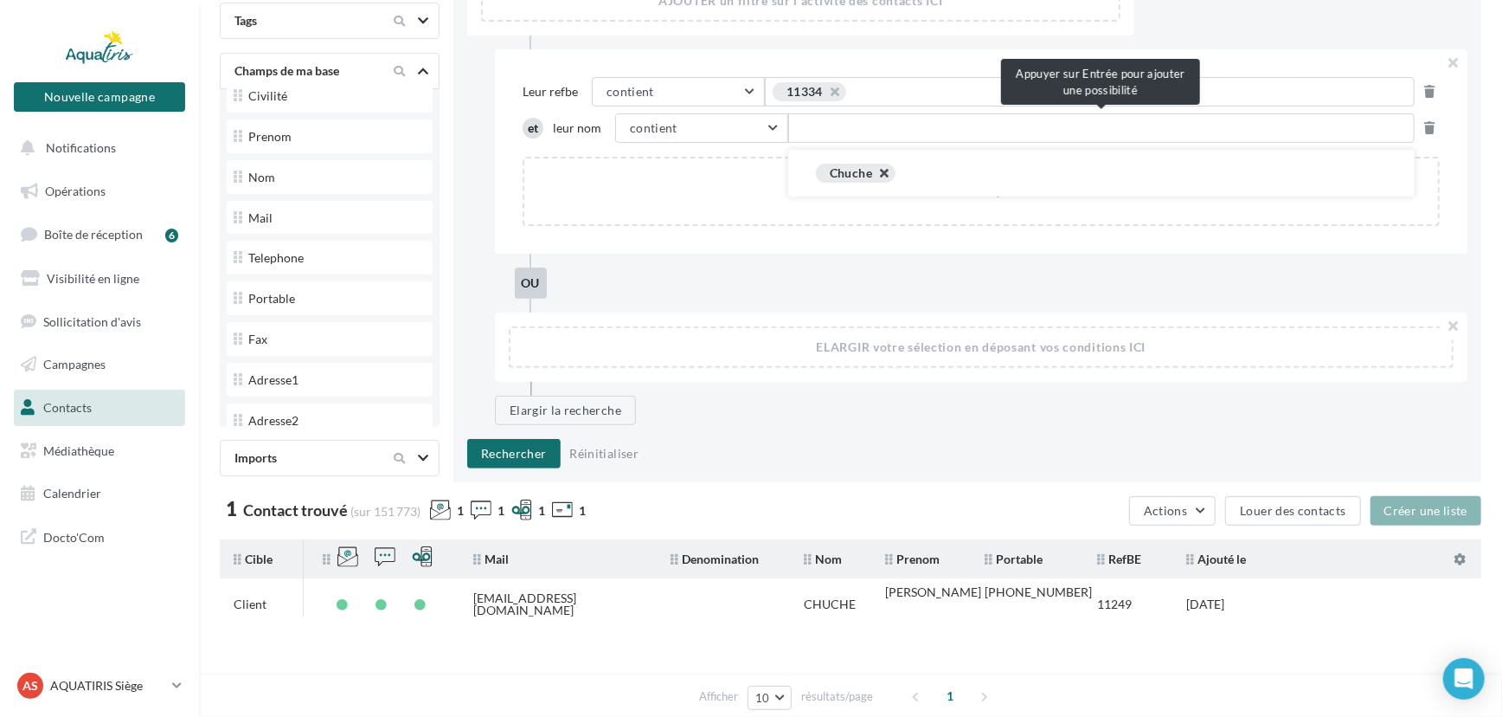
click at [875, 177] on button "button" at bounding box center [875, 177] width 0 height 0
type input "**"
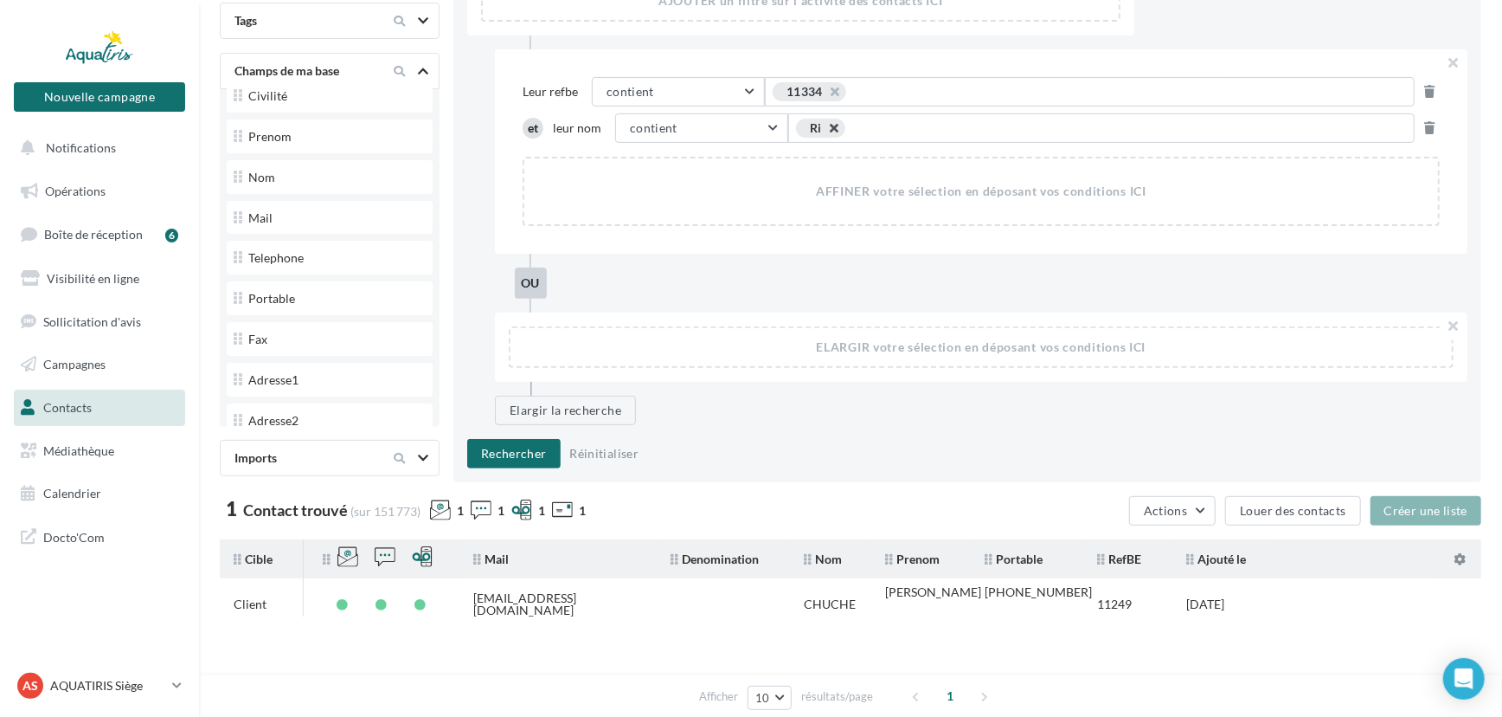
click at [825, 132] on button "button" at bounding box center [825, 132] width 0 height 0
click at [829, 125] on span "Exemple: suggestion 1 OU suggestion 2" at bounding box center [913, 128] width 220 height 19
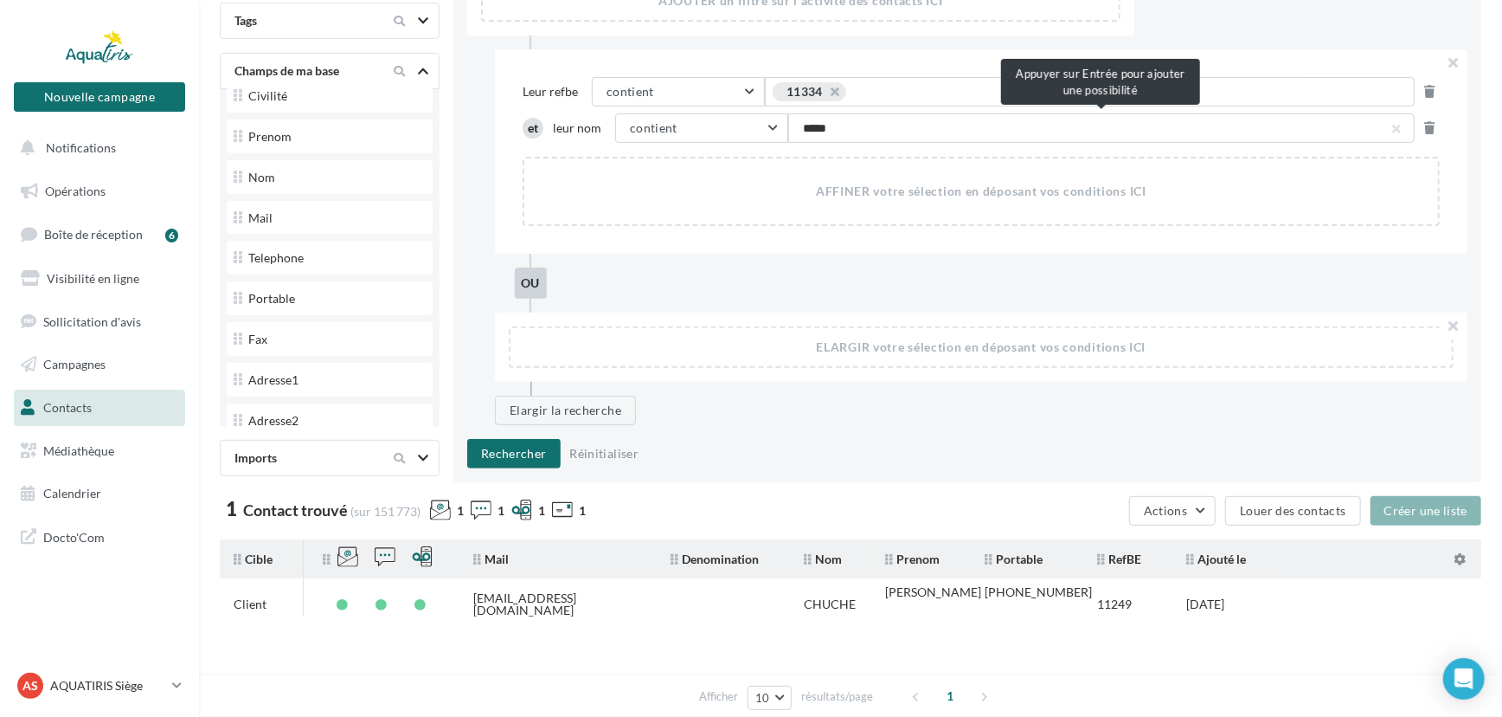
type input "******"
click at [494, 451] on button "Rechercher" at bounding box center [513, 453] width 93 height 29
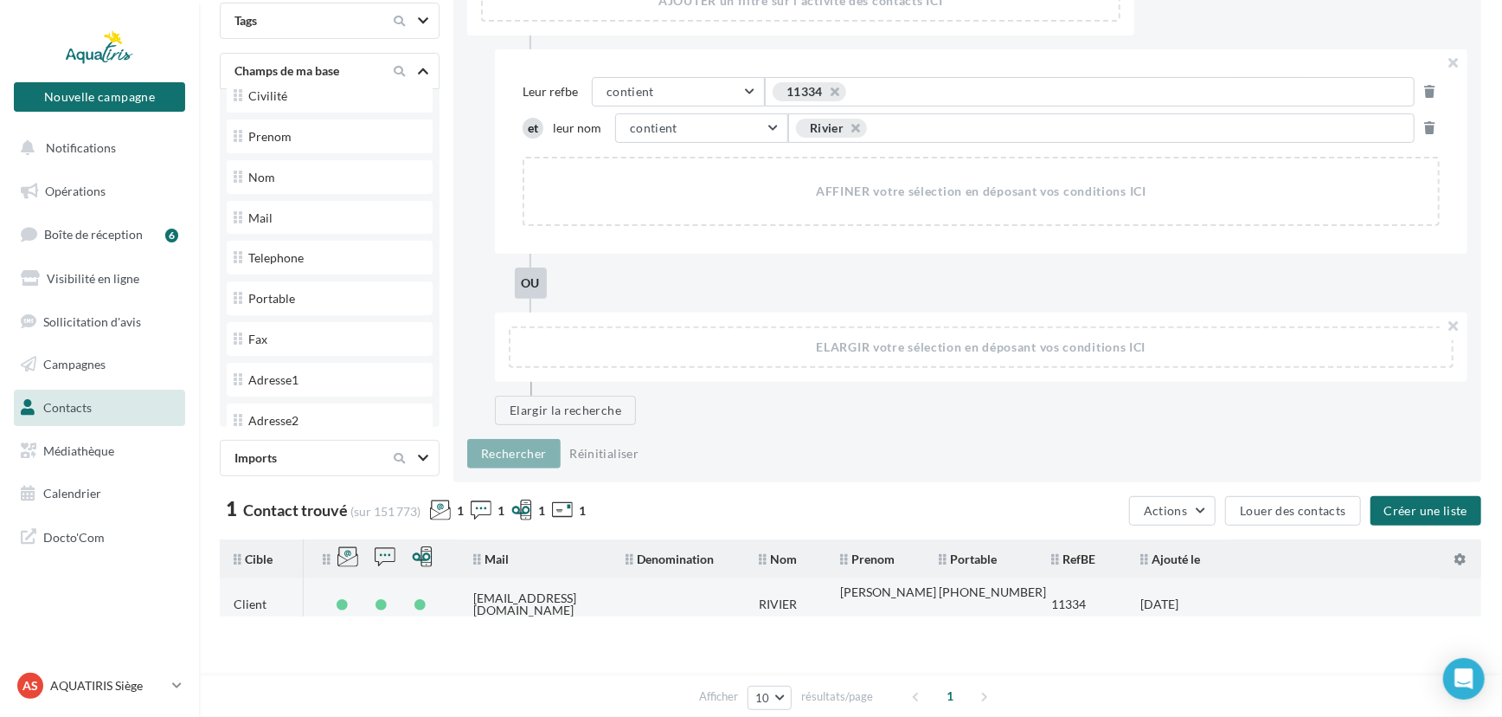
drag, startPoint x: 604, startPoint y: 601, endPoint x: 486, endPoint y: 602, distance: 117.7
click at [486, 602] on td "[EMAIL_ADDRESS][DOMAIN_NAME]" at bounding box center [536, 604] width 152 height 38
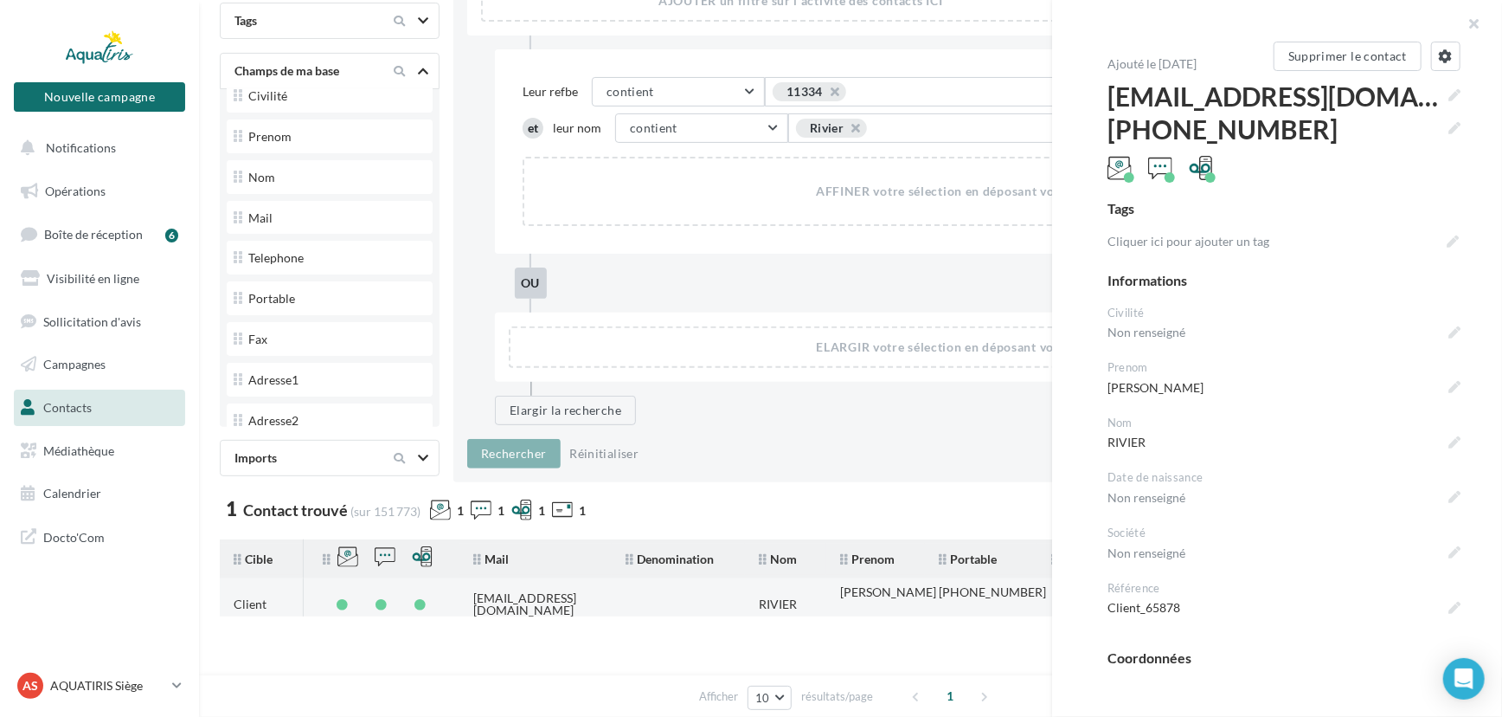
drag, startPoint x: 601, startPoint y: 592, endPoint x: 472, endPoint y: 592, distance: 129.8
click at [472, 592] on td "[EMAIL_ADDRESS][DOMAIN_NAME]" at bounding box center [536, 604] width 152 height 38
copy div "[EMAIL_ADDRESS][DOMAIN_NAME]"
click at [1479, 25] on button "button" at bounding box center [1467, 26] width 69 height 52
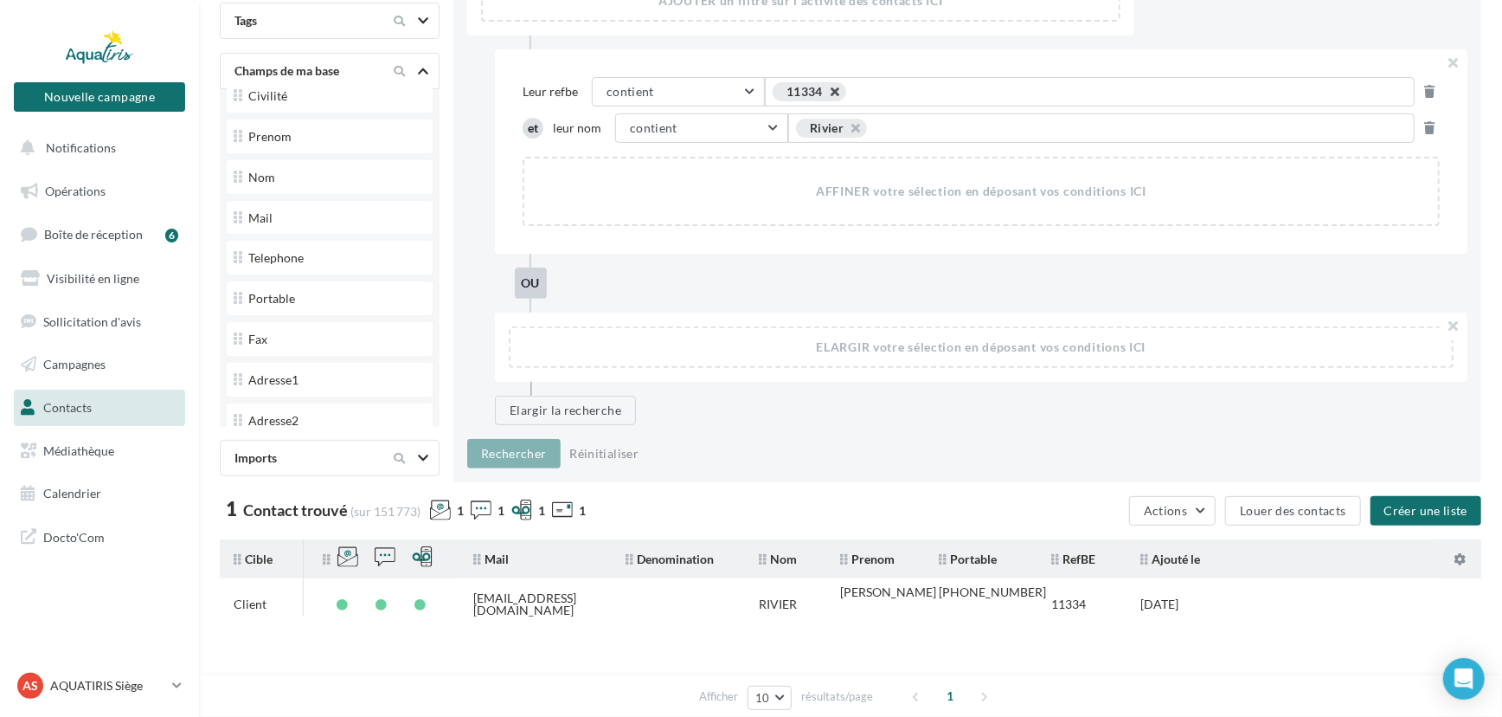
click at [826, 96] on button "button" at bounding box center [826, 96] width 0 height 0
click at [836, 87] on span "Exemple: suggestion 1 OU suggestion 2" at bounding box center [890, 91] width 220 height 19
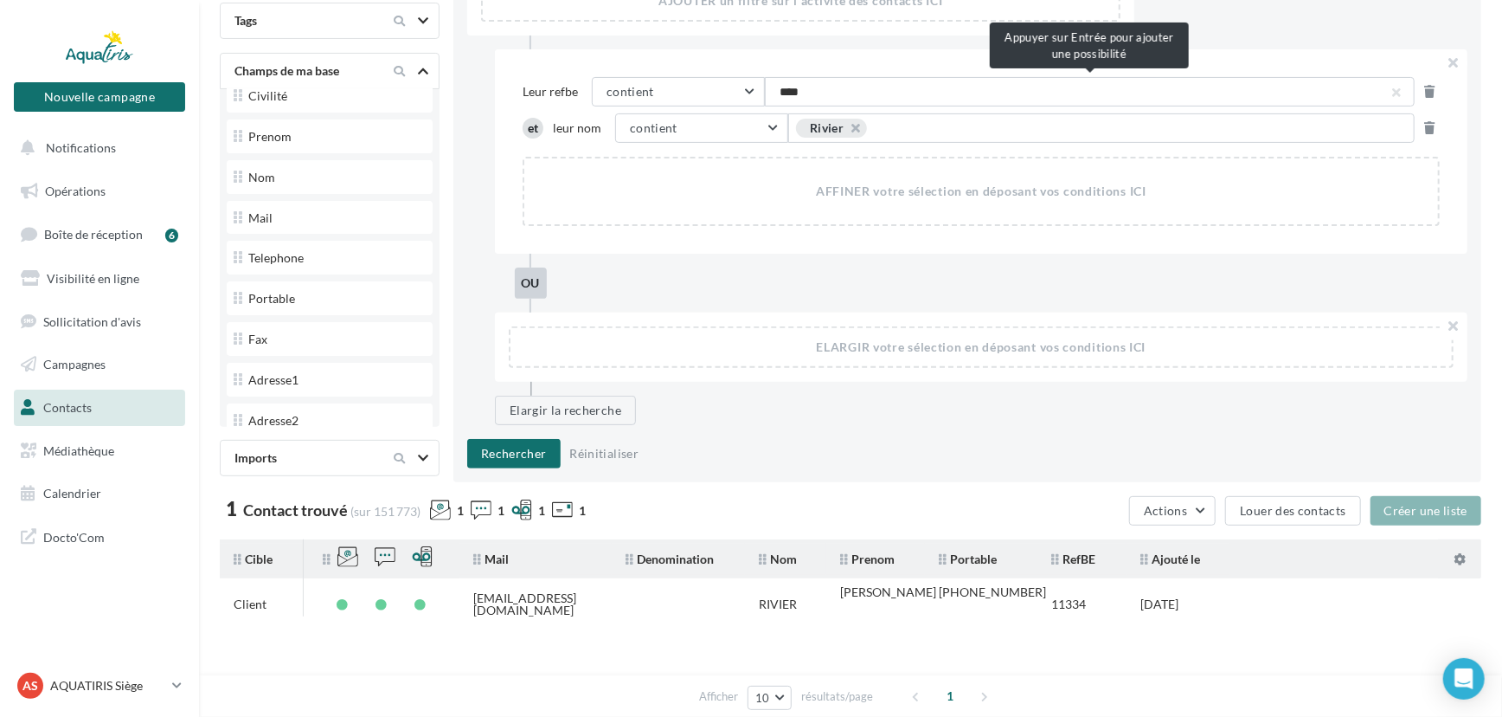
type input "*****"
click at [846, 132] on button "button" at bounding box center [846, 132] width 0 height 0
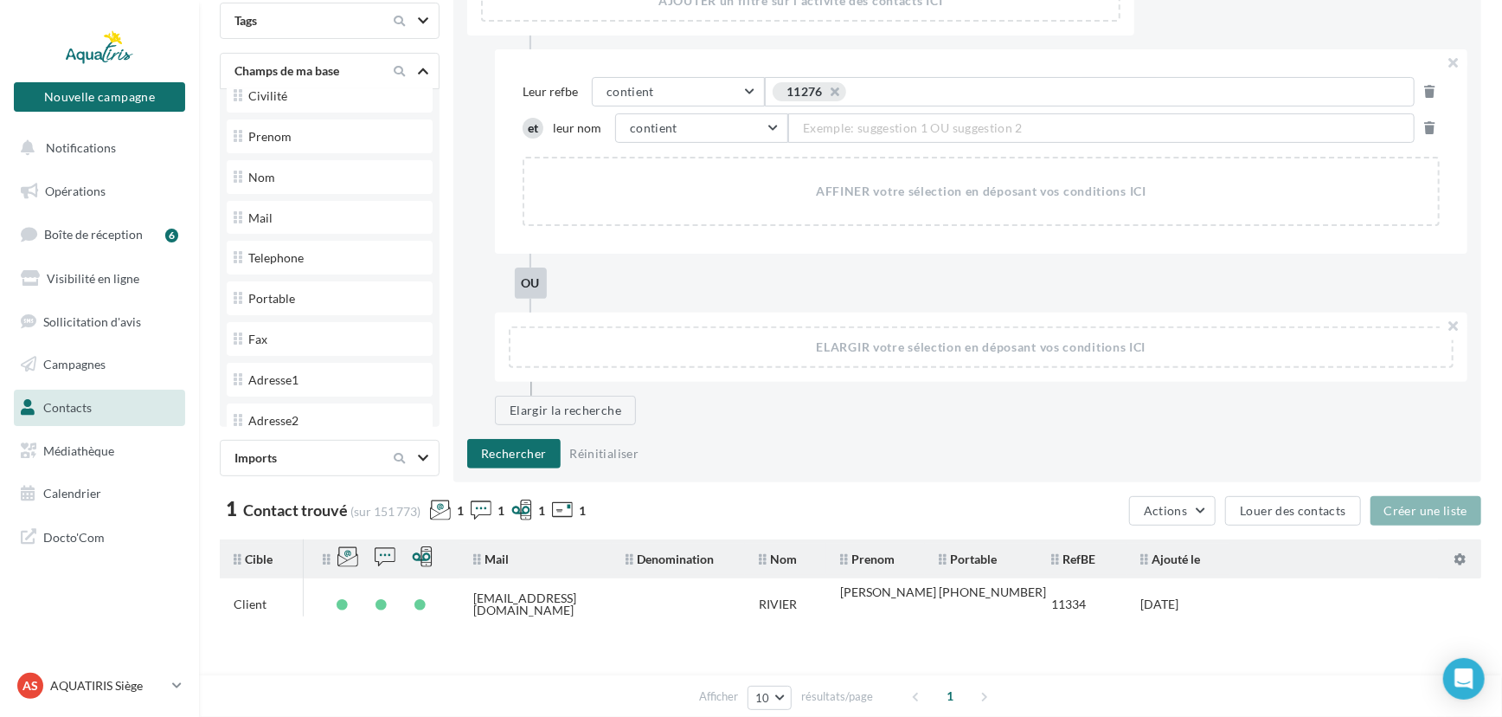
click at [855, 125] on span "Exemple: suggestion 1 OU suggestion 2" at bounding box center [913, 128] width 220 height 19
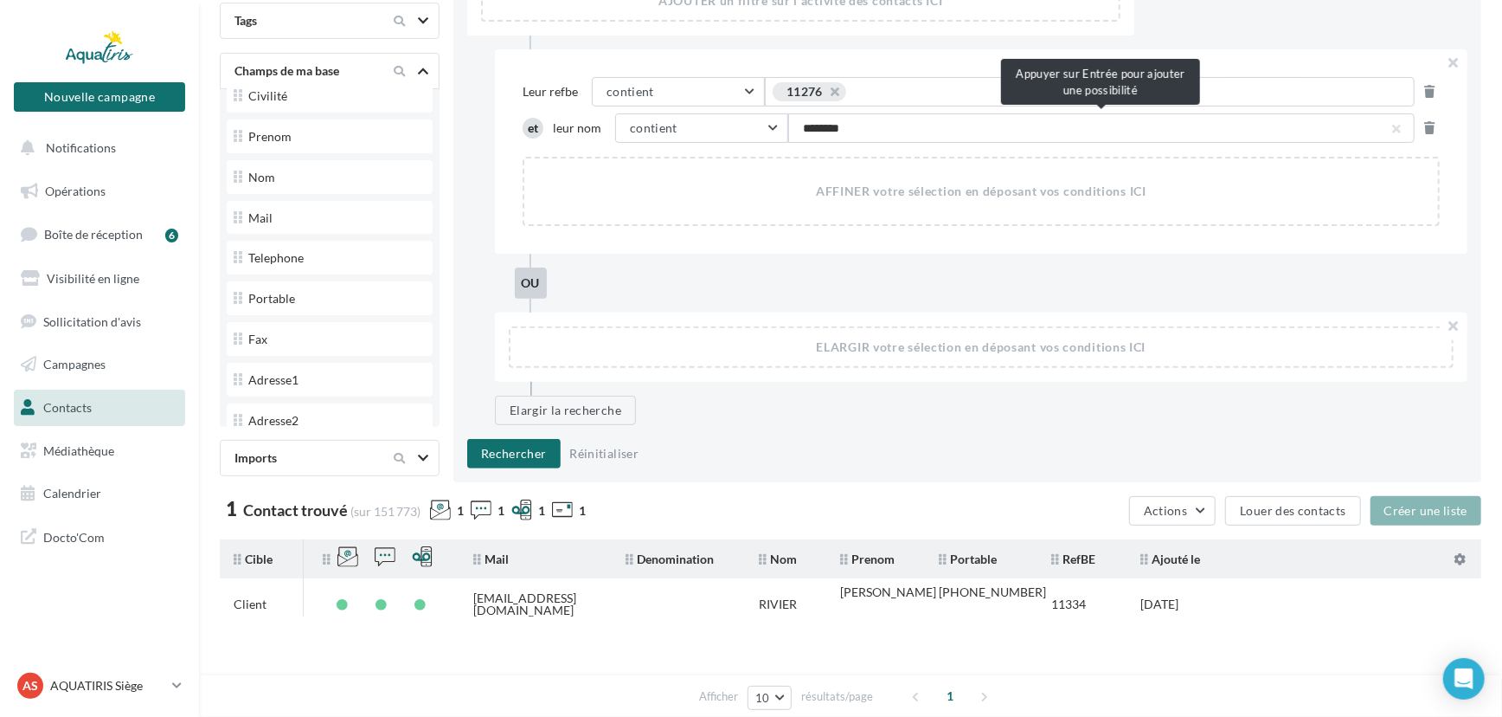
type input "*********"
click at [553, 453] on button "Rechercher" at bounding box center [513, 453] width 93 height 29
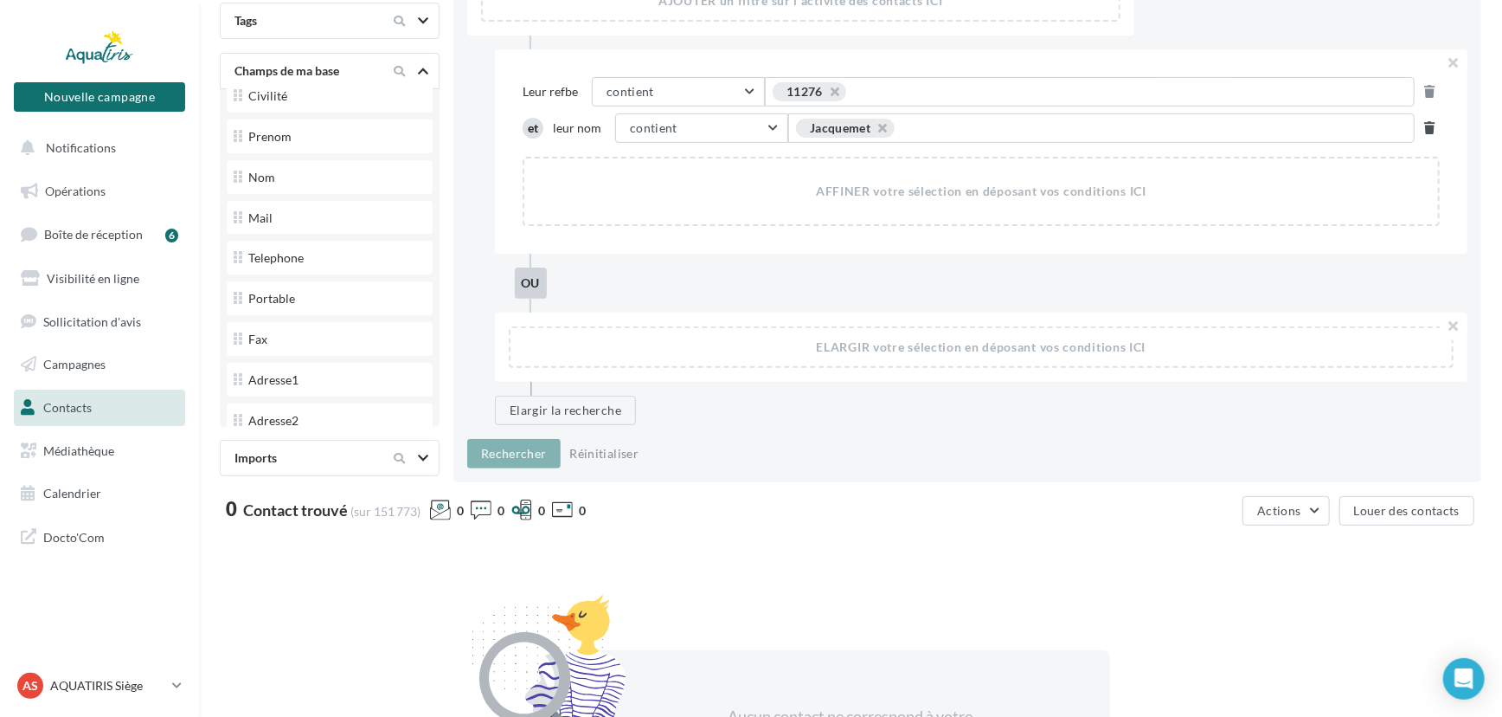
click at [1431, 123] on icon at bounding box center [1430, 128] width 10 height 12
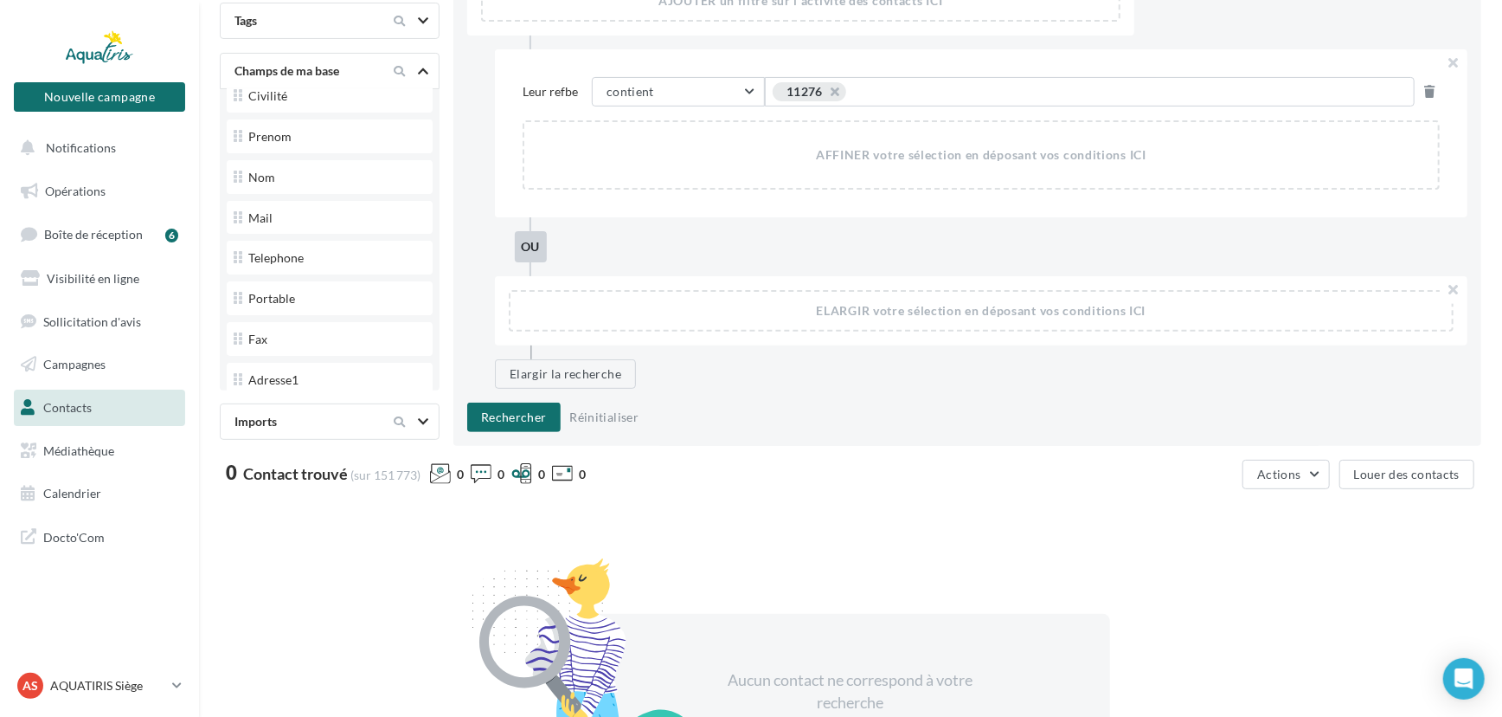
scroll to position [0, 0]
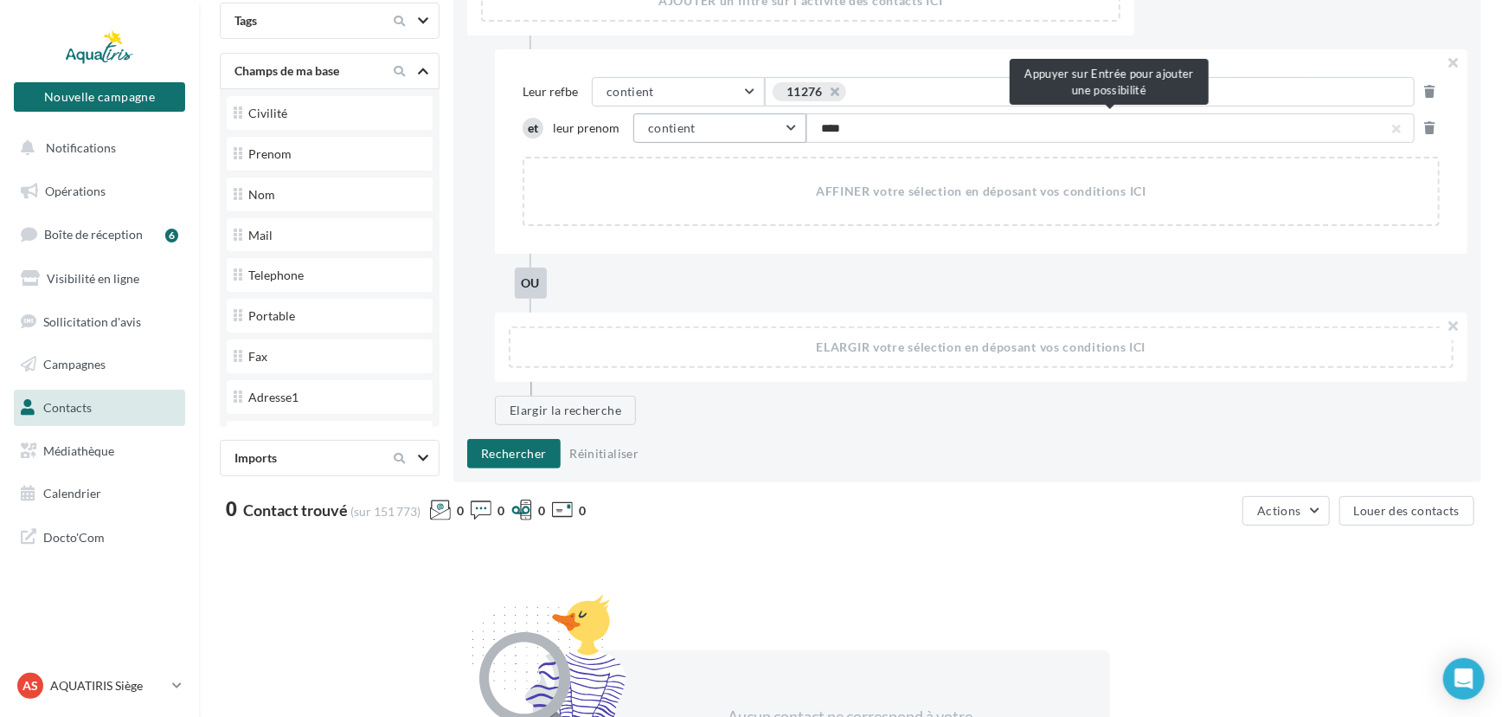
type input "*****"
click at [525, 453] on button "Rechercher" at bounding box center [513, 453] width 93 height 29
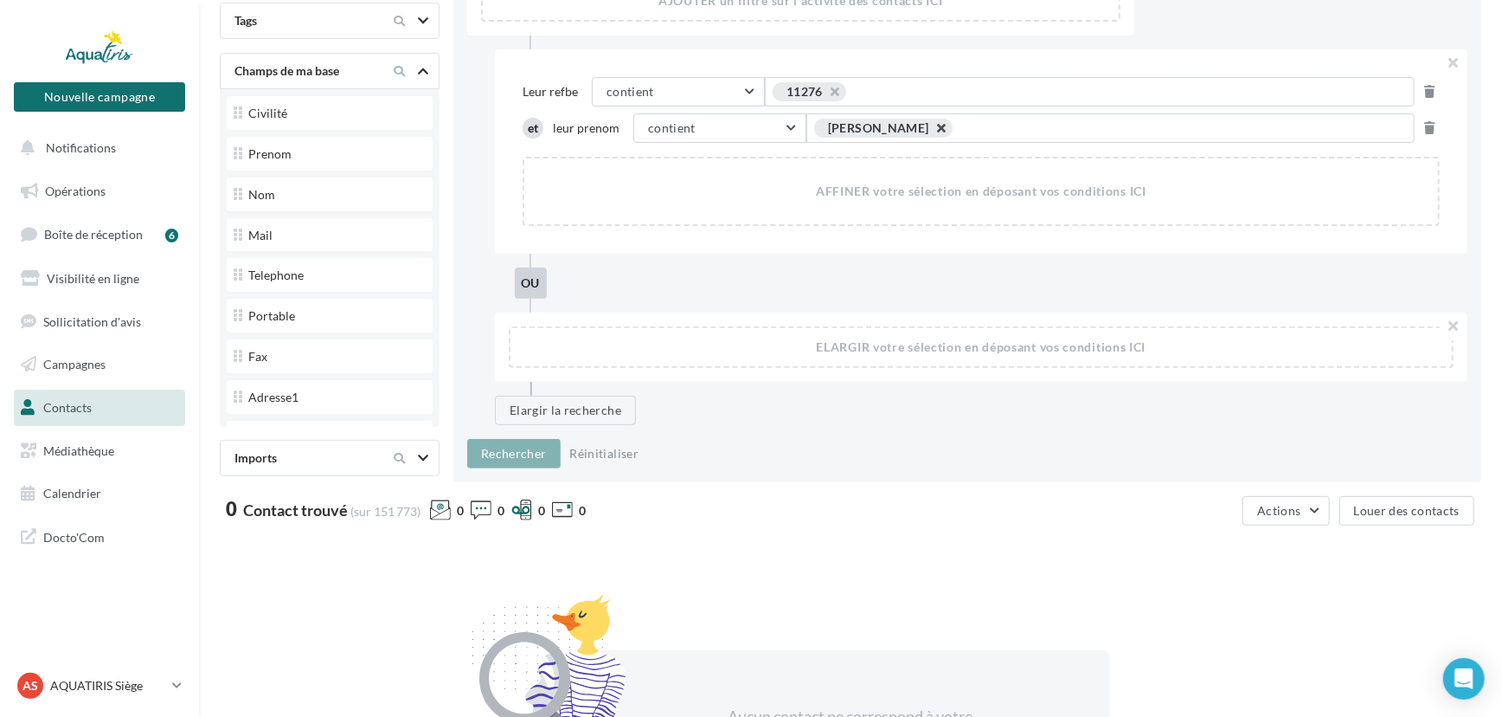
click at [932, 132] on button "button" at bounding box center [932, 132] width 0 height 0
click at [849, 129] on span "Exemple: suggestion 1 OU suggestion 2" at bounding box center [931, 128] width 220 height 19
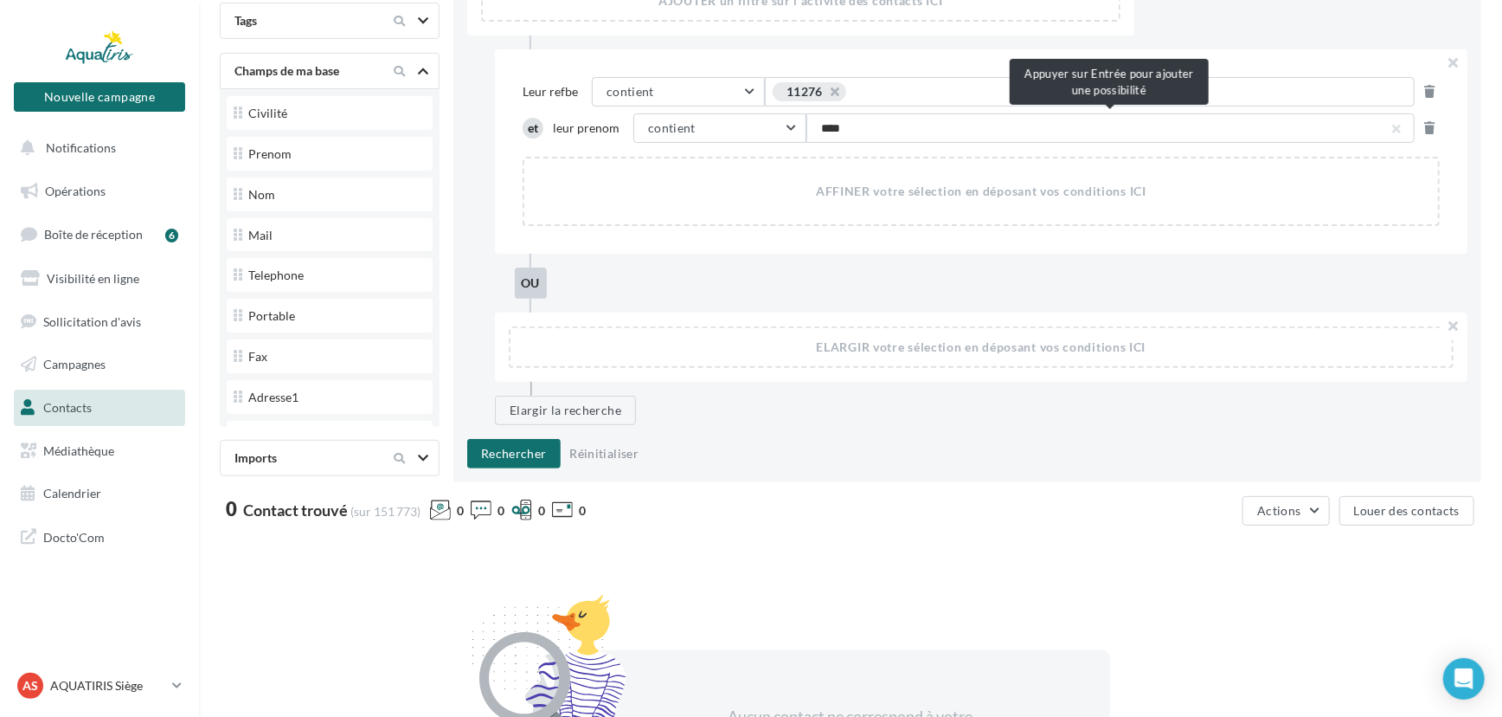
type input "*****"
click at [529, 446] on button "Rechercher" at bounding box center [513, 453] width 93 height 29
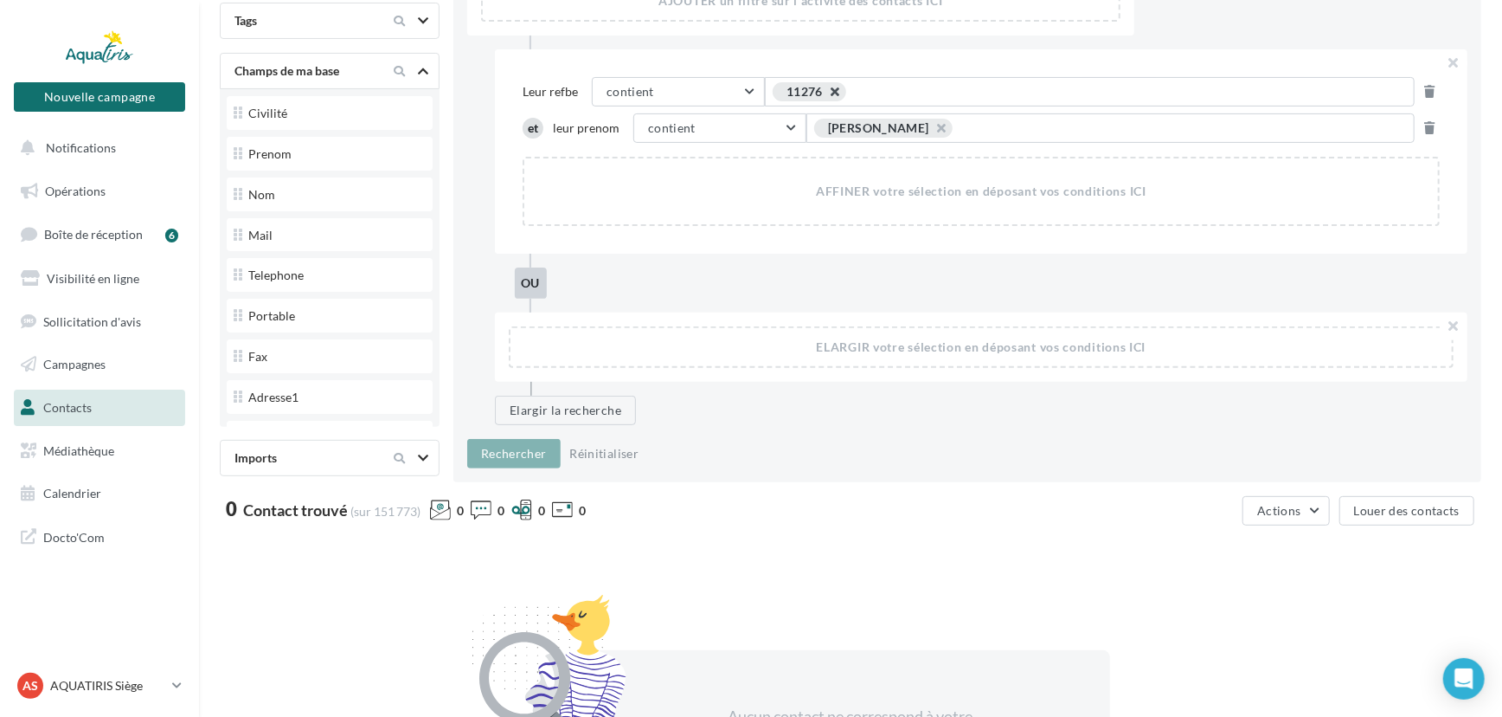
click at [826, 96] on button "button" at bounding box center [826, 96] width 0 height 0
click at [838, 87] on span "Exemple: suggestion 1 OU suggestion 2" at bounding box center [890, 91] width 220 height 19
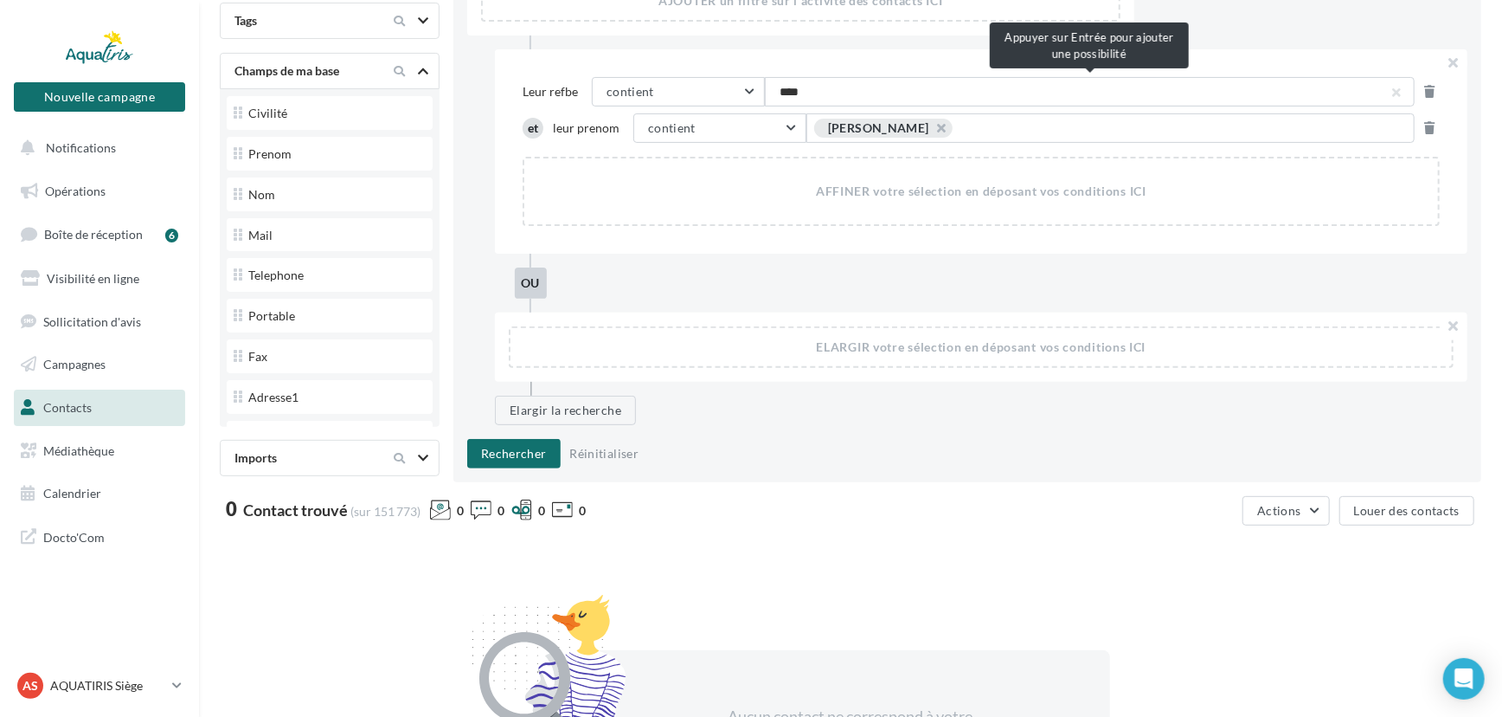
type input "*****"
click at [525, 449] on button "Rechercher" at bounding box center [513, 453] width 93 height 29
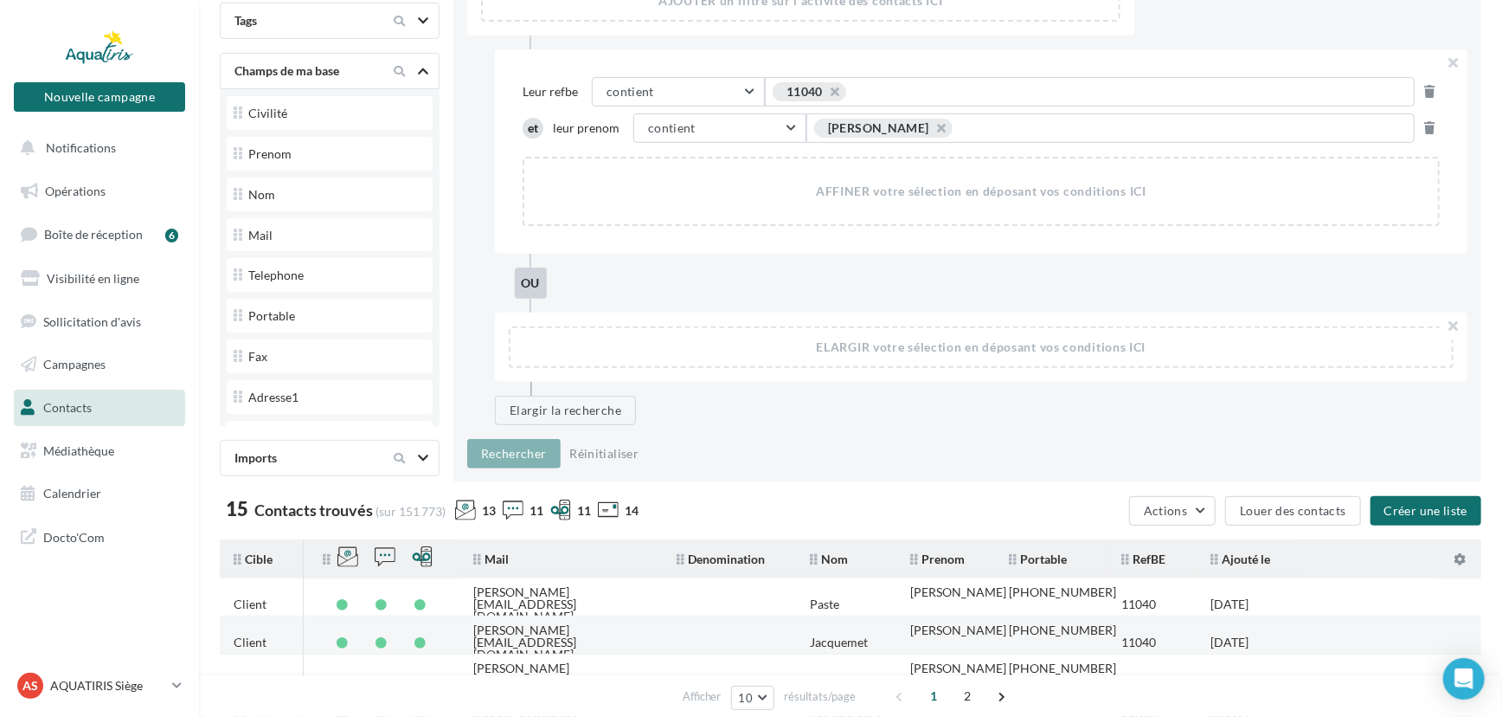
drag, startPoint x: 597, startPoint y: 633, endPoint x: 465, endPoint y: 632, distance: 132.4
click at [465, 632] on td "[PERSON_NAME][EMAIL_ADDRESS][DOMAIN_NAME]" at bounding box center [561, 642] width 203 height 50
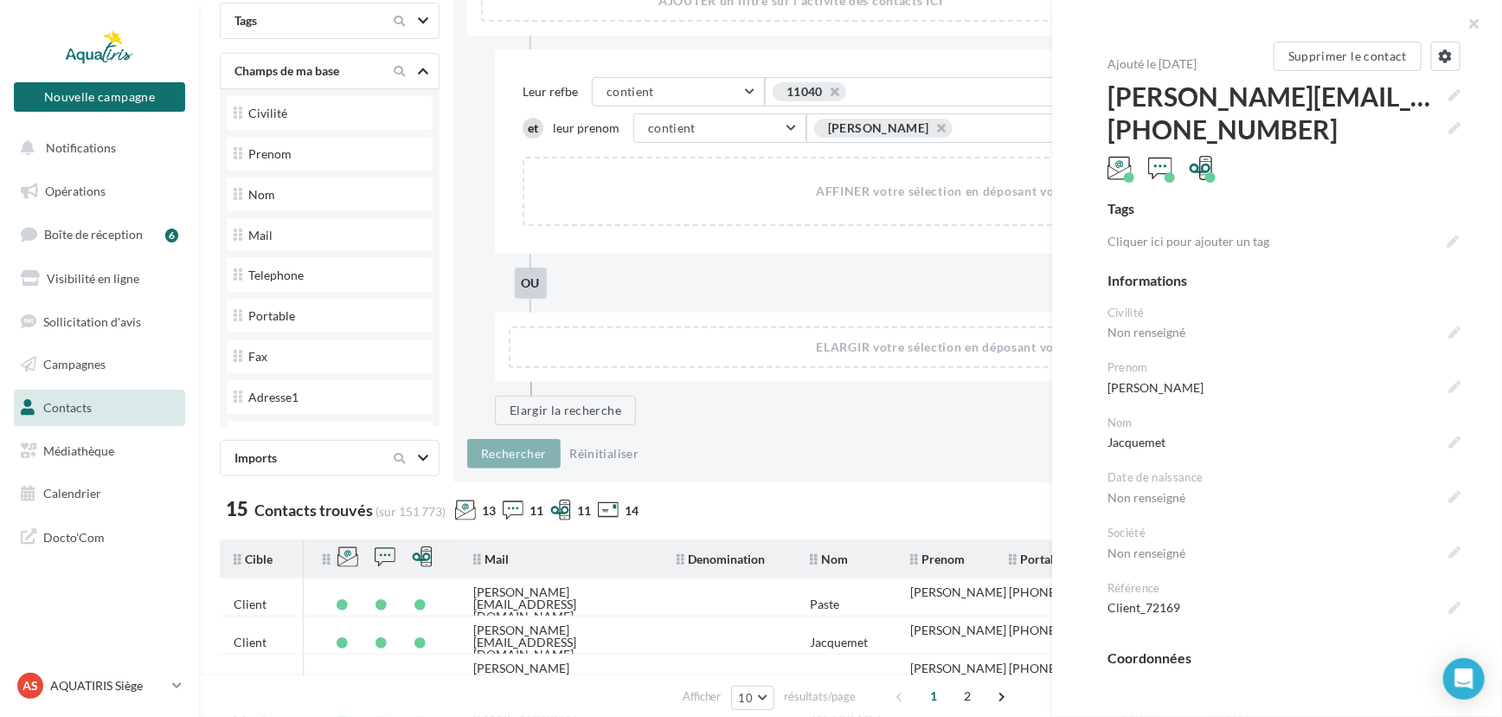
copy div "[PERSON_NAME][EMAIL_ADDRESS][DOMAIN_NAME]"
click at [917, 430] on div "AJOUTER un filtre sur l'activité des contacts ICI Leur refbe contient contient …" at bounding box center [967, 217] width 1028 height 530
click at [1475, 17] on button "button" at bounding box center [1467, 26] width 69 height 52
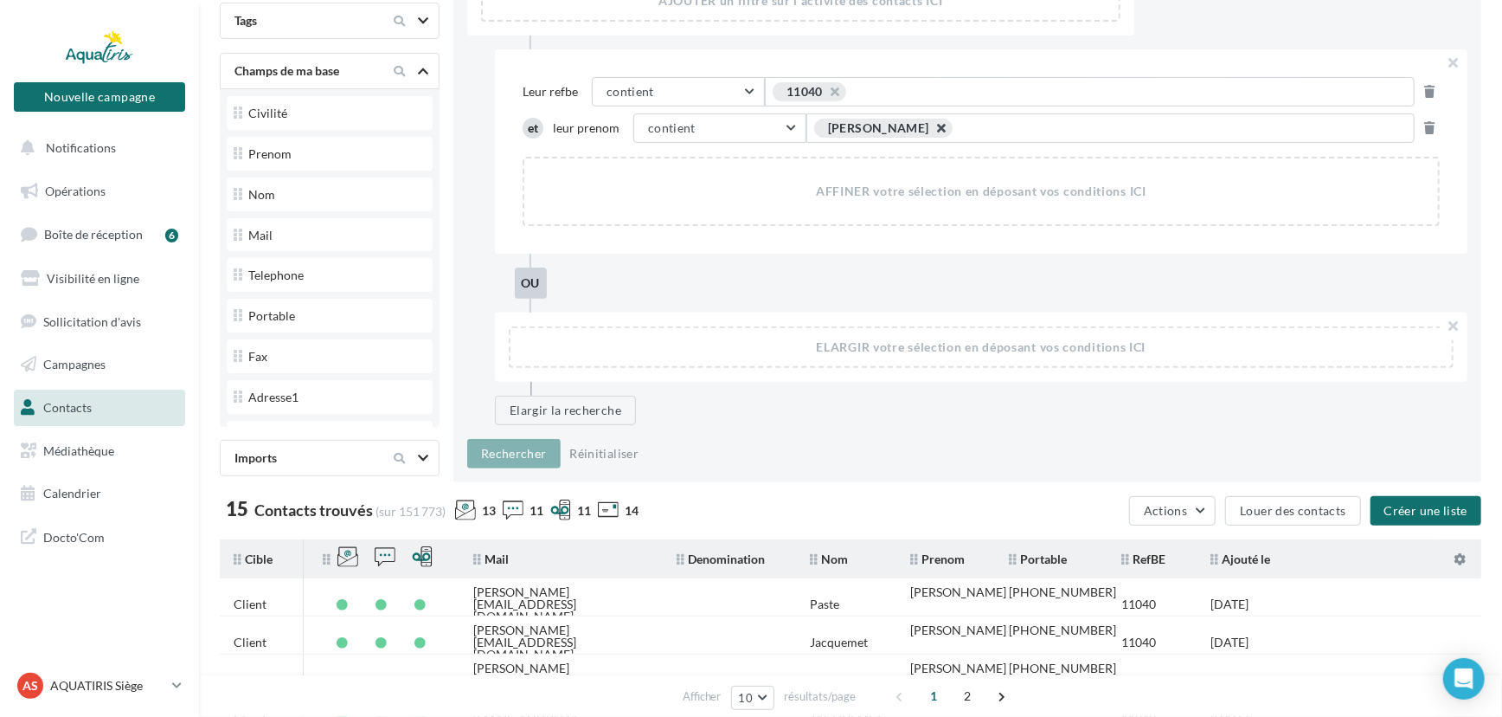
click at [932, 132] on button "button" at bounding box center [932, 132] width 0 height 0
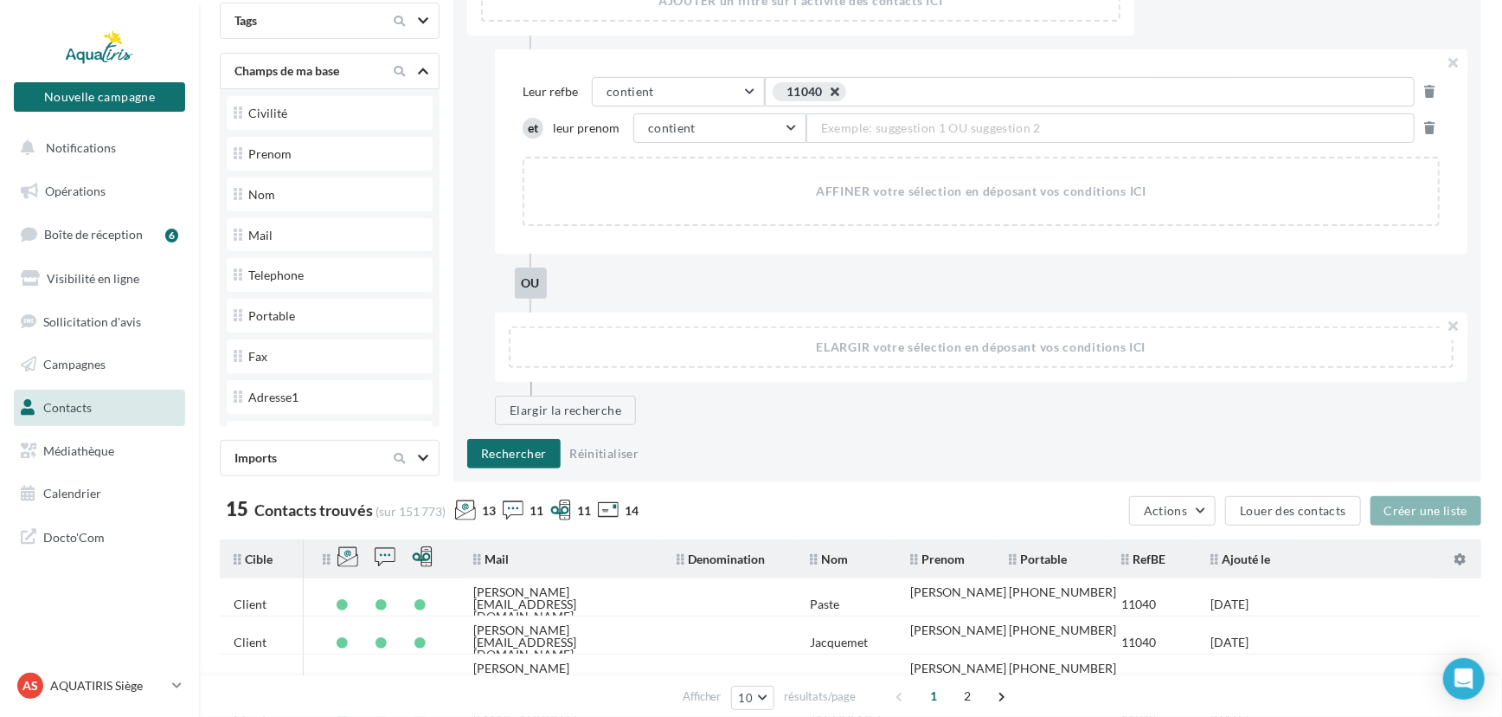
click at [826, 96] on button "button" at bounding box center [826, 96] width 0 height 0
click at [838, 95] on span "Exemple: suggestion 1 OU suggestion 2" at bounding box center [890, 91] width 220 height 19
type input "*****"
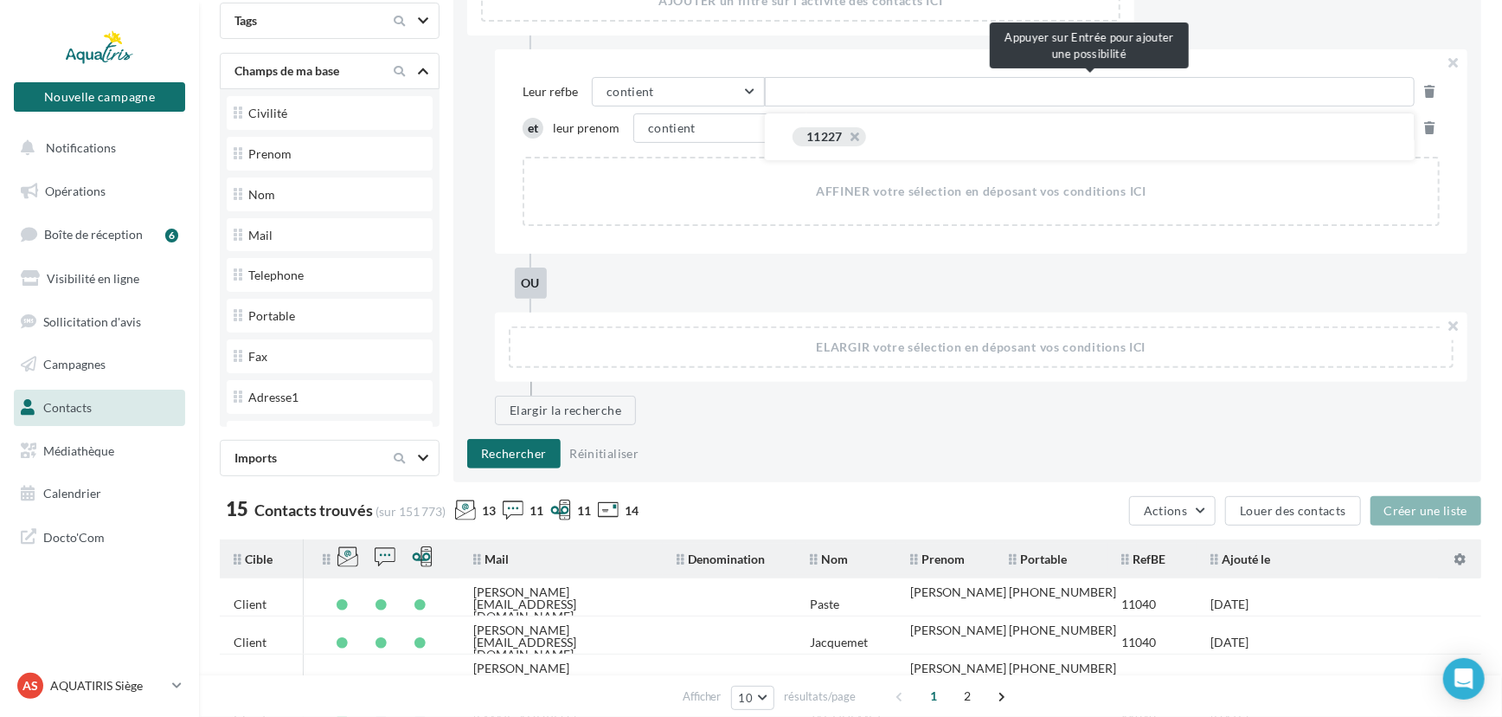
click at [752, 183] on div "AFFINER votre sélection en déposant vos conditions ICI" at bounding box center [981, 191] width 914 height 66
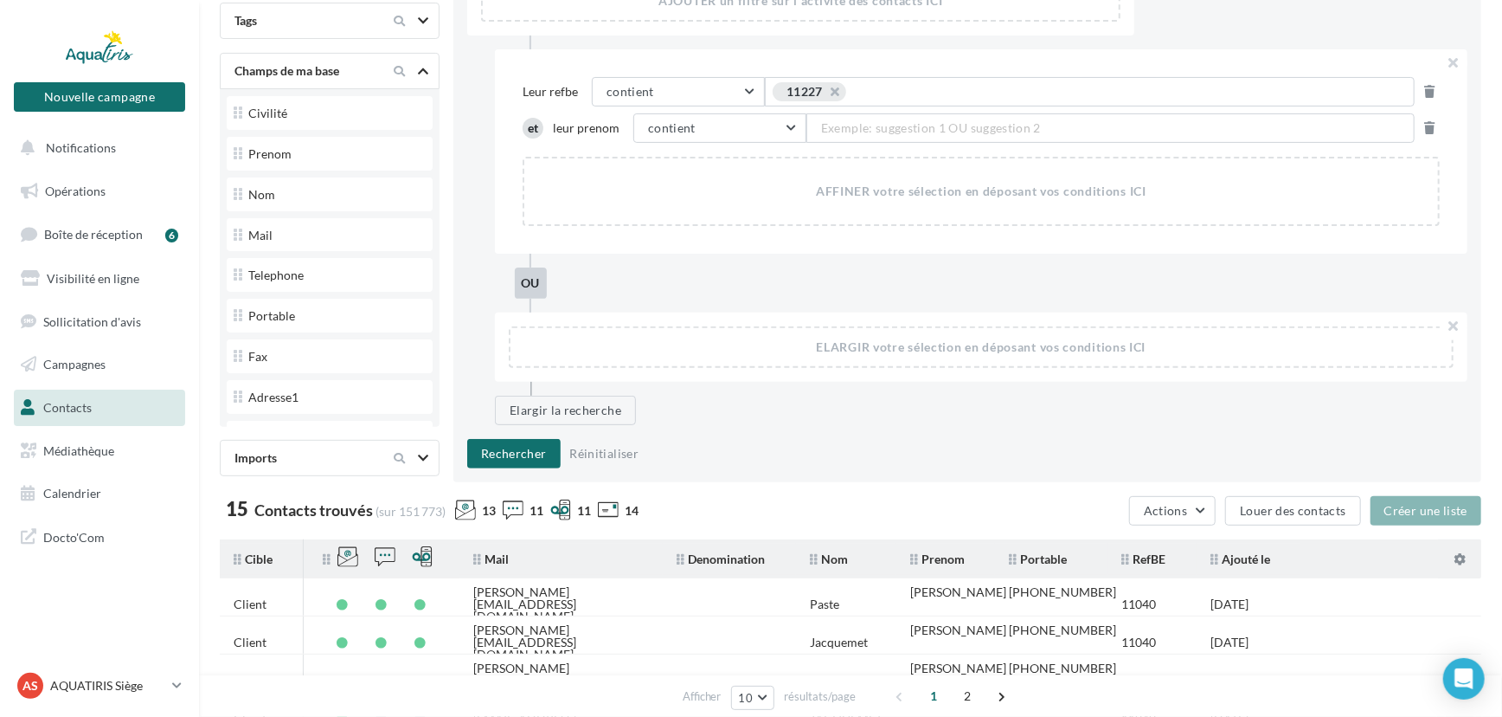
click at [855, 129] on span "Exemple: suggestion 1 OU suggestion 2" at bounding box center [931, 128] width 220 height 19
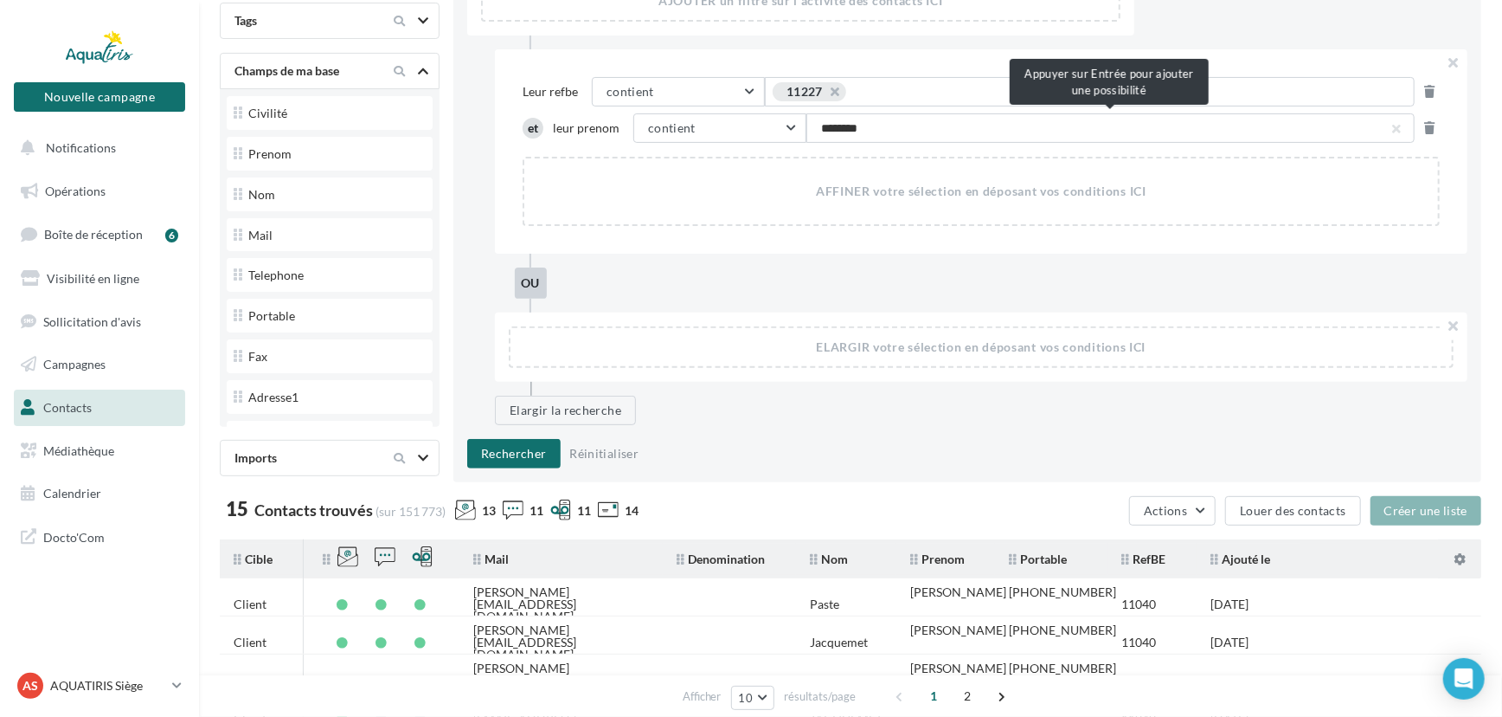
type input "*********"
click at [550, 455] on button "Rechercher" at bounding box center [513, 453] width 93 height 29
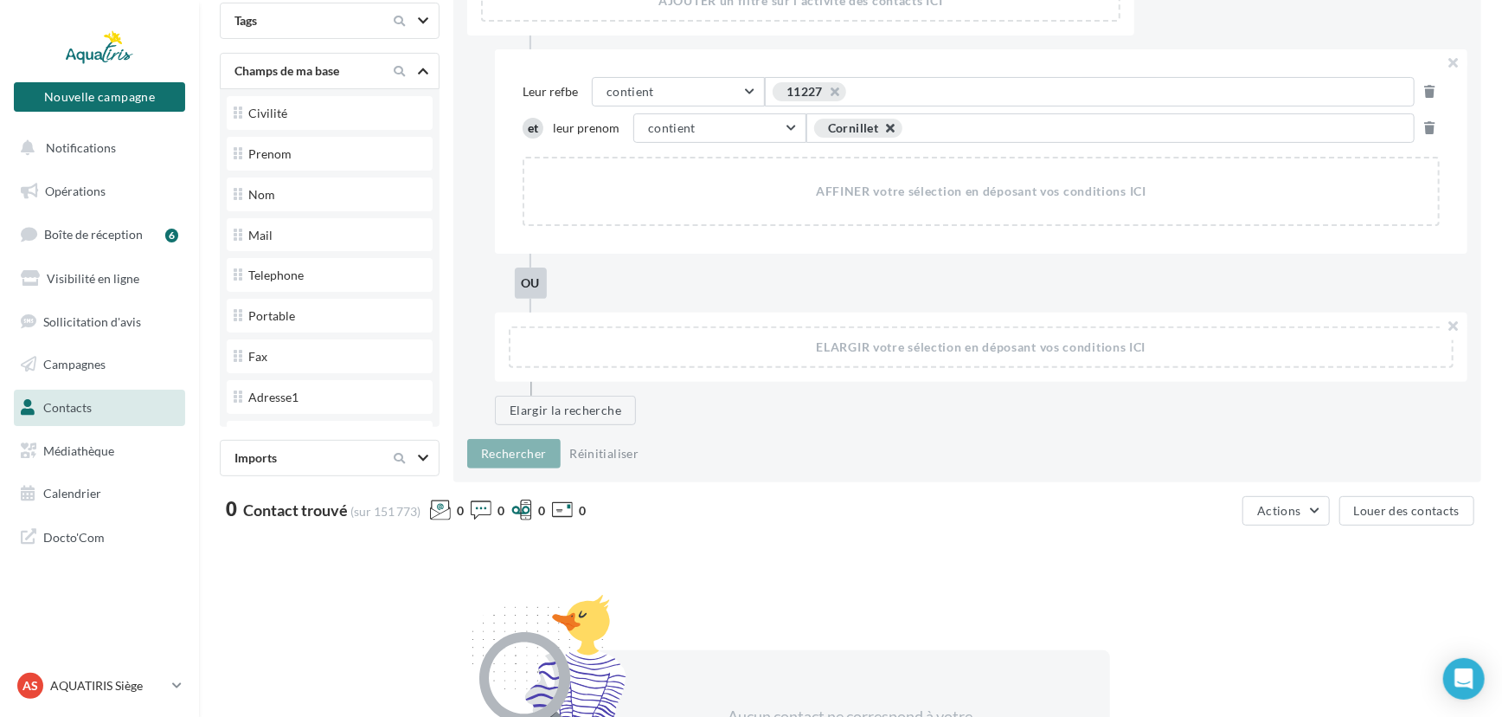
click at [882, 132] on button "button" at bounding box center [882, 132] width 0 height 0
click at [896, 125] on span "Exemple: suggestion 1 OU suggestion 2" at bounding box center [931, 128] width 220 height 19
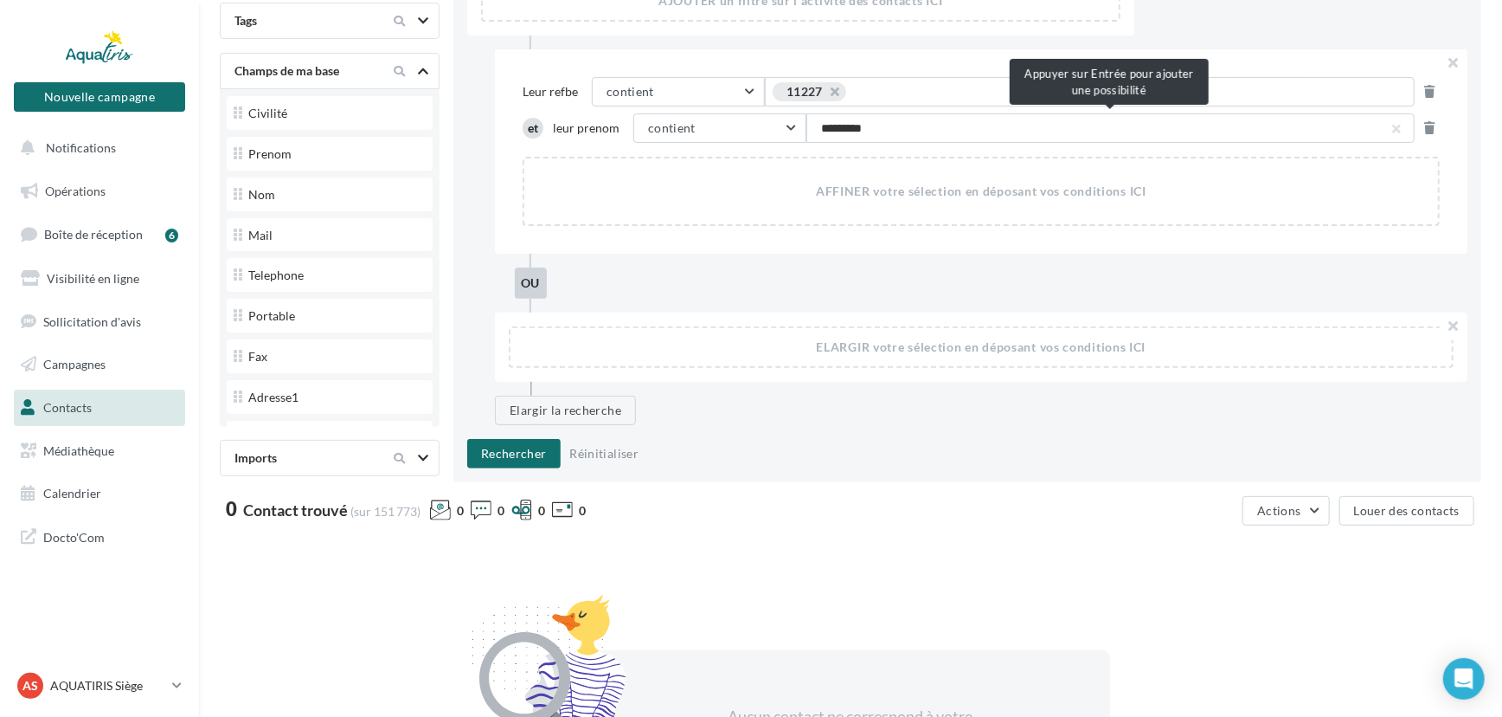
type input "**********"
click at [521, 445] on button "Rechercher" at bounding box center [513, 453] width 93 height 29
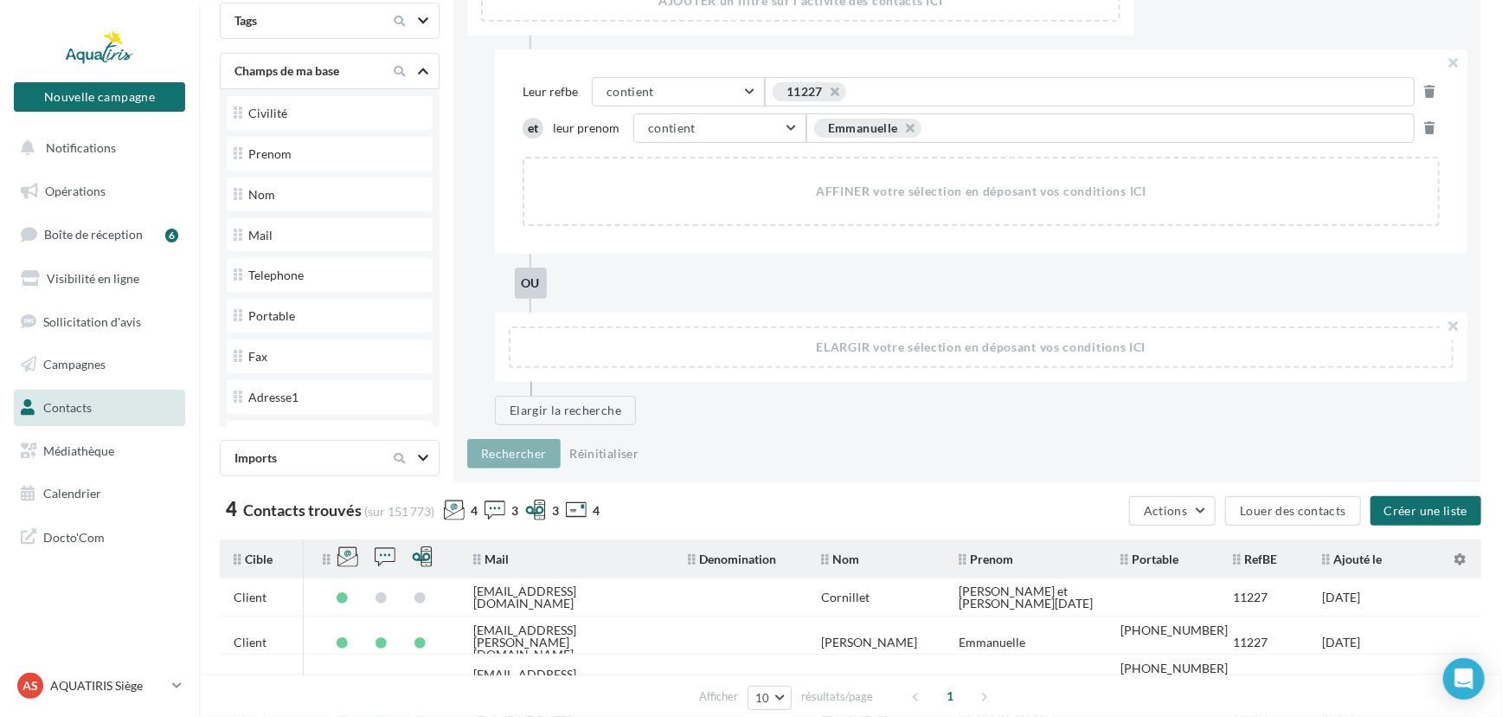
scroll to position [298, 0]
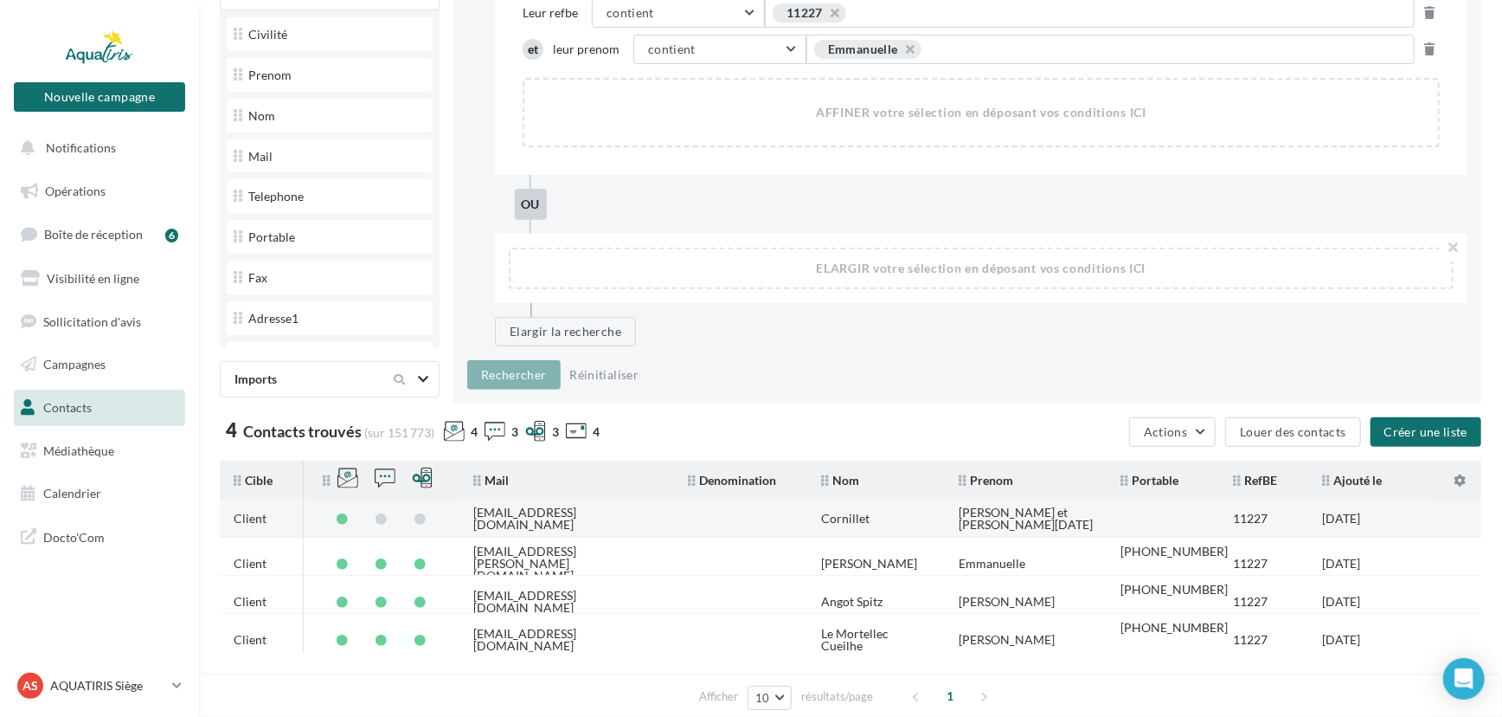
drag, startPoint x: 634, startPoint y: 515, endPoint x: 476, endPoint y: 514, distance: 158.4
click at [476, 514] on td "[EMAIL_ADDRESS][DOMAIN_NAME]" at bounding box center [567, 518] width 215 height 38
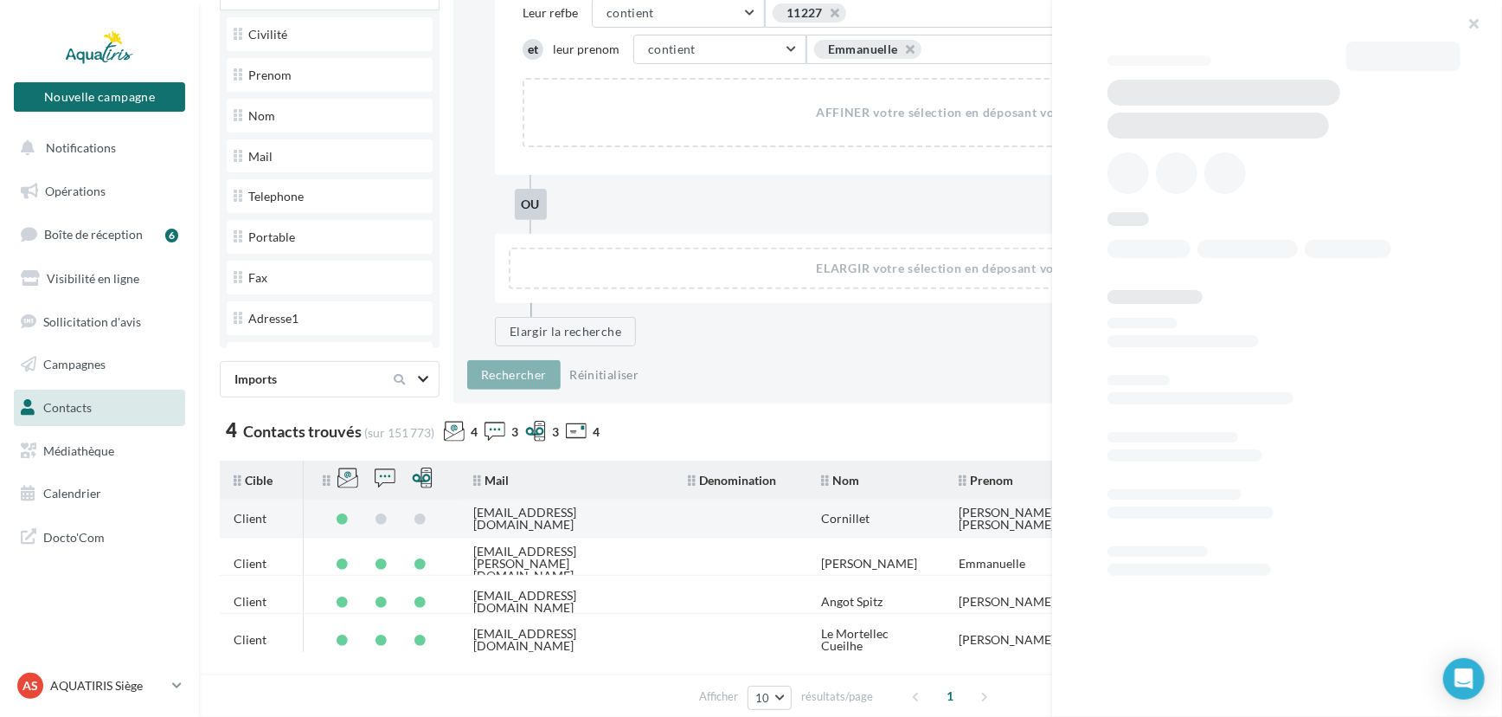
copy div "[EMAIL_ADDRESS][DOMAIN_NAME]"
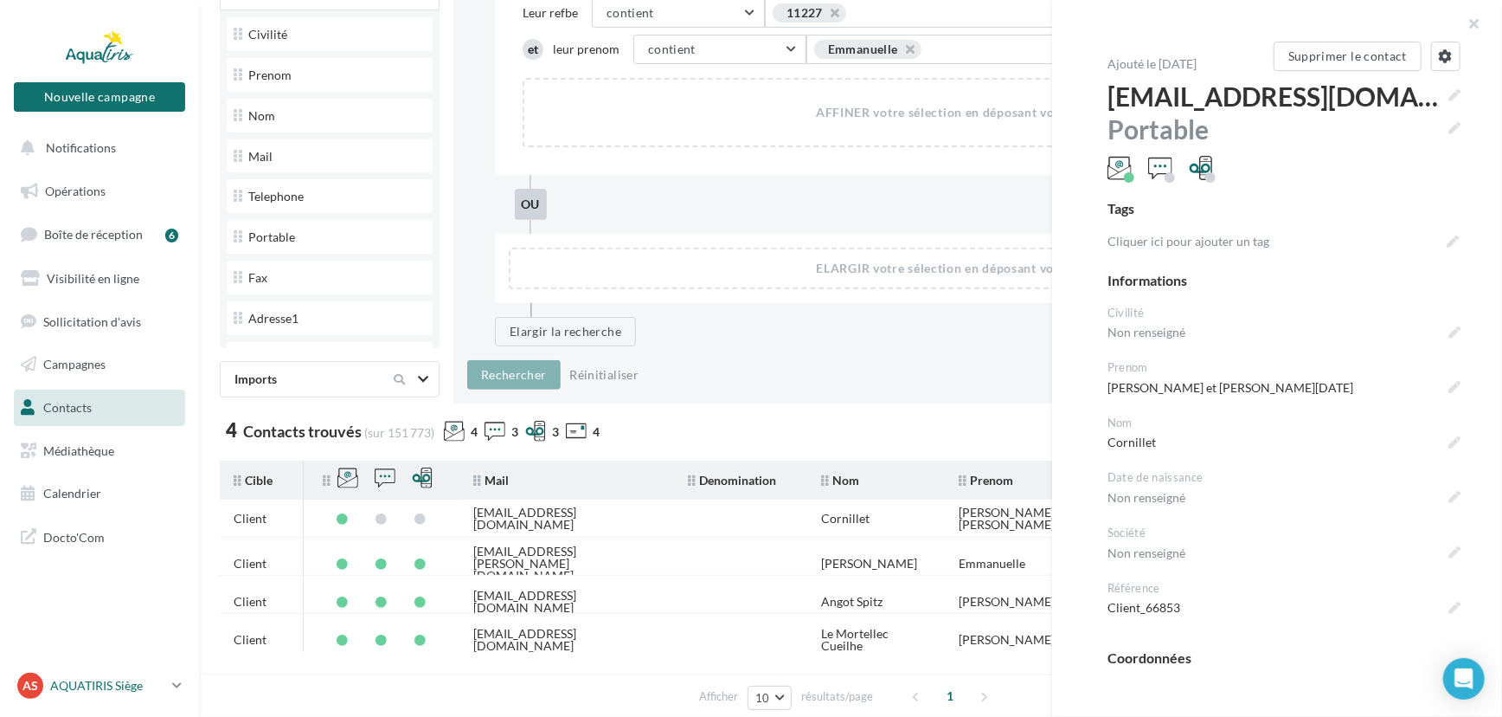
click at [107, 689] on p "AQUATIRIS Siège" at bounding box center [107, 685] width 115 height 17
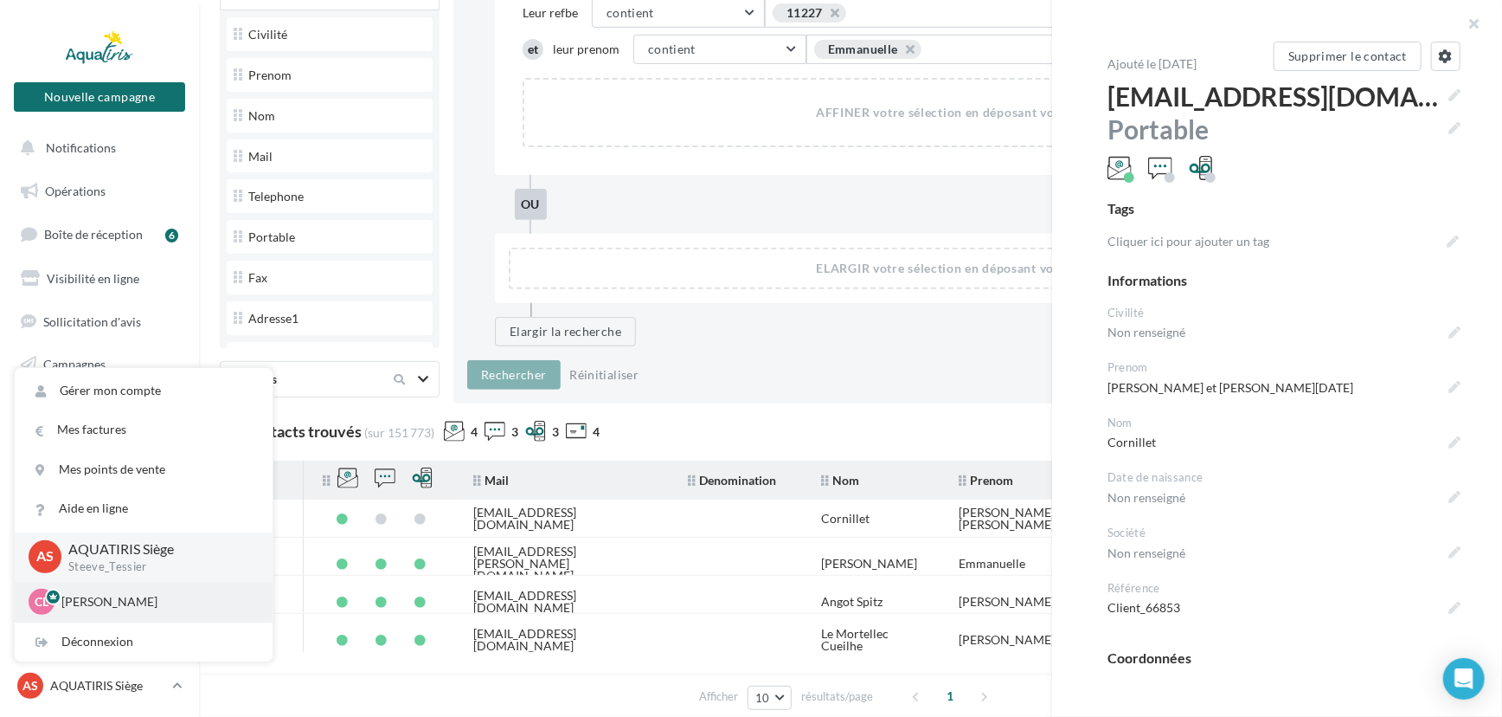
click at [145, 601] on p "[PERSON_NAME]" at bounding box center [156, 601] width 190 height 17
